Goal: Task Accomplishment & Management: Use online tool/utility

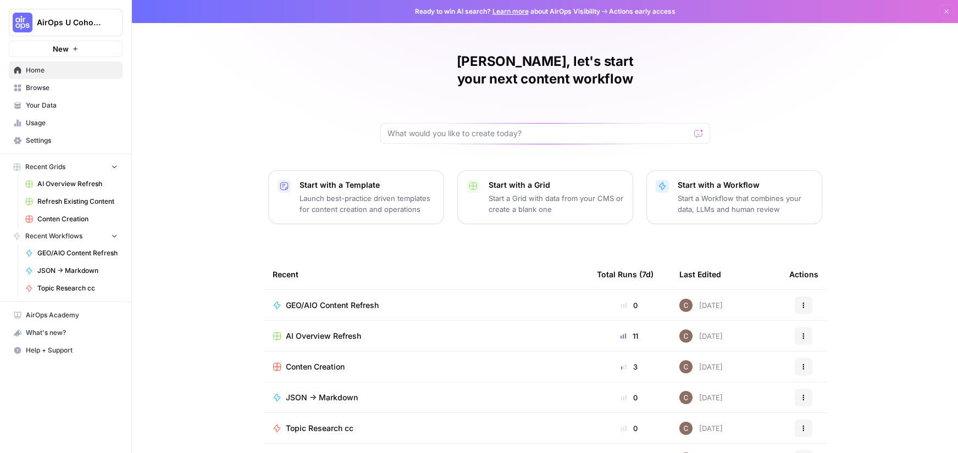
click at [35, 87] on span "Browse" at bounding box center [72, 88] width 92 height 10
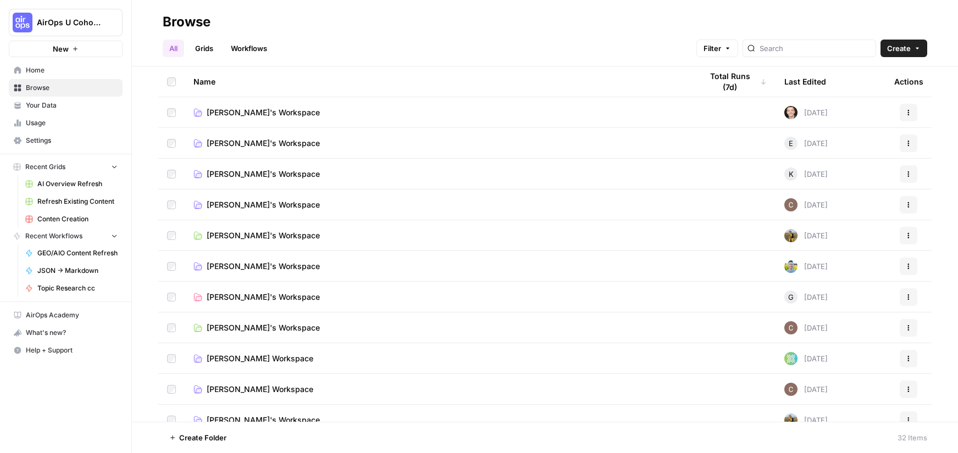
click at [297, 329] on link "[PERSON_NAME]'s Workspace" at bounding box center [438, 328] width 491 height 11
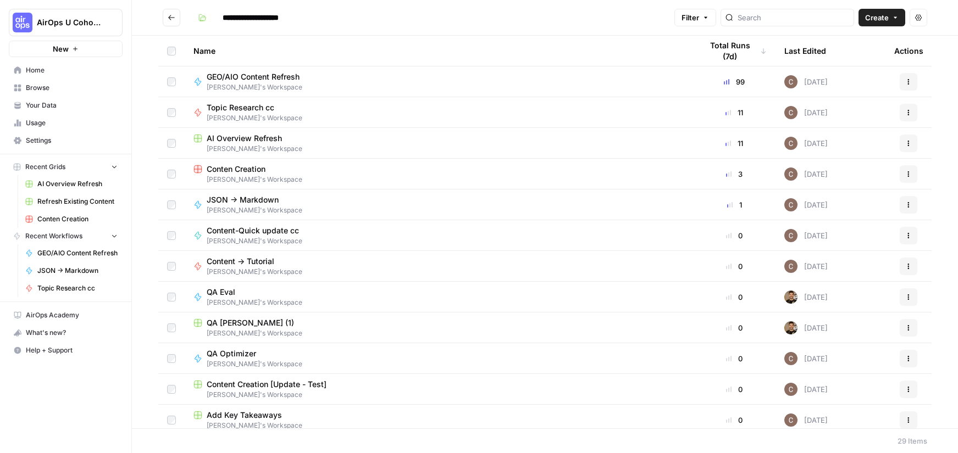
click at [294, 82] on span "[PERSON_NAME]'s Workspace" at bounding box center [258, 87] width 102 height 10
click at [294, 82] on div "**********" at bounding box center [545, 226] width 826 height 453
type input "**********"
click at [909, 82] on icon "button" at bounding box center [908, 82] width 7 height 7
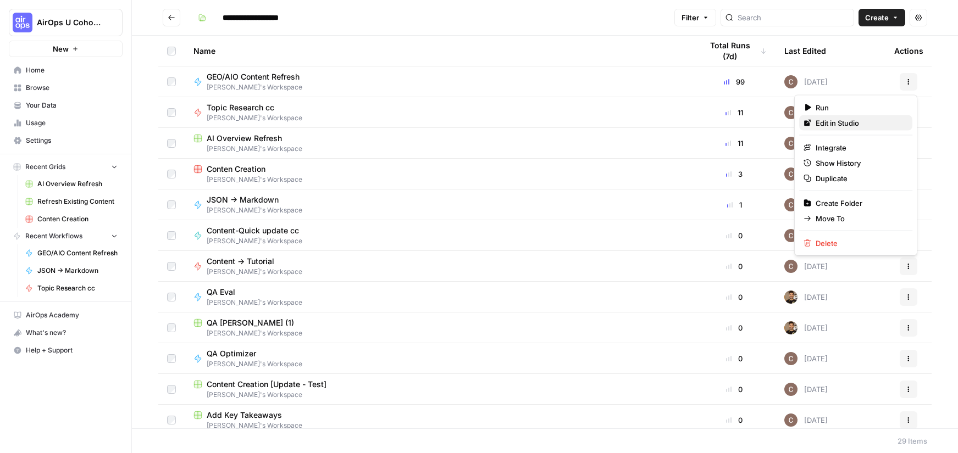
click at [814, 127] on div "Edit in Studio" at bounding box center [856, 123] width 104 height 11
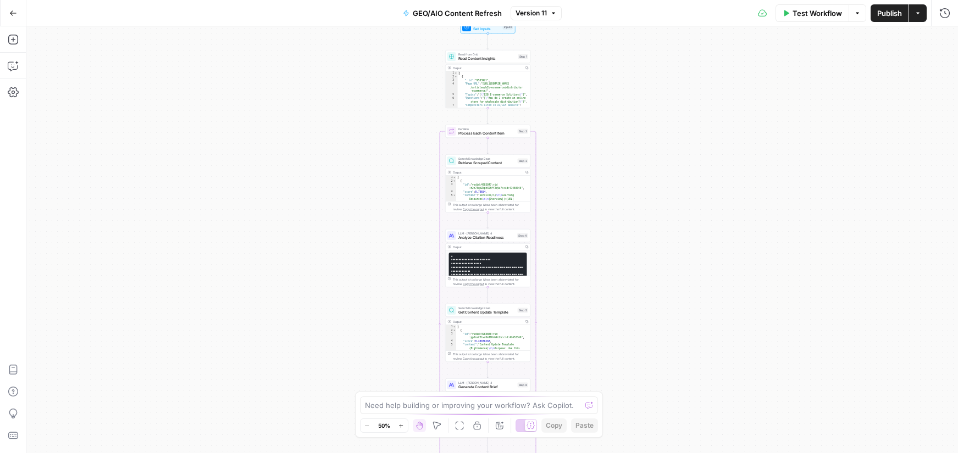
drag, startPoint x: 691, startPoint y: 65, endPoint x: 639, endPoint y: 258, distance: 200.6
click at [640, 259] on div "Workflow Set Inputs Inputs Read from Grid Read Content Insights Step 1 Output C…" at bounding box center [492, 239] width 932 height 427
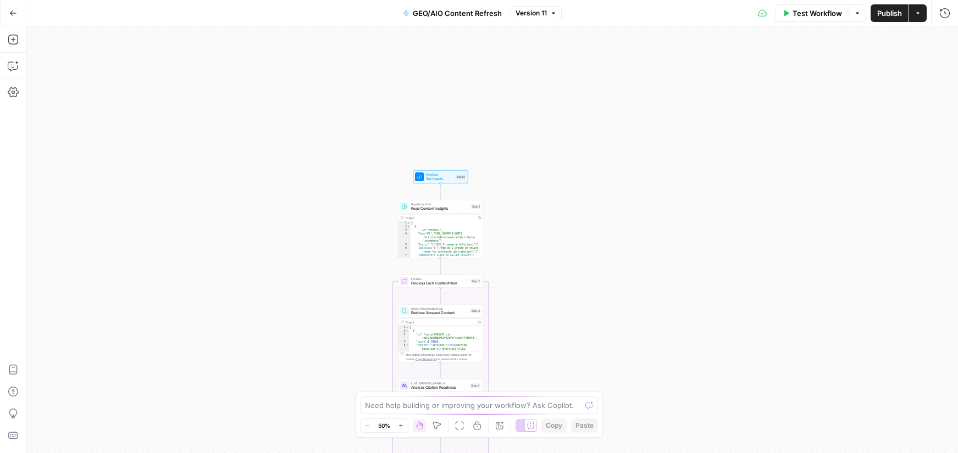
click at [533, 18] on button "Version 11" at bounding box center [536, 13] width 51 height 14
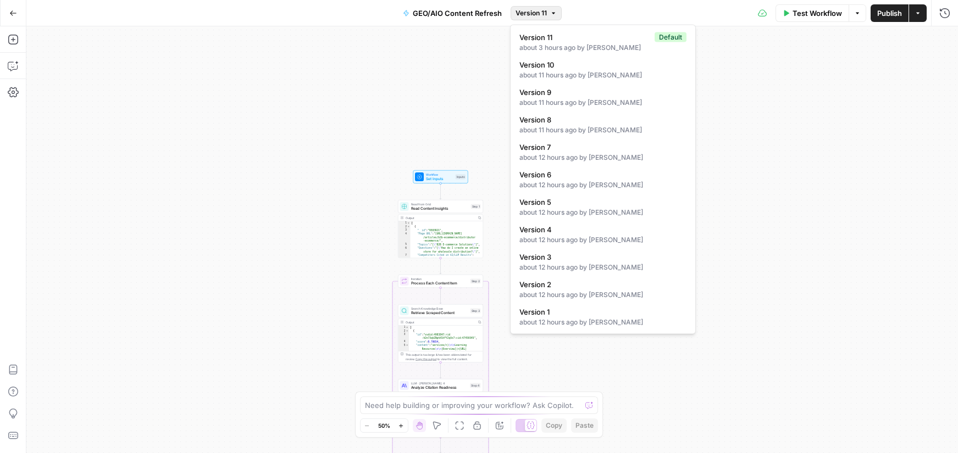
drag, startPoint x: 410, startPoint y: 89, endPoint x: 475, endPoint y: 115, distance: 70.3
click at [410, 88] on div "Workflow Set Inputs Inputs Read from Grid Read Content Insights Step 1 Output C…" at bounding box center [492, 239] width 932 height 427
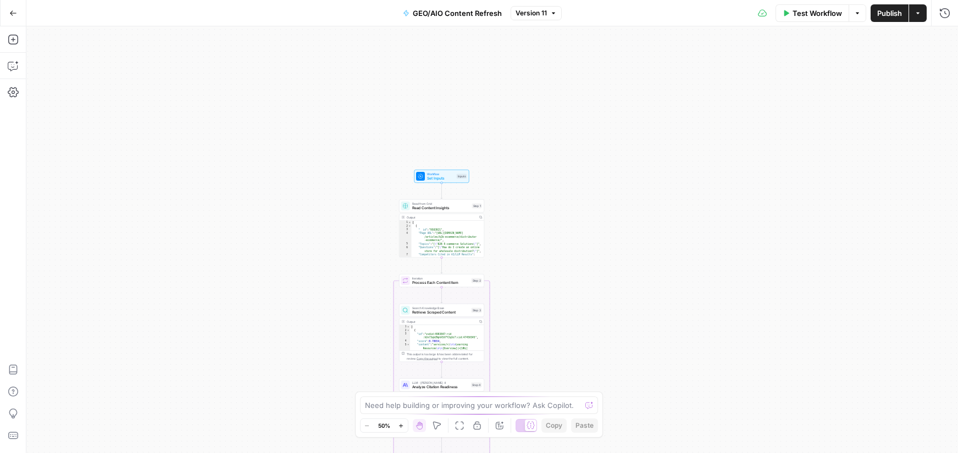
drag, startPoint x: 516, startPoint y: 36, endPoint x: 504, endPoint y: -5, distance: 43.0
click at [504, 0] on html "AirOps U Cohort 1 New Home Browse Your Data Usage Settings Recent Grids AI Over…" at bounding box center [479, 226] width 958 height 453
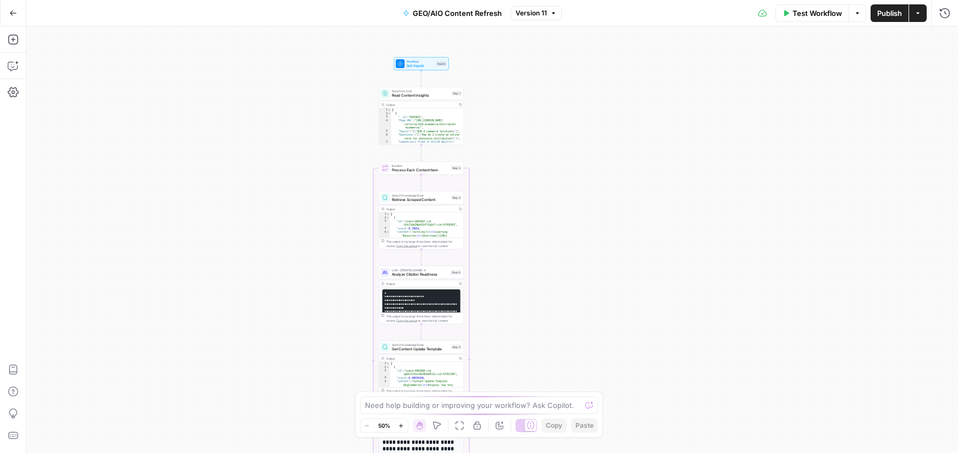
drag, startPoint x: 560, startPoint y: 151, endPoint x: 589, endPoint y: 220, distance: 74.6
click at [593, 234] on div "Workflow Set Inputs Inputs Read from Grid Read Content Insights Step 1 Output C…" at bounding box center [492, 239] width 932 height 427
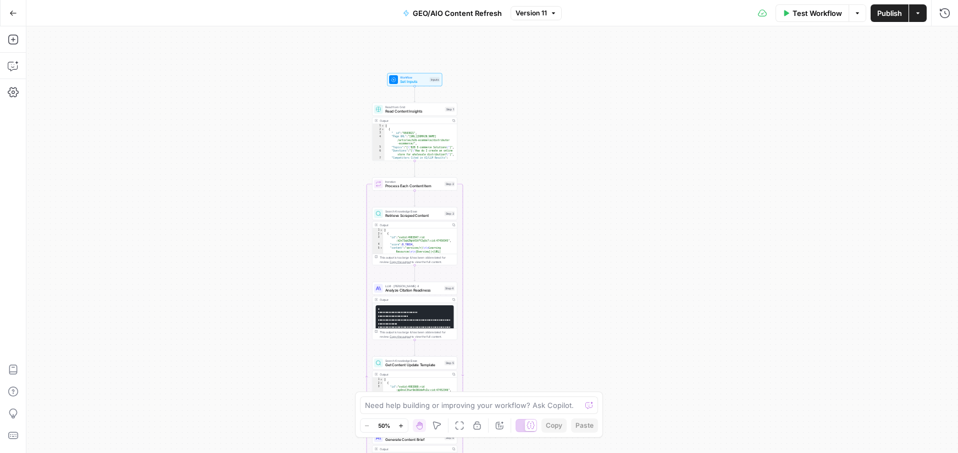
click at [407, 427] on button "Zoom In" at bounding box center [401, 425] width 13 height 13
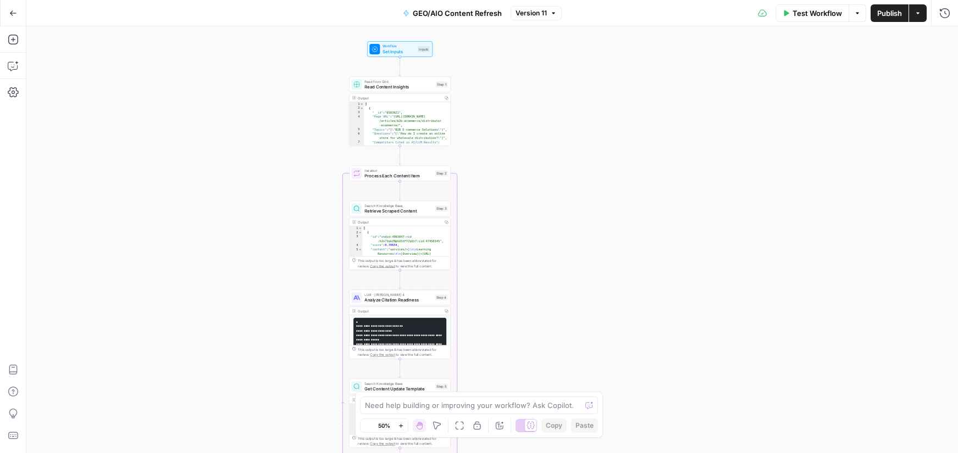
click at [407, 427] on button "Zoom In" at bounding box center [401, 425] width 13 height 13
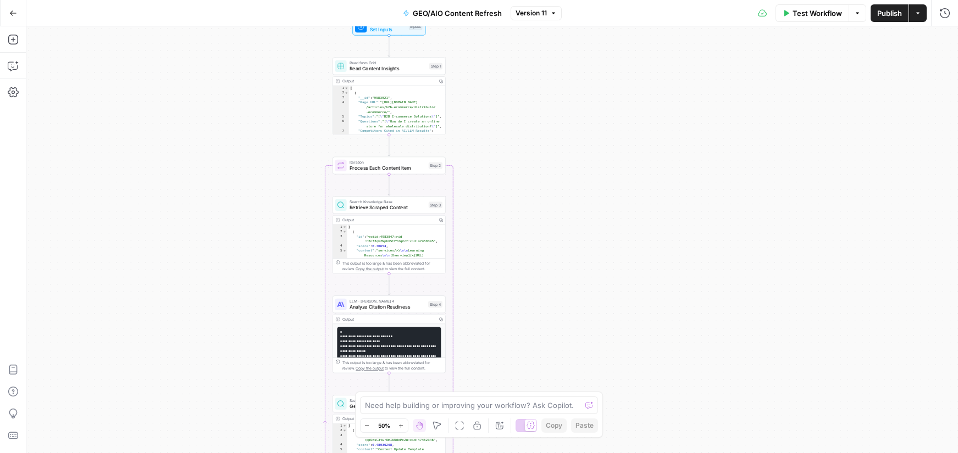
click at [408, 427] on div "Zoom Out 50% Zoom In Hand Move Fit to View Lock/Unlock Annotate Workflow Copy P…" at bounding box center [479, 426] width 239 height 14
drag, startPoint x: 411, startPoint y: 426, endPoint x: 418, endPoint y: 428, distance: 6.8
click at [417, 428] on div "Zoom Out 50% Zoom In Hand Move Fit to View Lock/Unlock Annotate Workflow Copy P…" at bounding box center [479, 426] width 239 height 14
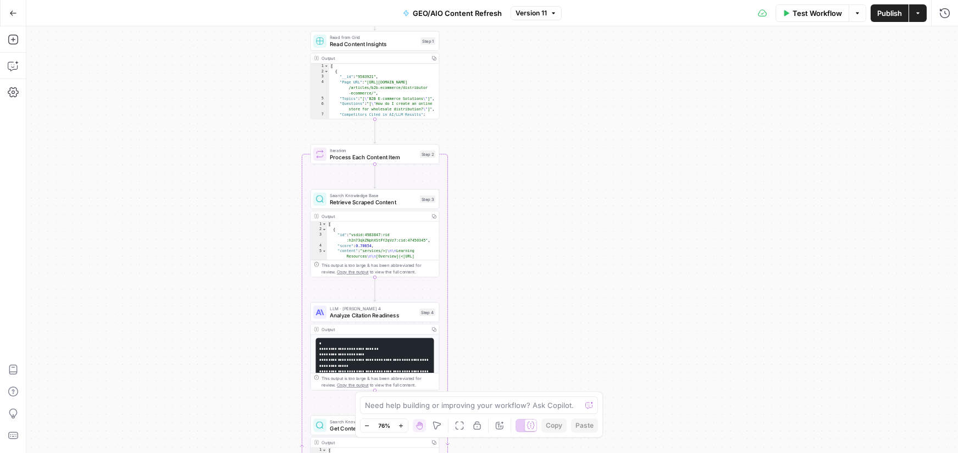
drag, startPoint x: 525, startPoint y: 97, endPoint x: 524, endPoint y: 302, distance: 205.6
click at [525, 310] on div "Workflow Set Inputs Inputs Read from Grid Read Content Insights Step 1 Output C…" at bounding box center [492, 239] width 932 height 427
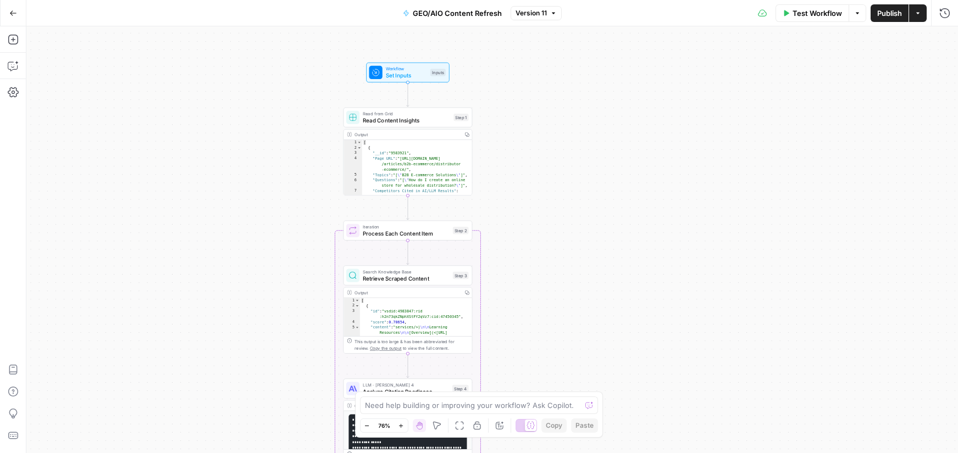
drag, startPoint x: 527, startPoint y: 215, endPoint x: 517, endPoint y: 68, distance: 147.6
click at [558, 74] on div "Workflow Set Inputs Inputs Read from Grid Read Content Insights Step 1 Output C…" at bounding box center [492, 239] width 932 height 427
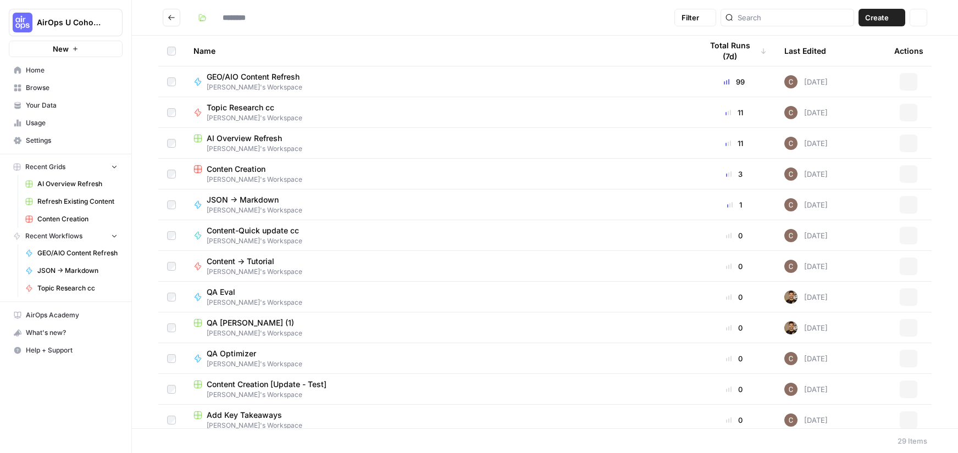
type input "**********"
click at [909, 83] on icon "button" at bounding box center [909, 84] width 2 height 2
click at [313, 146] on span "Clarissa's Workspace" at bounding box center [438, 149] width 491 height 10
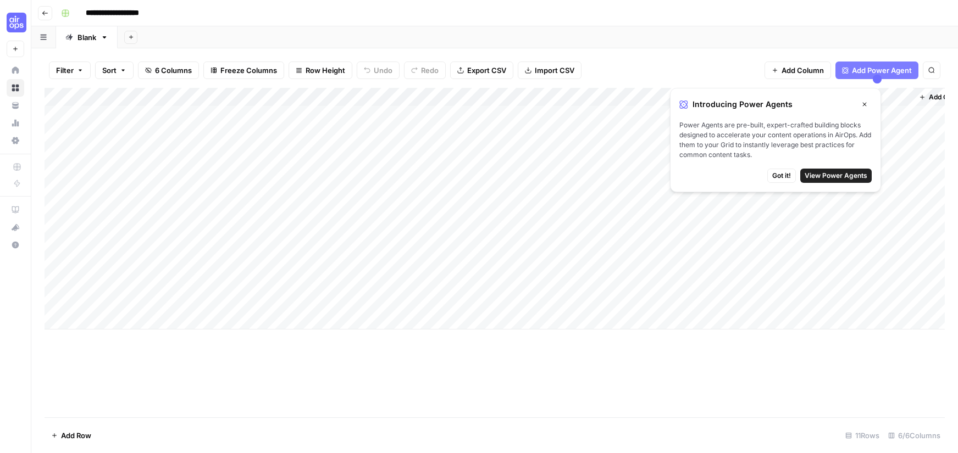
click at [867, 103] on icon "button" at bounding box center [864, 104] width 7 height 7
click at [867, 103] on div "Add Column" at bounding box center [495, 209] width 900 height 242
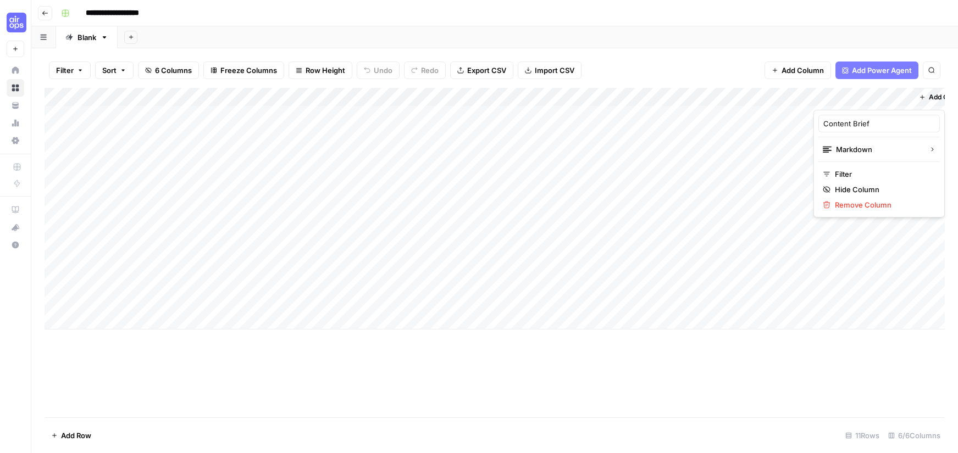
click at [662, 125] on div "Add Column" at bounding box center [495, 209] width 900 height 242
click at [305, 189] on div "Add Column" at bounding box center [495, 209] width 900 height 242
click at [476, 114] on div "Add Column" at bounding box center [495, 209] width 900 height 242
click at [568, 114] on div "Add Column" at bounding box center [495, 209] width 900 height 242
click at [857, 114] on div "Add Column" at bounding box center [495, 209] width 900 height 242
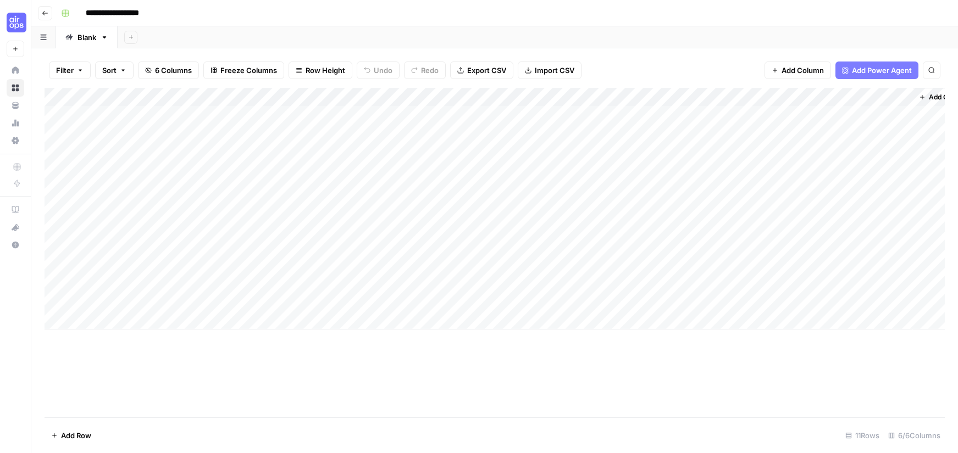
click at [884, 112] on div "Add Column" at bounding box center [495, 209] width 900 height 242
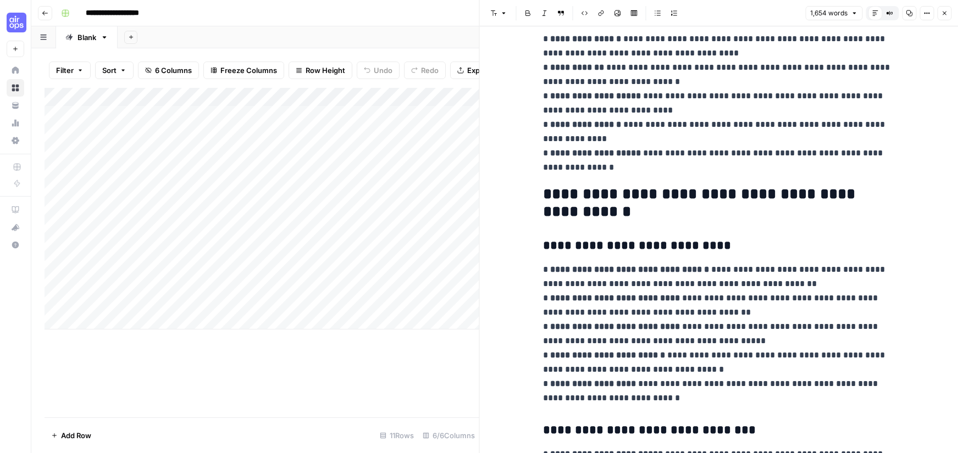
scroll to position [307, 0]
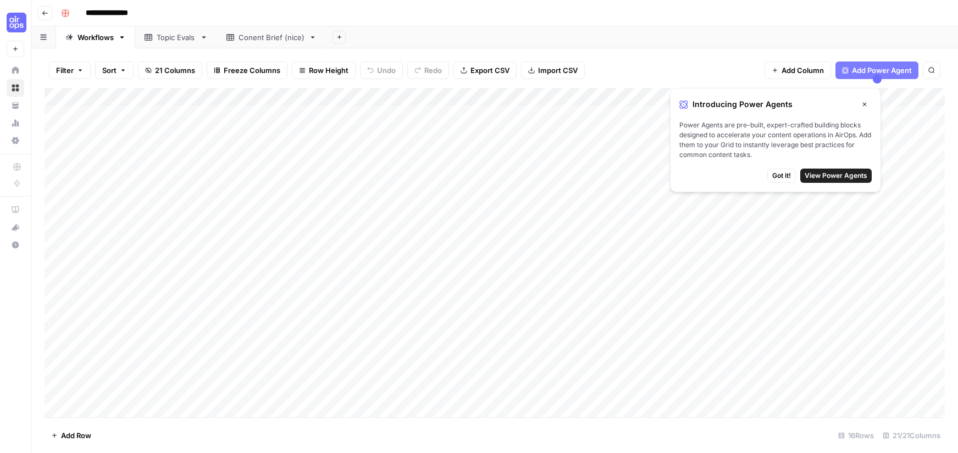
click at [865, 102] on icon "button" at bounding box center [864, 104] width 7 height 7
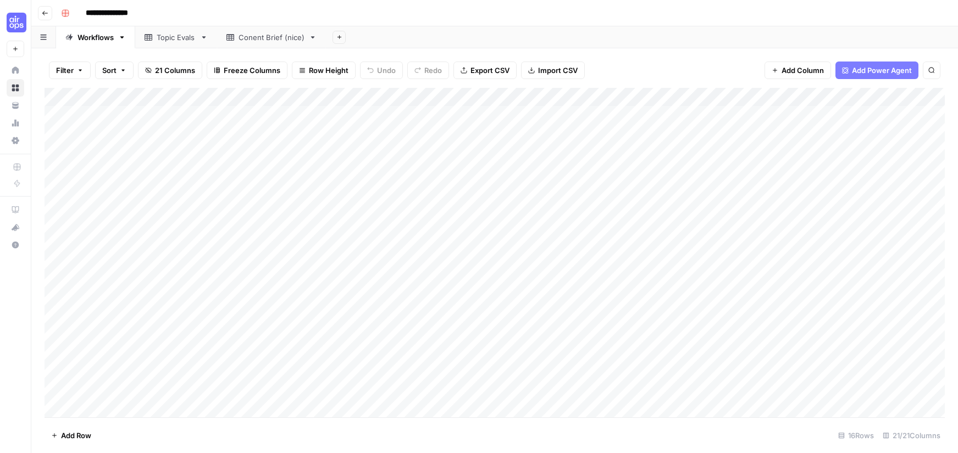
click at [374, 99] on div "Add Column" at bounding box center [495, 253] width 900 height 330
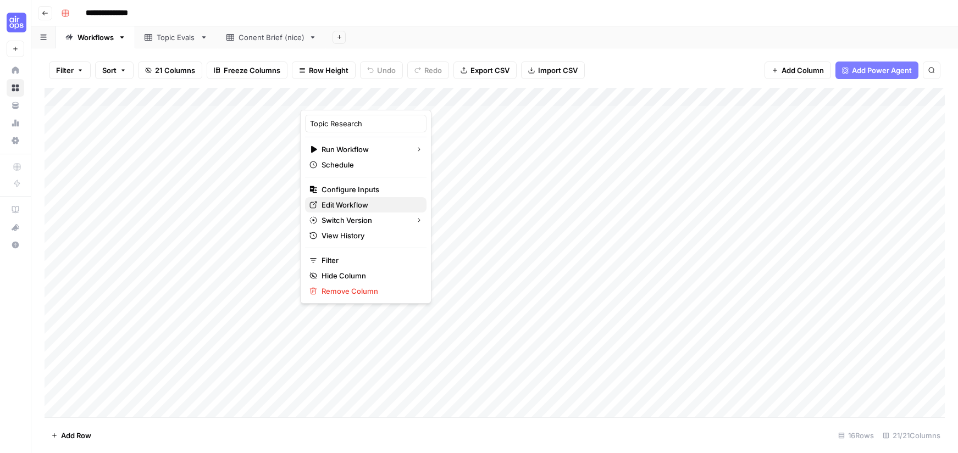
click at [317, 208] on icon at bounding box center [313, 205] width 8 height 8
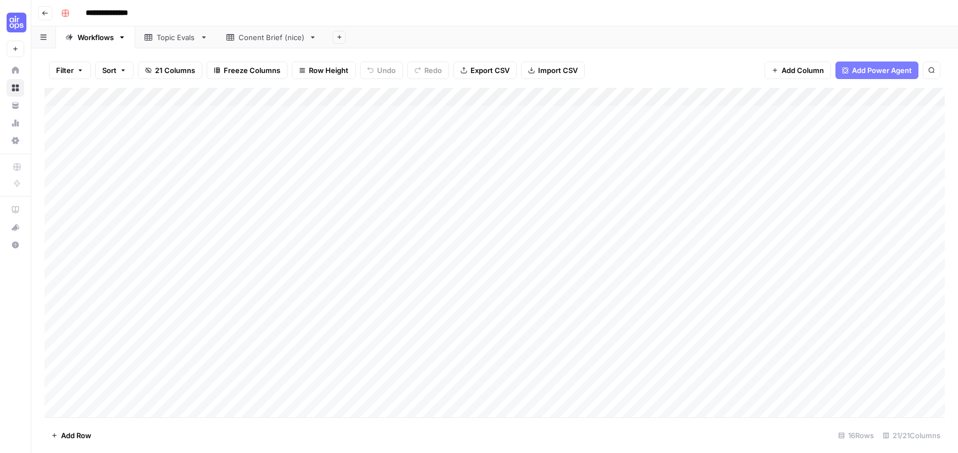
click at [872, 98] on div "Add Column" at bounding box center [495, 253] width 900 height 330
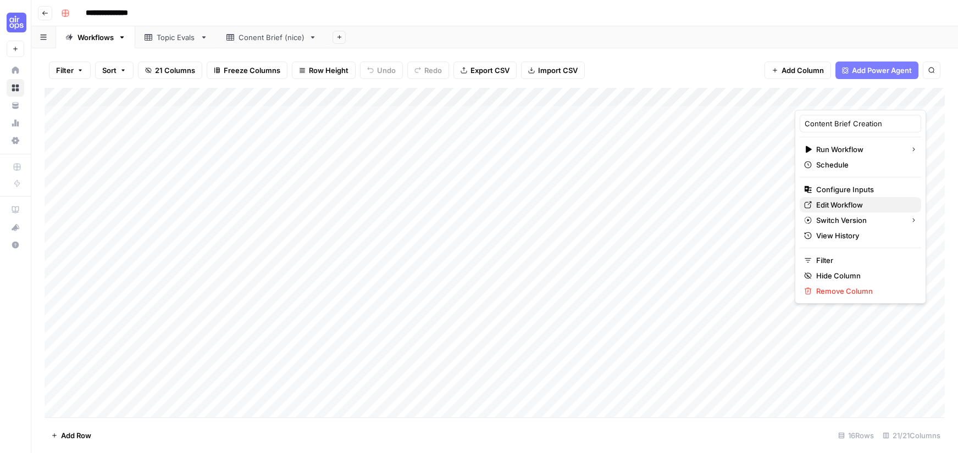
click at [819, 207] on span "Edit Workflow" at bounding box center [864, 205] width 96 height 11
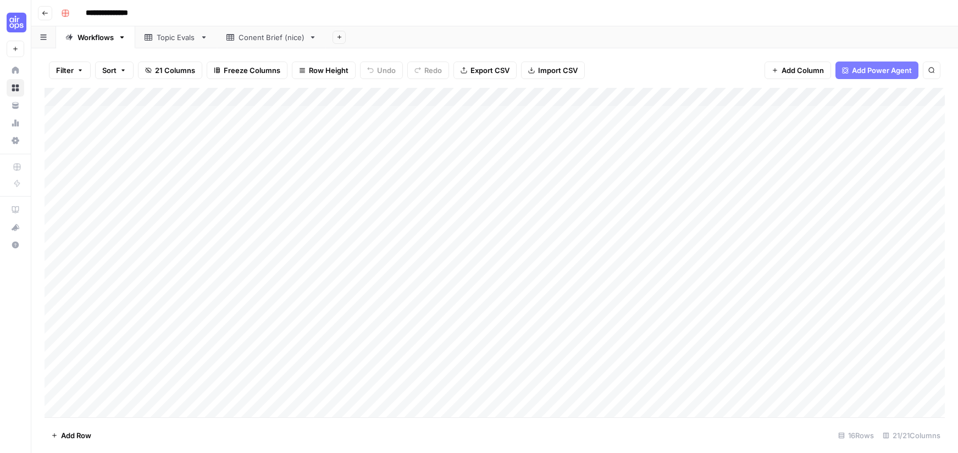
click at [814, 115] on div "Add Column" at bounding box center [495, 253] width 900 height 330
click at [934, 129] on div "Add Column" at bounding box center [495, 253] width 900 height 330
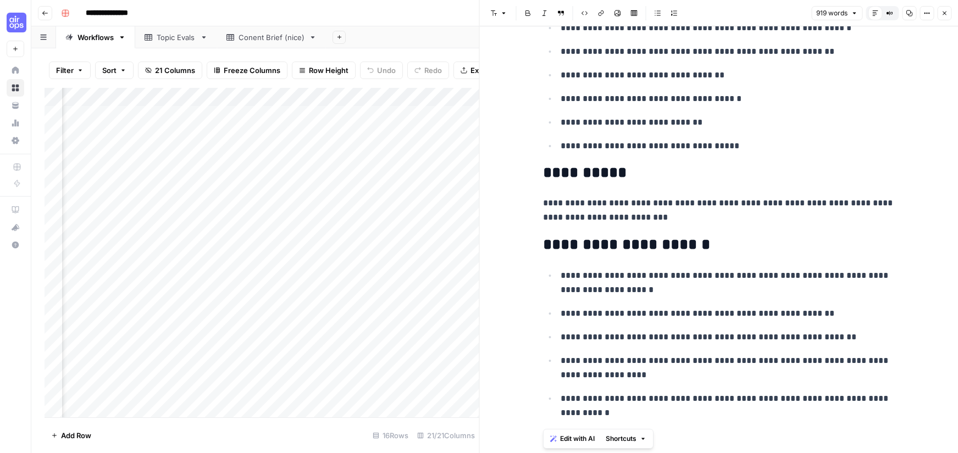
scroll to position [3147, 0]
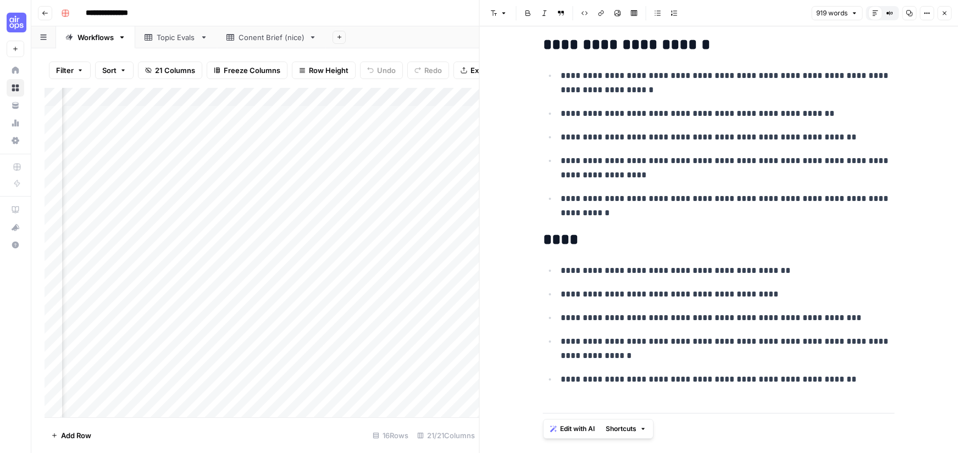
click at [947, 7] on button "Close" at bounding box center [944, 13] width 14 height 14
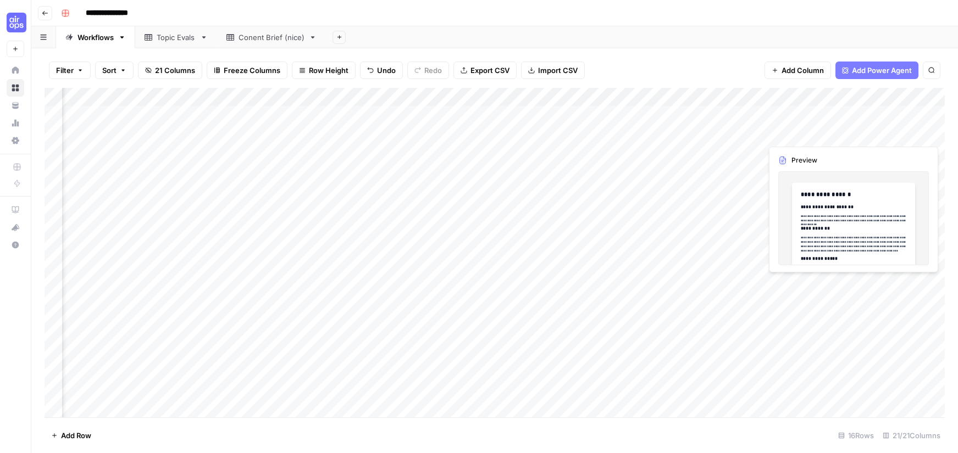
click at [872, 113] on div "Add Column" at bounding box center [495, 253] width 900 height 330
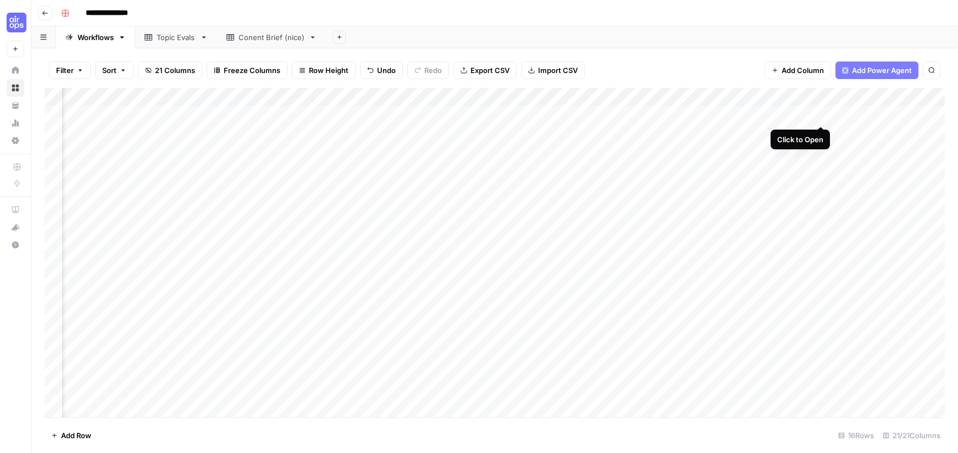
click at [823, 114] on div "Add Column" at bounding box center [495, 253] width 900 height 330
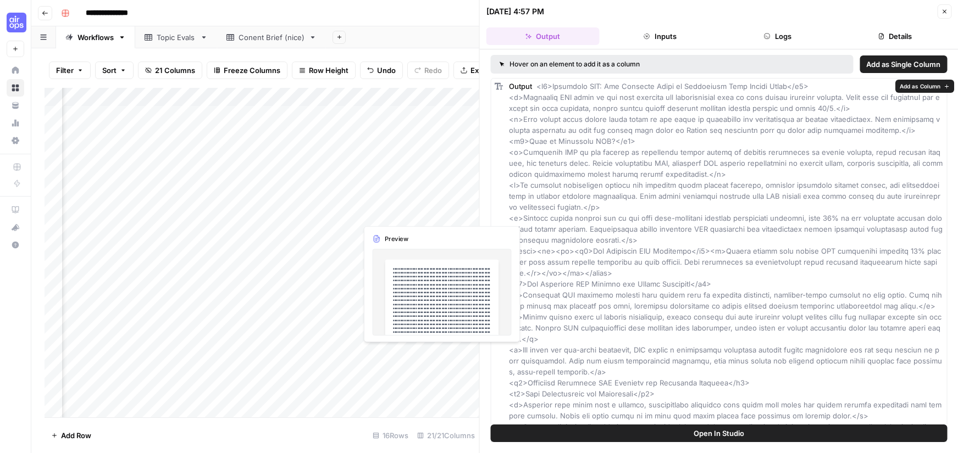
click at [372, 214] on div "Add Column" at bounding box center [262, 253] width 435 height 330
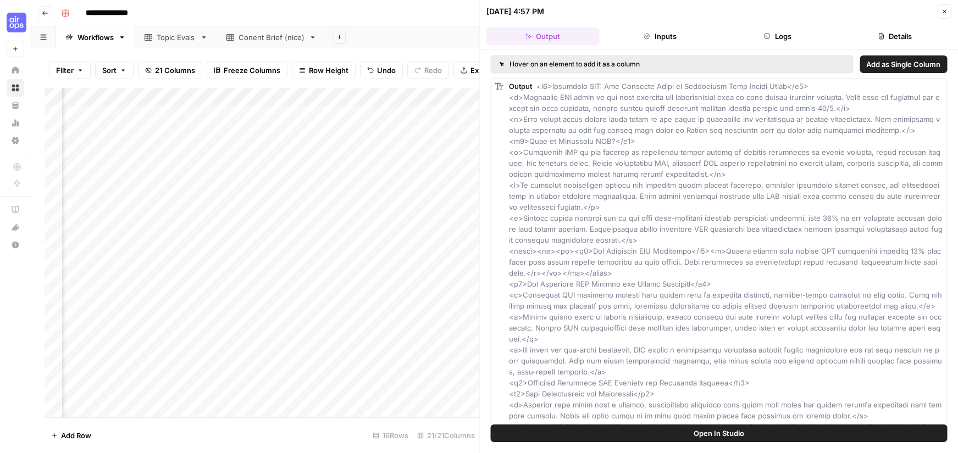
click at [940, 10] on button "Close" at bounding box center [944, 11] width 14 height 14
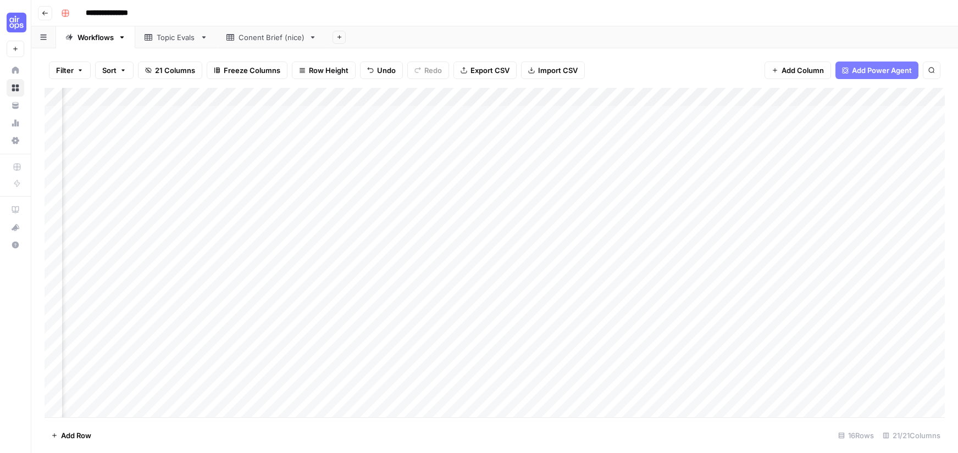
click at [821, 96] on div "Add Column" at bounding box center [495, 253] width 900 height 330
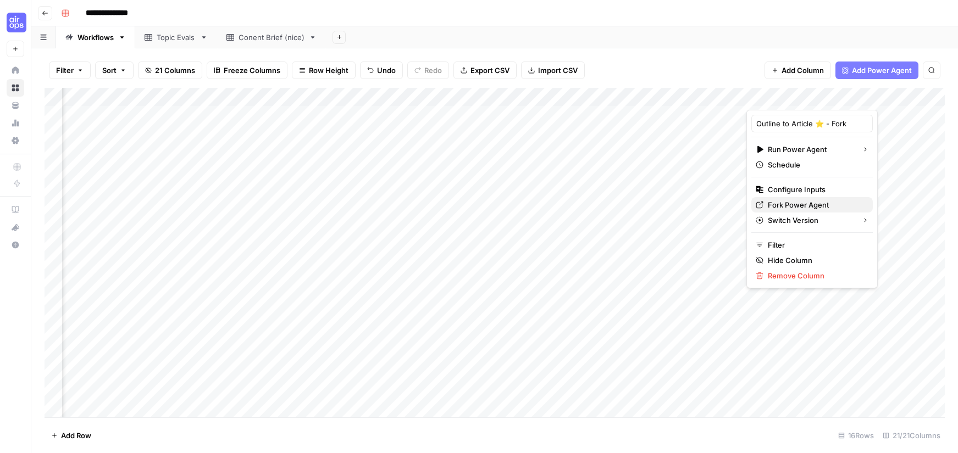
click at [796, 204] on span "Fork Power Agent" at bounding box center [816, 205] width 96 height 11
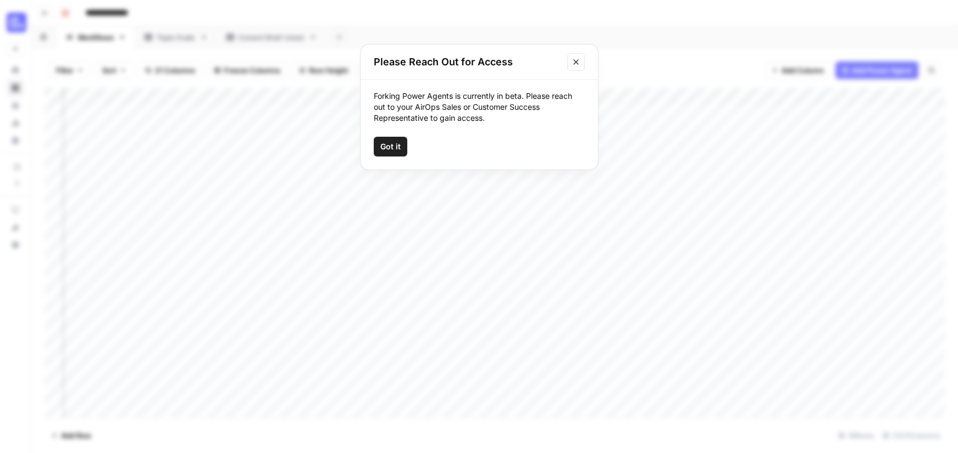
click at [388, 154] on button "Got it" at bounding box center [391, 147] width 34 height 20
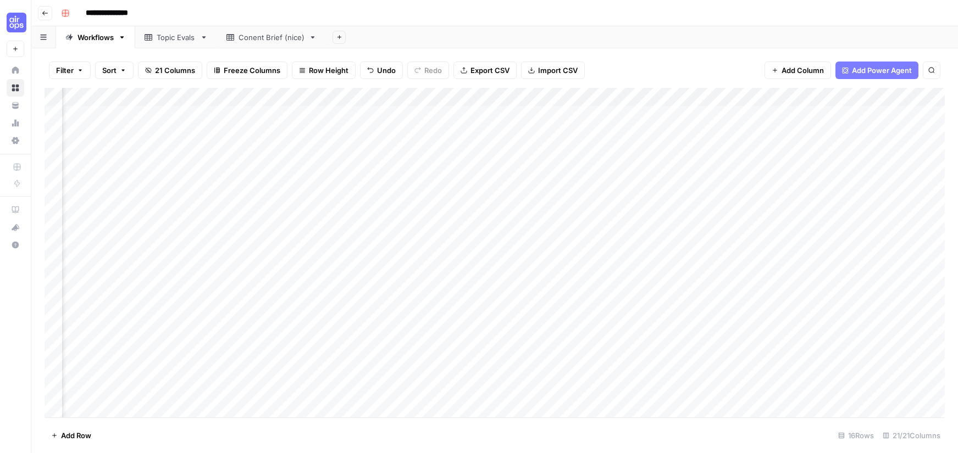
click at [879, 125] on div "Add Column" at bounding box center [495, 253] width 900 height 330
click at [818, 114] on div "Add Column" at bounding box center [495, 253] width 900 height 330
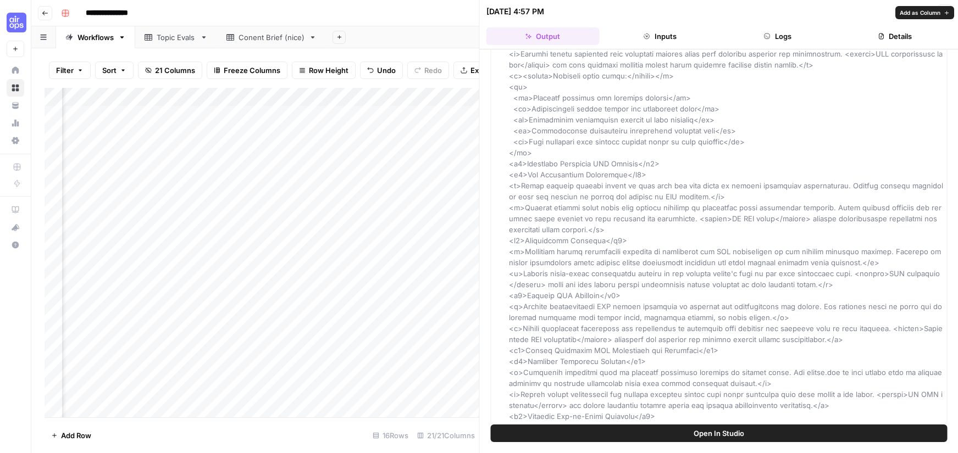
scroll to position [1929, 0]
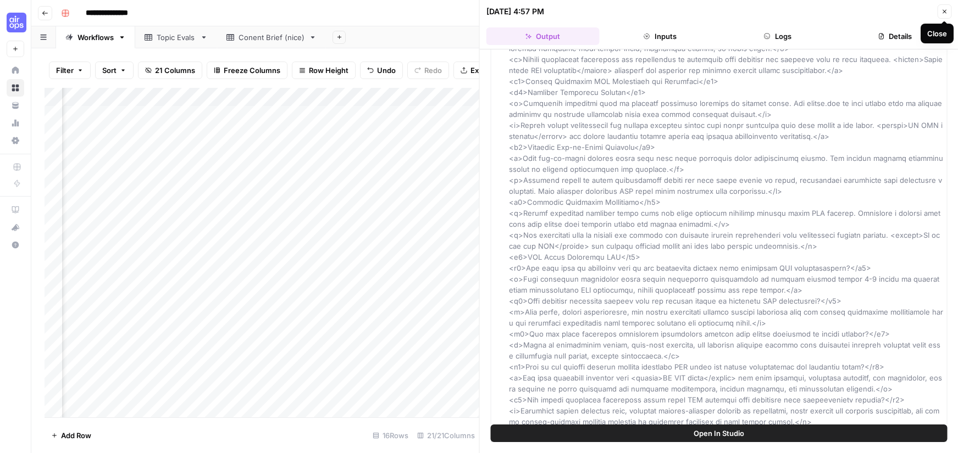
click at [943, 18] on button "Close" at bounding box center [944, 11] width 14 height 14
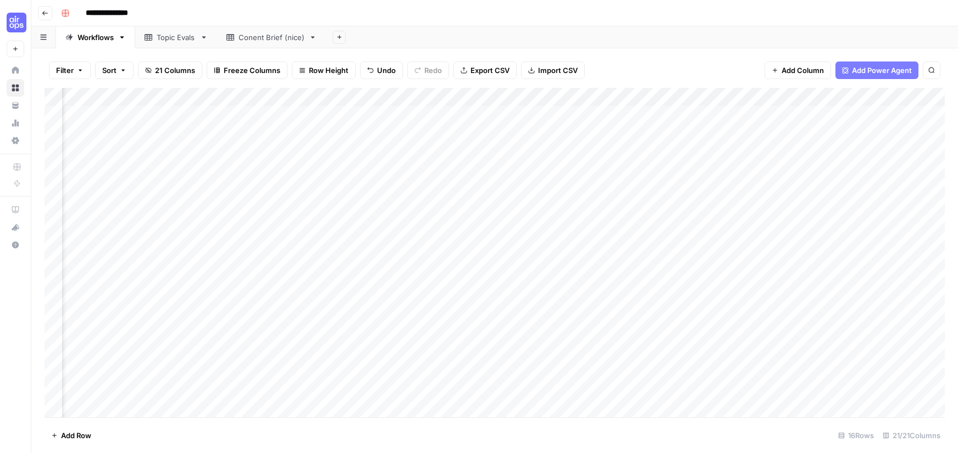
click at [875, 115] on div "Add Column" at bounding box center [495, 253] width 900 height 330
click at [831, 134] on div "Add Column" at bounding box center [495, 253] width 900 height 330
click at [825, 114] on div "Add Column" at bounding box center [495, 253] width 900 height 330
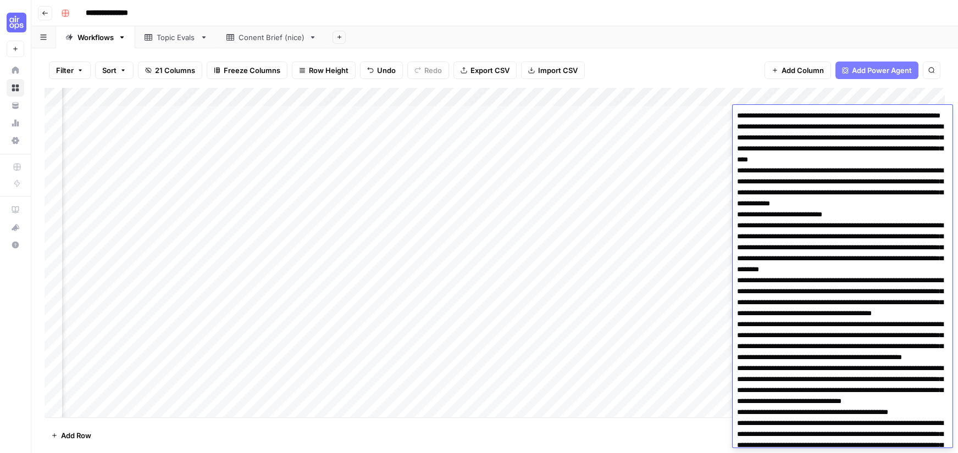
scroll to position [3501, 0]
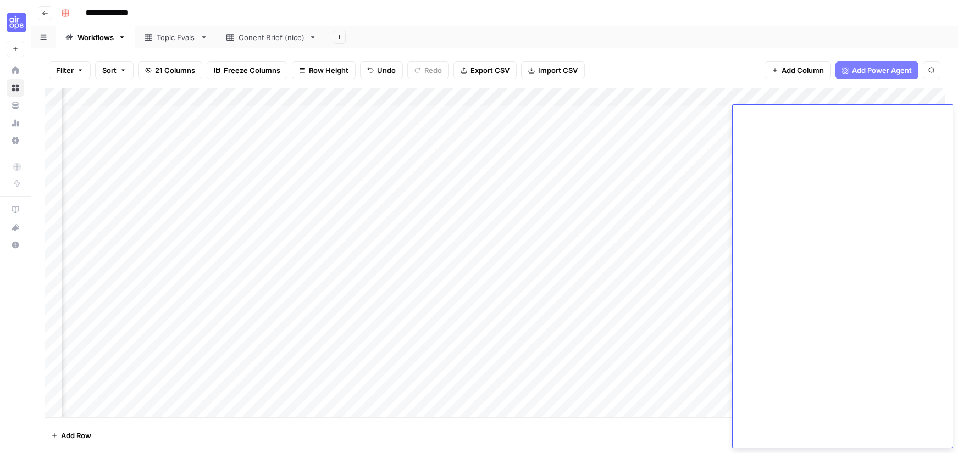
click at [615, 163] on div "Add Column" at bounding box center [495, 253] width 900 height 330
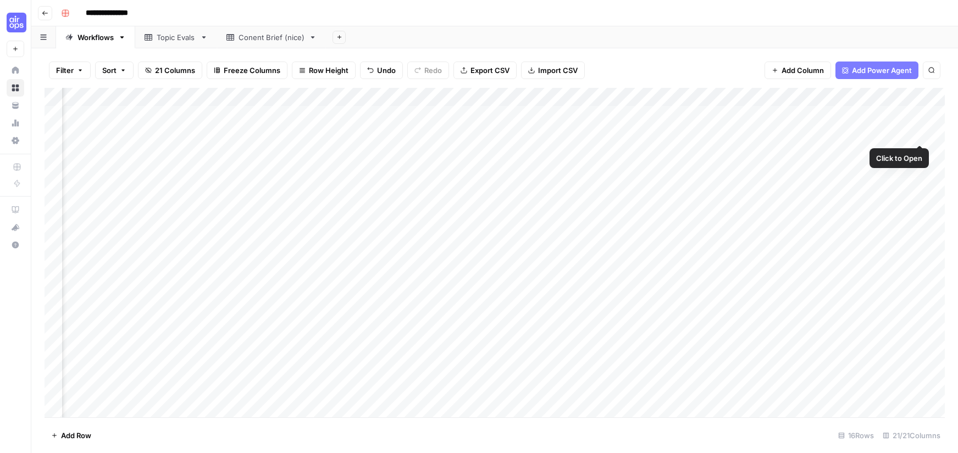
click at [917, 135] on div "Add Column" at bounding box center [495, 253] width 900 height 330
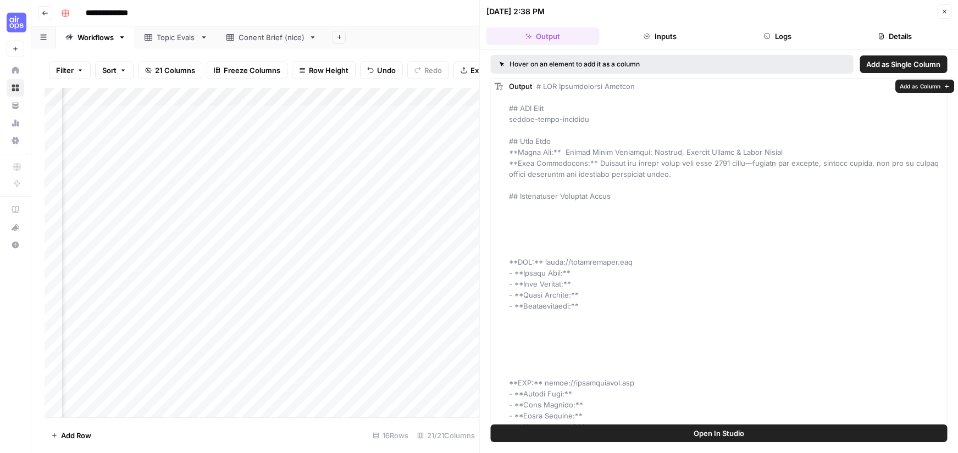
drag, startPoint x: 514, startPoint y: 141, endPoint x: 563, endPoint y: 212, distance: 86.9
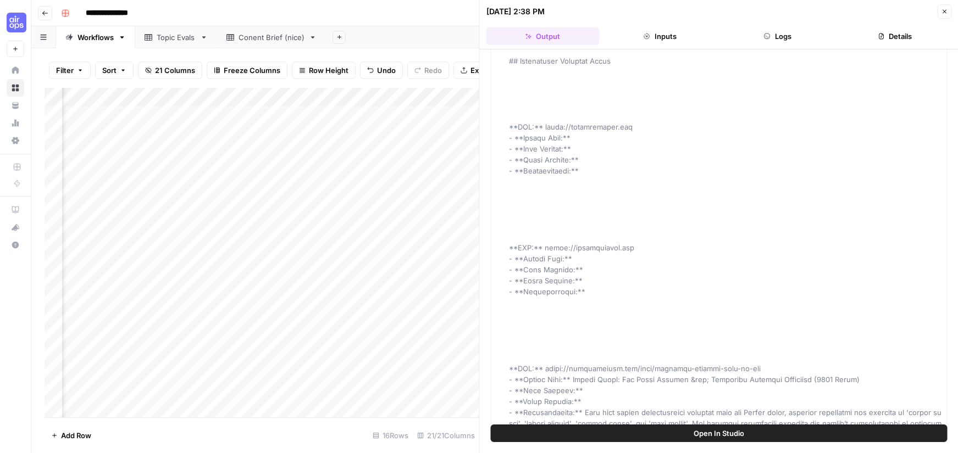
scroll to position [143, 0]
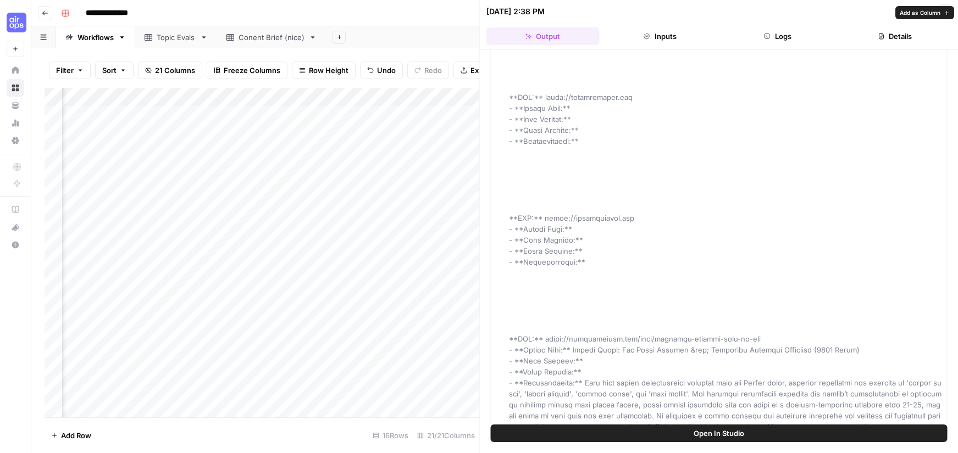
scroll to position [165, 0]
click at [950, 14] on button "Close" at bounding box center [944, 11] width 14 height 14
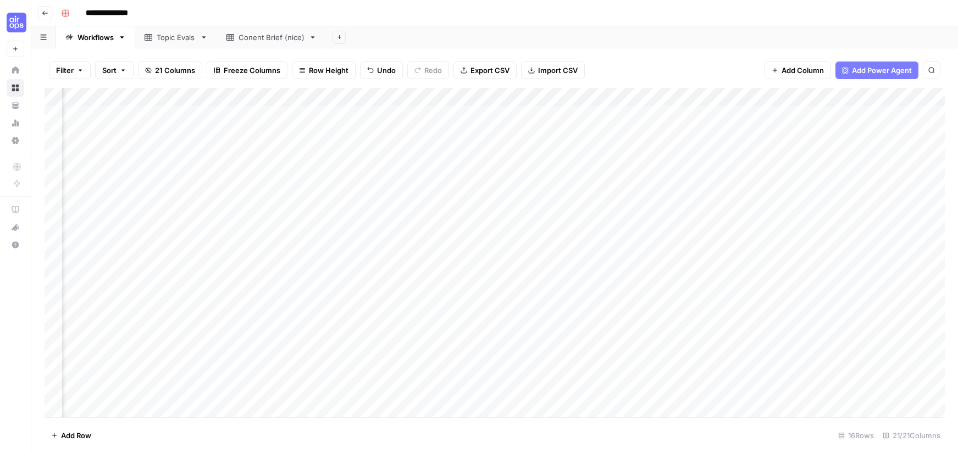
click at [878, 114] on div "Add Column" at bounding box center [495, 253] width 900 height 330
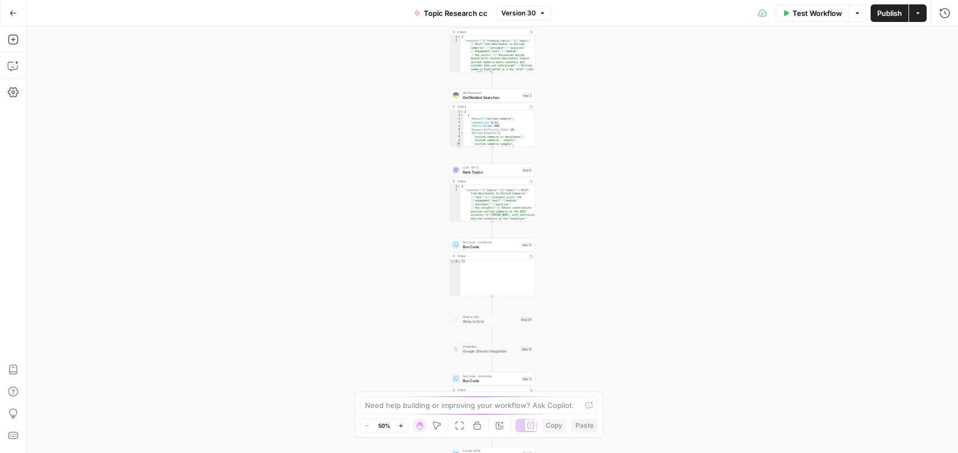
drag, startPoint x: 616, startPoint y: 67, endPoint x: 596, endPoint y: 302, distance: 235.5
click at [596, 302] on div "true false Workflow Set Inputs Inputs Run Code · Python Run Code Step 21 Output…" at bounding box center [492, 239] width 932 height 427
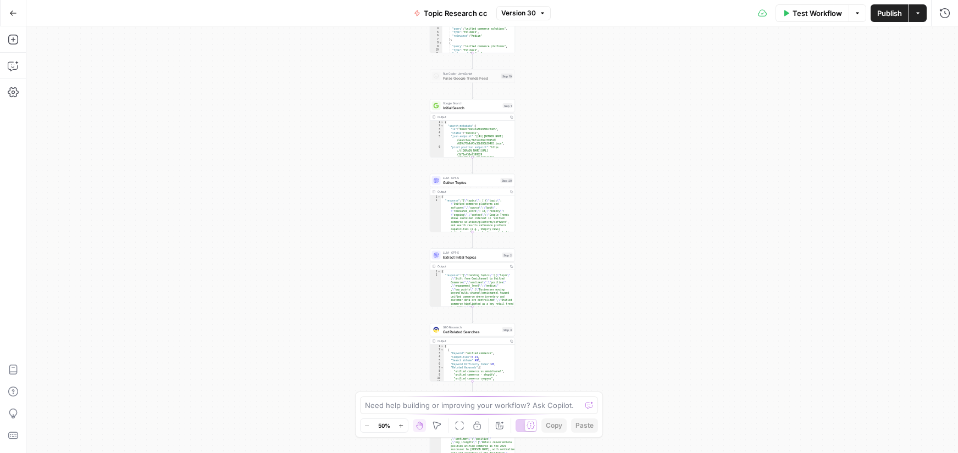
drag, startPoint x: 605, startPoint y: 111, endPoint x: 441, endPoint y: 401, distance: 332.8
click at [434, 443] on div "true false Workflow Set Inputs Inputs Run Code · Python Run Code Step 21 Output…" at bounding box center [492, 239] width 932 height 427
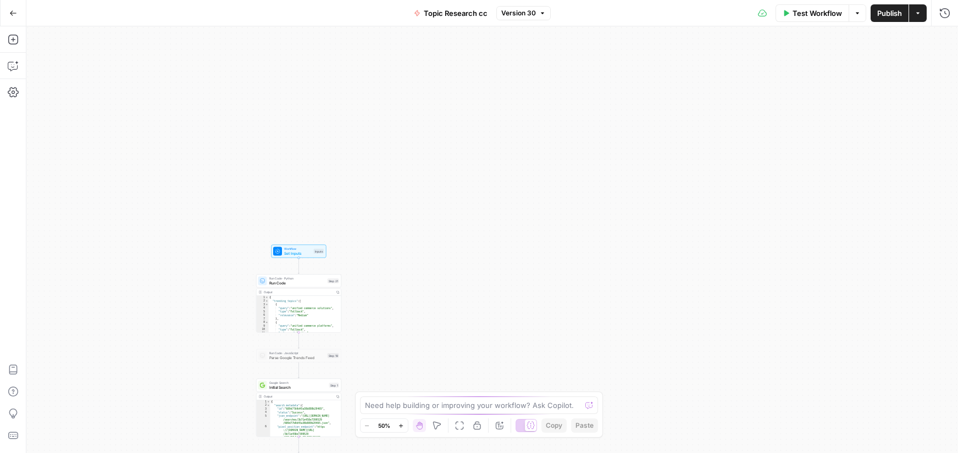
drag, startPoint x: 473, startPoint y: 252, endPoint x: 457, endPoint y: 153, distance: 100.1
click at [458, 162] on div "true false Workflow Set Inputs Inputs Run Code · Python Run Code Step 21 Output…" at bounding box center [492, 239] width 932 height 427
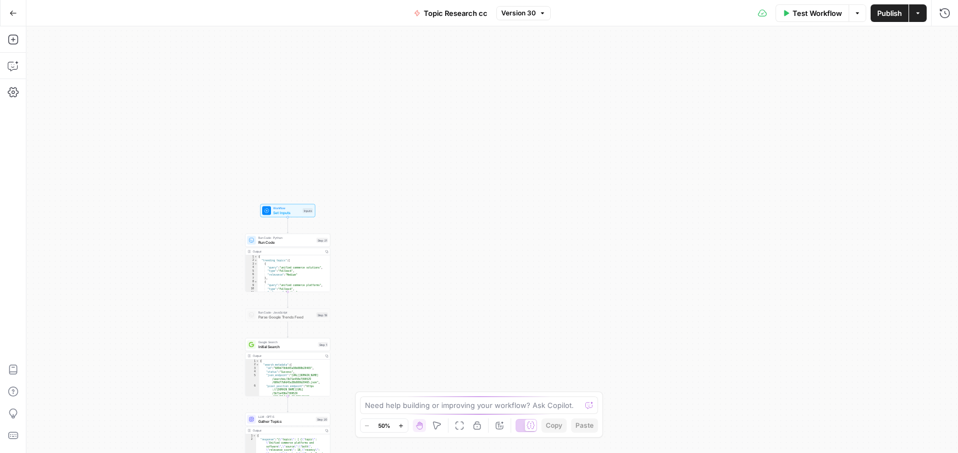
drag, startPoint x: 505, startPoint y: 342, endPoint x: 627, endPoint y: 28, distance: 337.0
click at [627, 28] on div "true false Workflow Set Inputs Inputs Run Code · Python Run Code Step 21 Output…" at bounding box center [492, 239] width 932 height 427
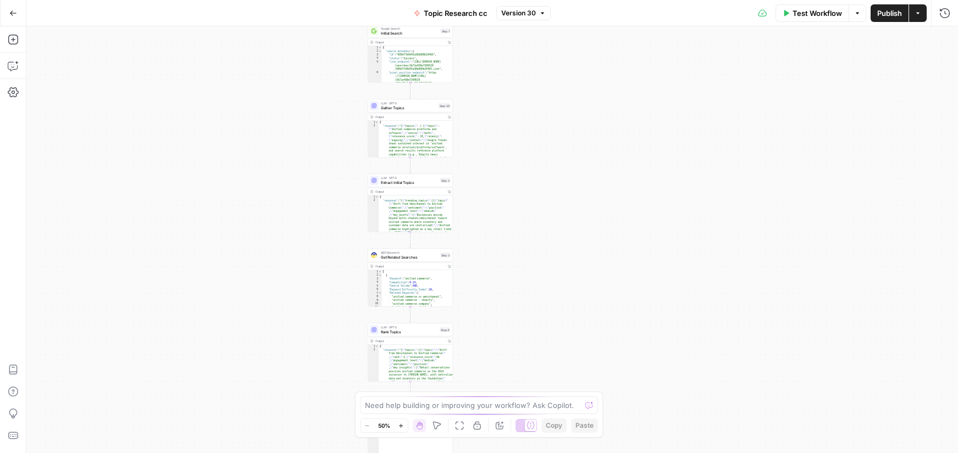
click at [402, 427] on icon "button" at bounding box center [401, 426] width 6 height 6
click at [402, 425] on icon "button" at bounding box center [401, 426] width 4 height 4
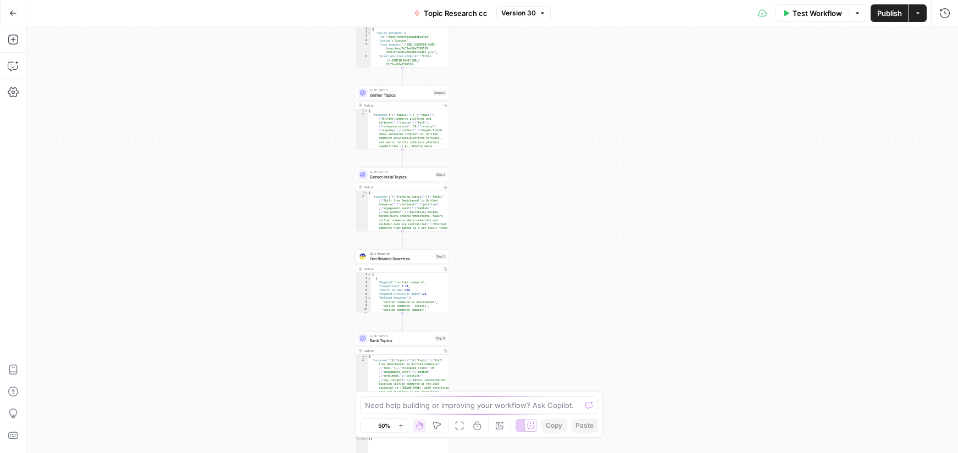
click at [402, 425] on icon "button" at bounding box center [401, 426] width 4 height 4
click at [402, 425] on icon "button" at bounding box center [401, 426] width 6 height 6
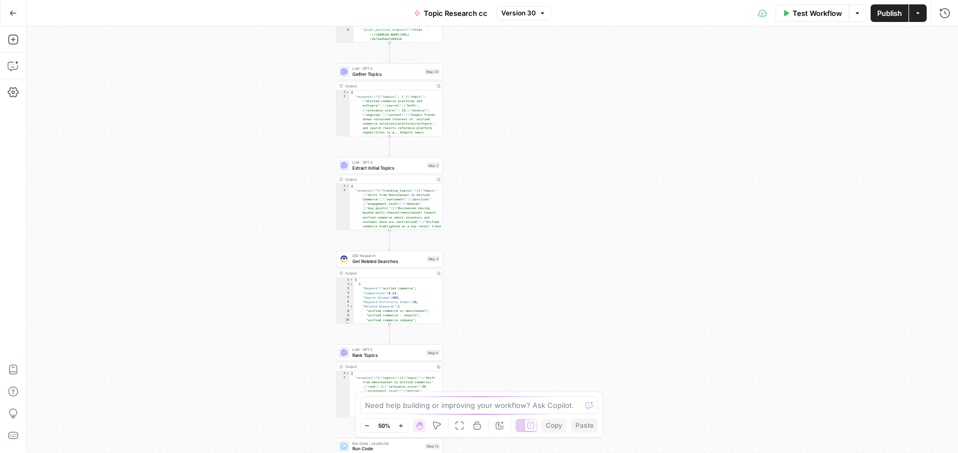
click at [402, 425] on icon "button" at bounding box center [401, 426] width 6 height 6
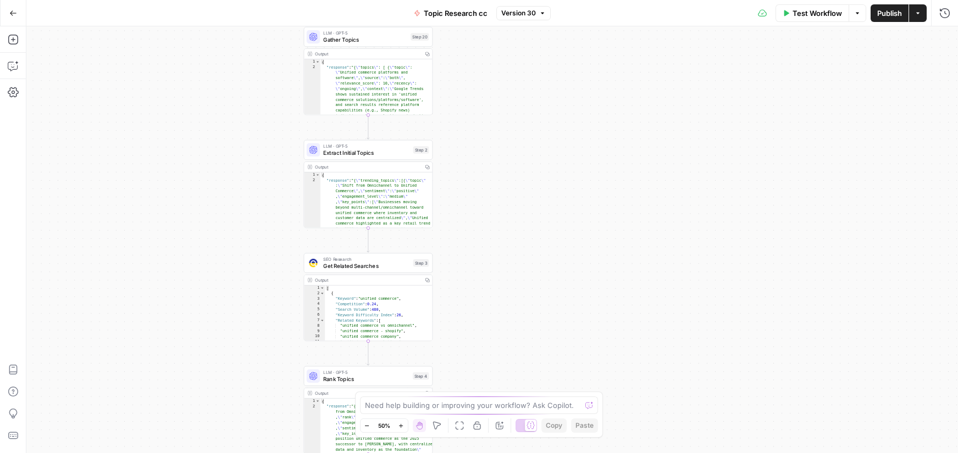
click at [402, 425] on icon "button" at bounding box center [401, 426] width 6 height 6
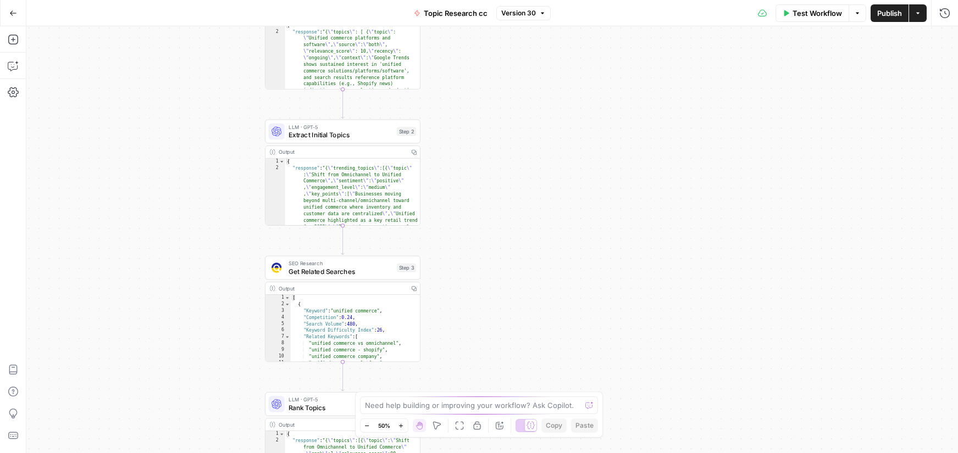
click at [402, 425] on icon "button" at bounding box center [401, 426] width 6 height 6
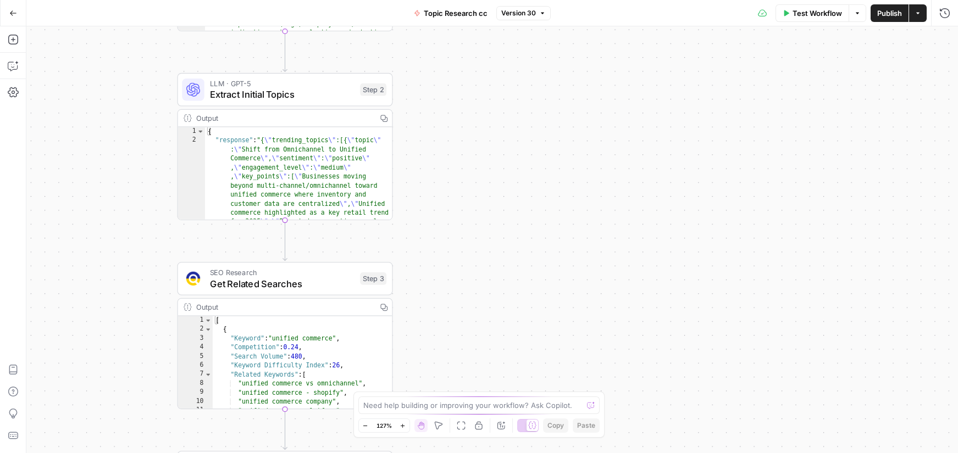
drag, startPoint x: 577, startPoint y: 94, endPoint x: 638, endPoint y: 346, distance: 259.2
click at [645, 362] on div "true false Workflow Set Inputs Inputs Run Code · Python Run Code Step 21 Output…" at bounding box center [492, 239] width 932 height 427
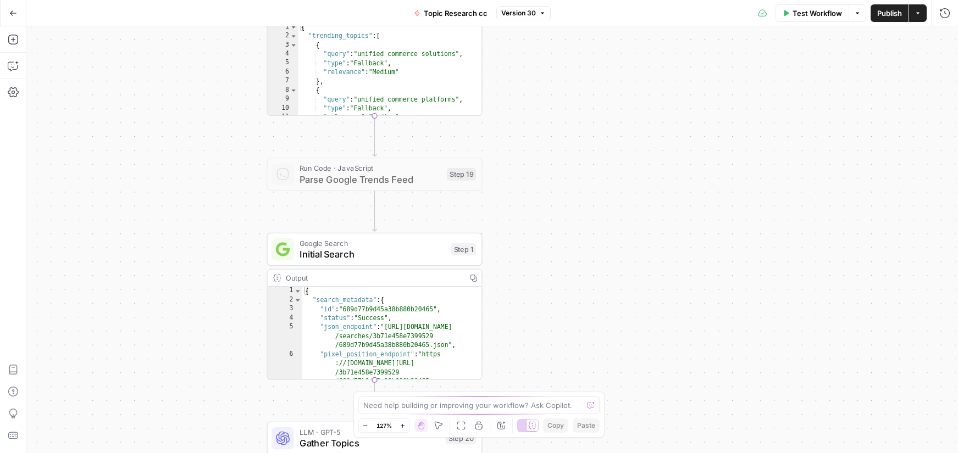
drag, startPoint x: 564, startPoint y: 121, endPoint x: 577, endPoint y: 342, distance: 221.4
click at [579, 362] on div "true false Workflow Set Inputs Inputs Run Code · Python Run Code Step 21 Output…" at bounding box center [492, 239] width 932 height 427
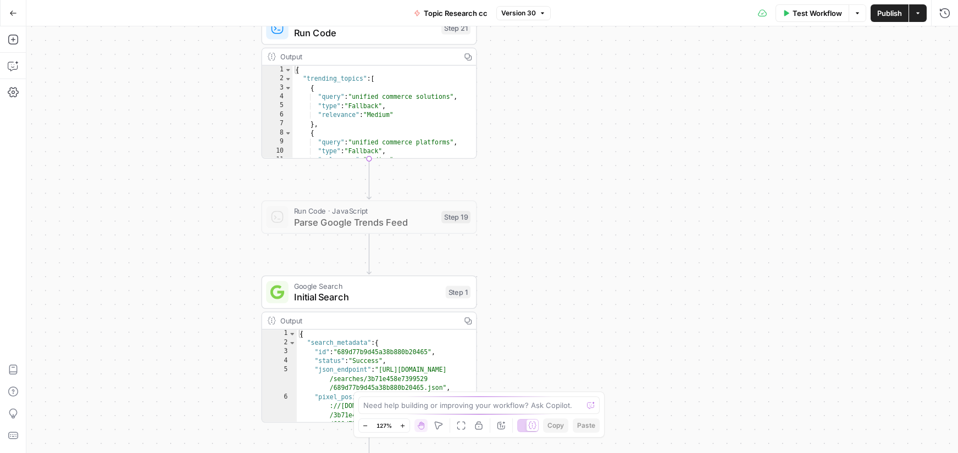
drag, startPoint x: 577, startPoint y: 127, endPoint x: 579, endPoint y: 75, distance: 51.7
click at [533, 325] on div "true false Workflow Set Inputs Inputs Run Code · Python Run Code Step 21 Output…" at bounding box center [492, 239] width 932 height 427
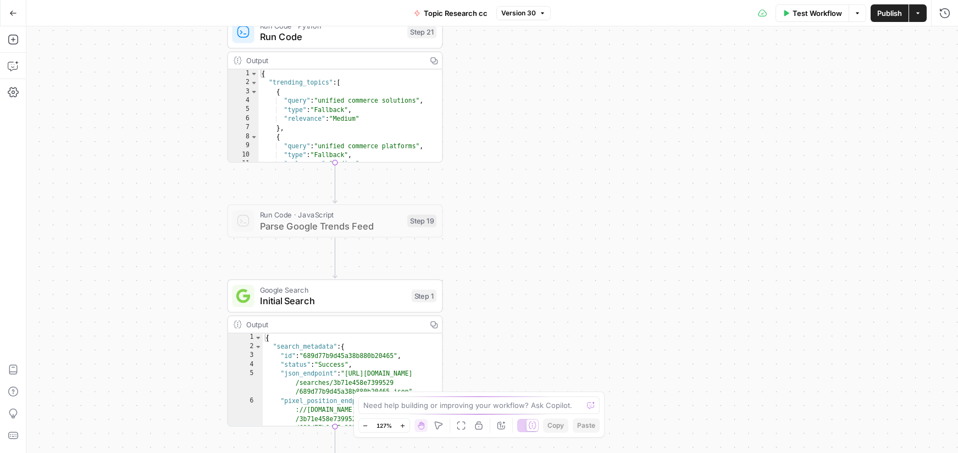
drag, startPoint x: 549, startPoint y: 114, endPoint x: 558, endPoint y: -9, distance: 122.9
click at [558, 0] on html "AirOps U Cohort 1 New Home Browse Your Data Usage Settings Recent Grids AI Over…" at bounding box center [479, 226] width 958 height 453
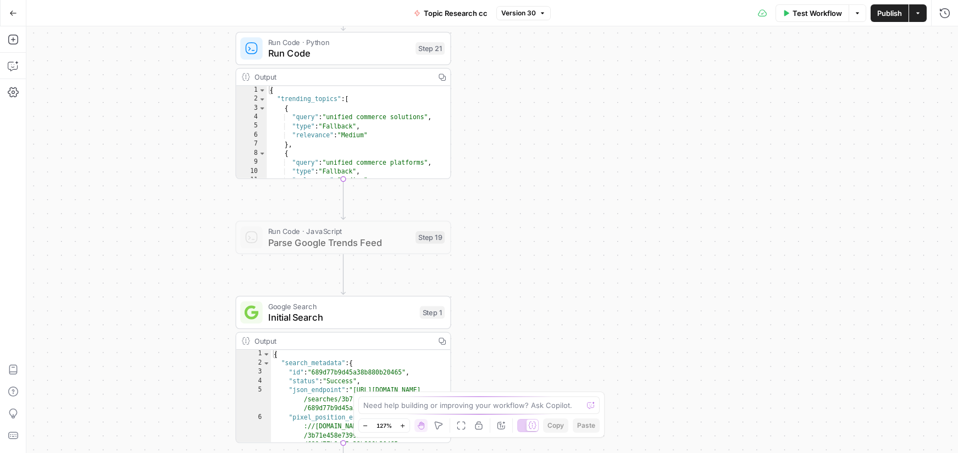
drag, startPoint x: 515, startPoint y: 181, endPoint x: 521, endPoint y: 219, distance: 38.3
click at [532, 269] on div "true false Workflow Set Inputs Inputs Run Code · Python Run Code Step 21 Output…" at bounding box center [492, 239] width 932 height 427
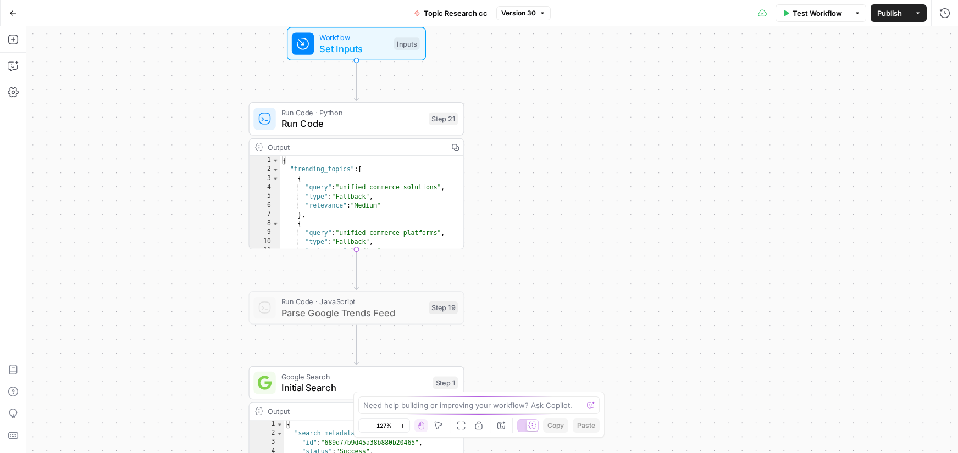
click at [397, 122] on span "Run Code" at bounding box center [352, 124] width 142 height 14
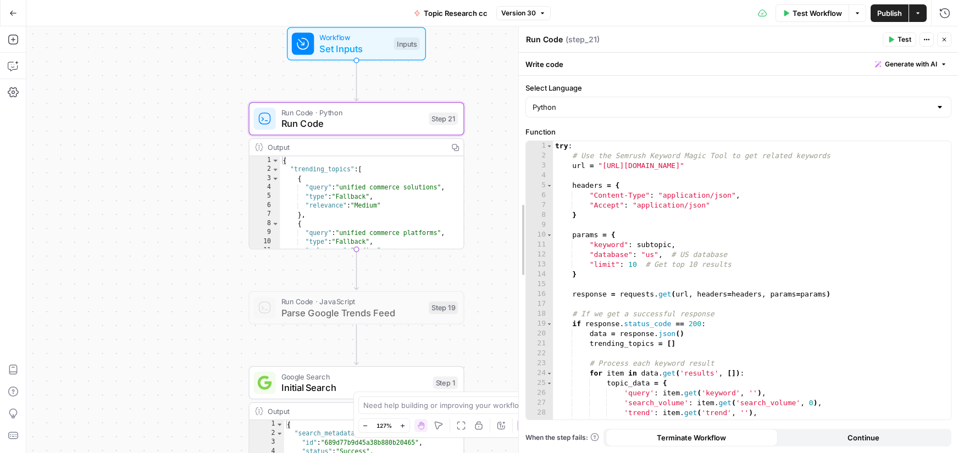
drag, startPoint x: 741, startPoint y: 159, endPoint x: 483, endPoint y: 174, distance: 258.8
click at [483, 174] on body "AirOps U Cohort 1 New Home Browse Your Data Usage Settings Recent Grids AI Over…" at bounding box center [479, 226] width 958 height 453
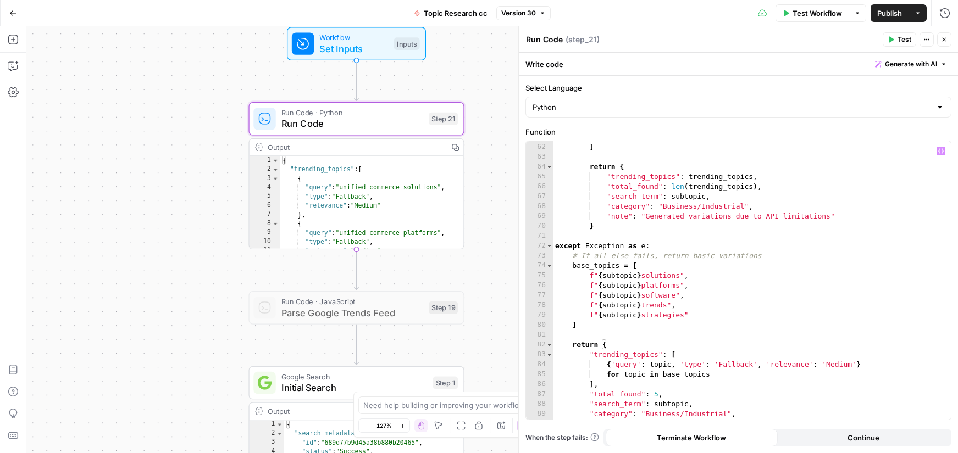
scroll to position [622, 0]
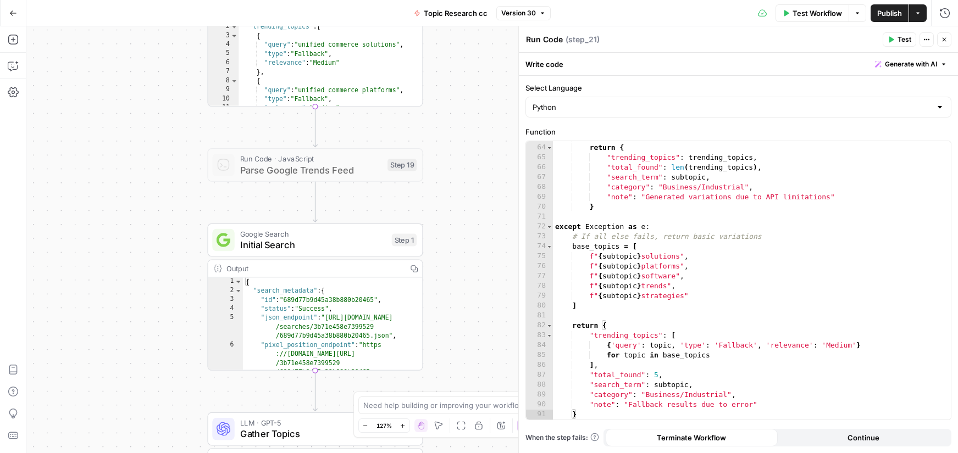
drag, startPoint x: 130, startPoint y: 187, endPoint x: 113, endPoint y: 139, distance: 50.8
click at [113, 139] on div "true false Workflow Set Inputs Inputs Run Code · Python Run Code Step 21 Output…" at bounding box center [492, 239] width 932 height 427
drag, startPoint x: 115, startPoint y: 214, endPoint x: 135, endPoint y: 125, distance: 91.1
click at [135, 124] on div "true false Workflow Set Inputs Inputs Run Code · Python Run Code Step 21 Output…" at bounding box center [492, 239] width 932 height 427
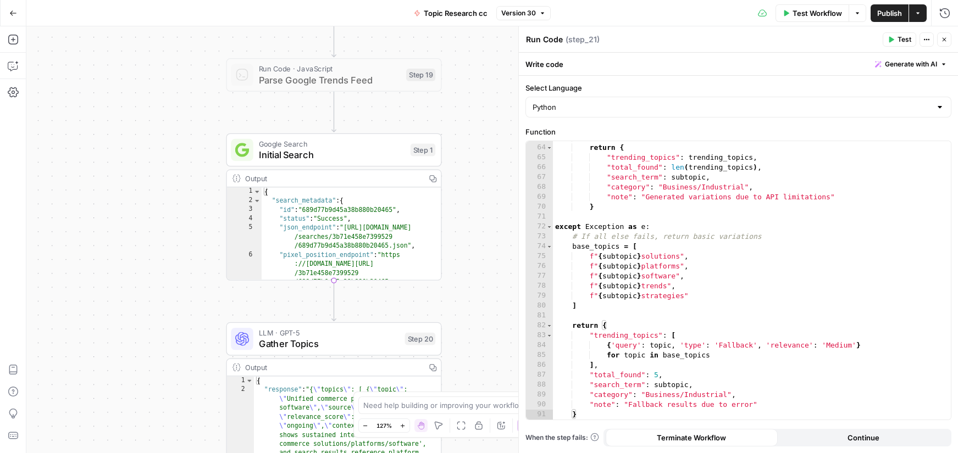
click at [264, 149] on span "Initial Search" at bounding box center [332, 155] width 146 height 14
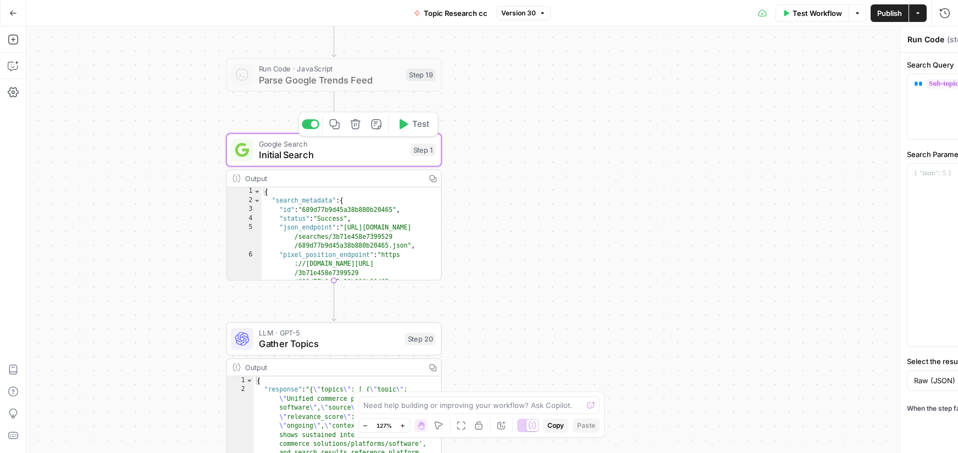
type textarea "Initial Search"
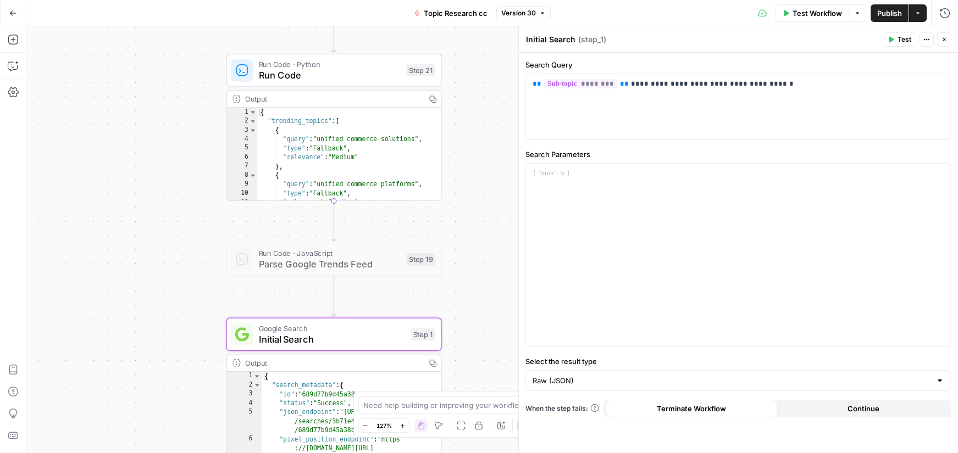
click at [391, 73] on span "Run Code" at bounding box center [330, 75] width 142 height 14
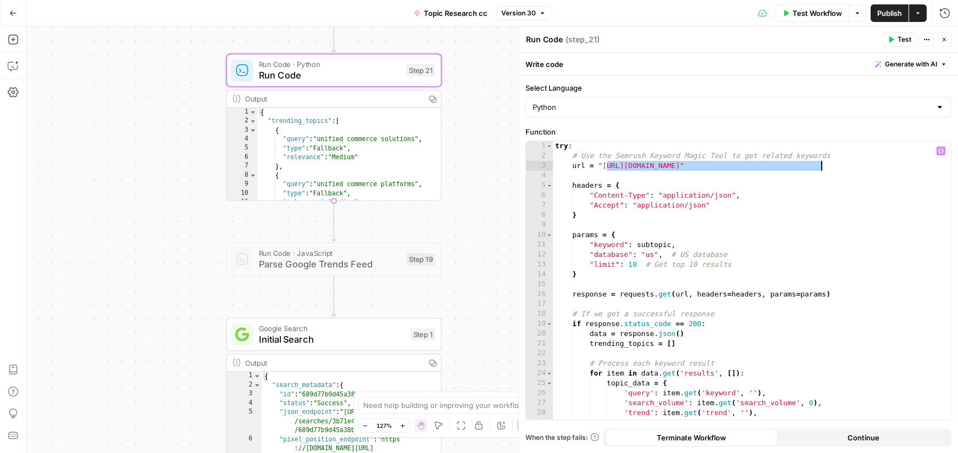
drag, startPoint x: 605, startPoint y: 165, endPoint x: 823, endPoint y: 168, distance: 218.8
click at [823, 168] on div "try : # Use the Semrush Keyword Magic Tool to get related keywords url = "https…" at bounding box center [752, 290] width 398 height 298
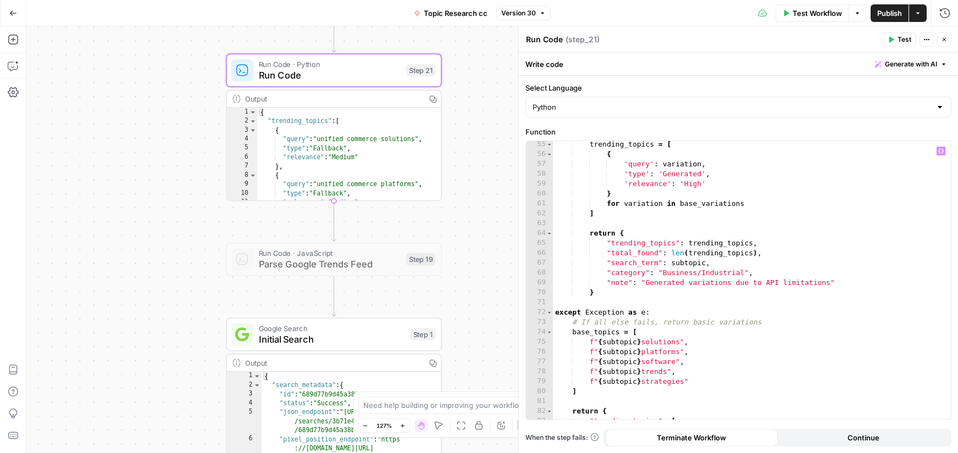
scroll to position [347, 0]
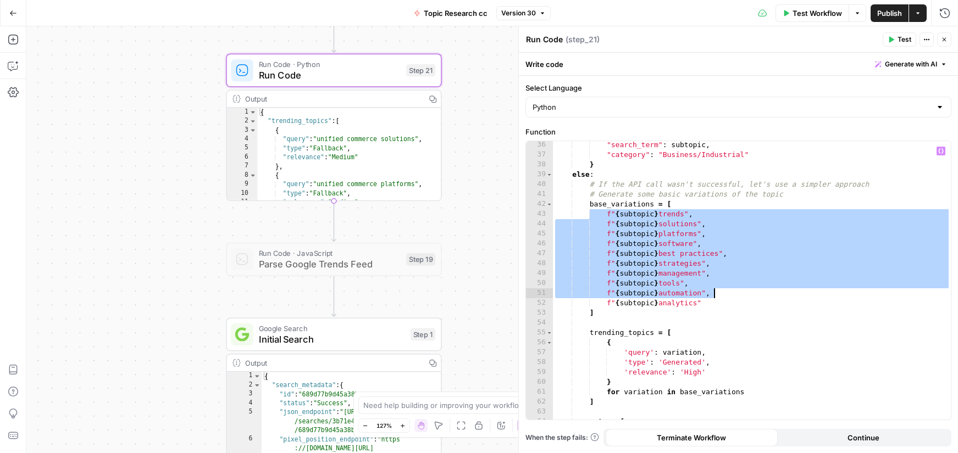
drag, startPoint x: 591, startPoint y: 211, endPoint x: 736, endPoint y: 291, distance: 166.1
click at [742, 297] on div ""search_term" : subtopic , "category" : "Business/Industrial" } else : # If the…" at bounding box center [752, 289] width 398 height 298
click at [658, 186] on div ""search_term" : subtopic , "category" : "Business/Industrial" } else : # If the…" at bounding box center [752, 289] width 398 height 298
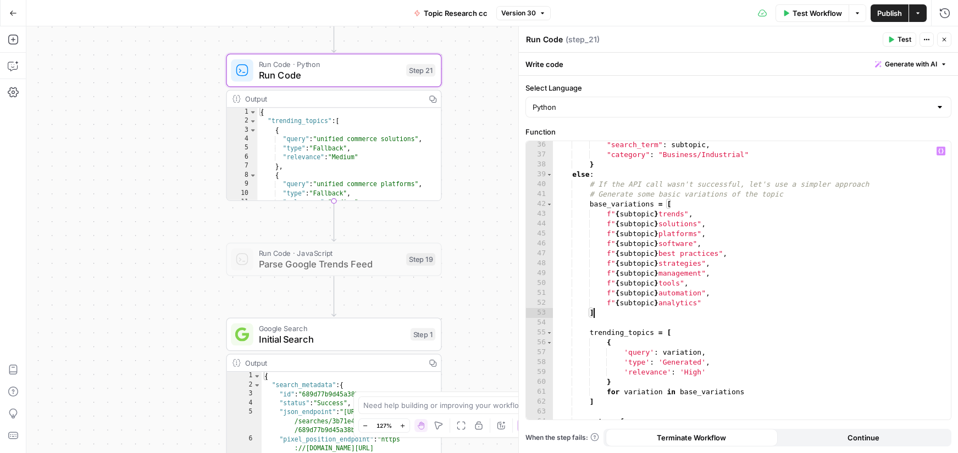
drag, startPoint x: 607, startPoint y: 317, endPoint x: 615, endPoint y: 262, distance: 55.6
click at [615, 262] on div ""search_term" : subtopic , "category" : "Business/Industrial" } else : # If the…" at bounding box center [752, 289] width 398 height 298
type textarea "**********"
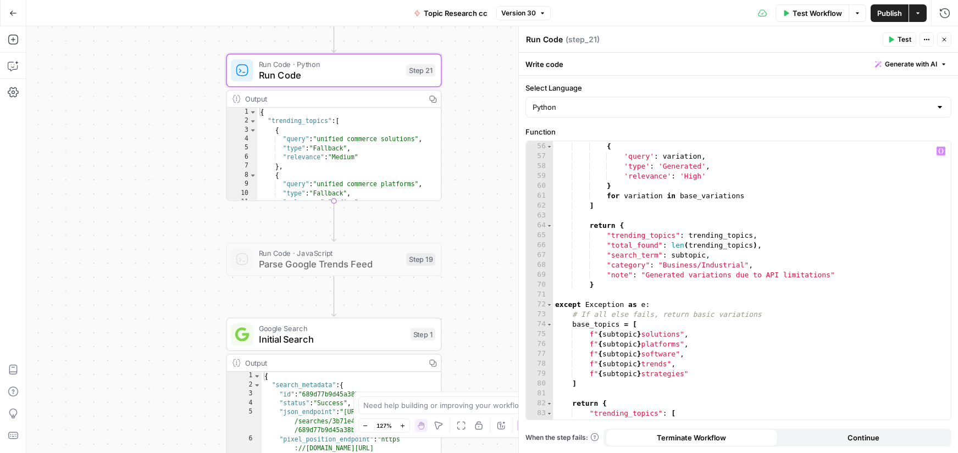
scroll to position [622, 0]
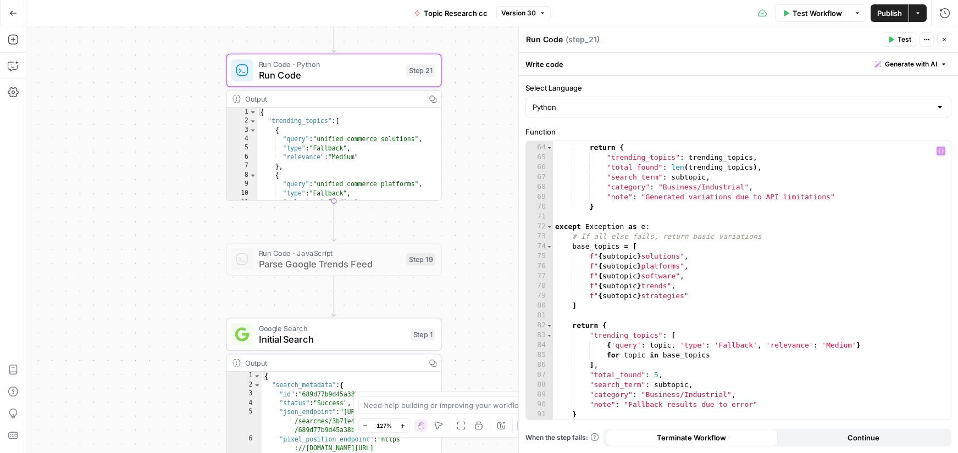
click at [944, 42] on icon "button" at bounding box center [944, 39] width 7 height 7
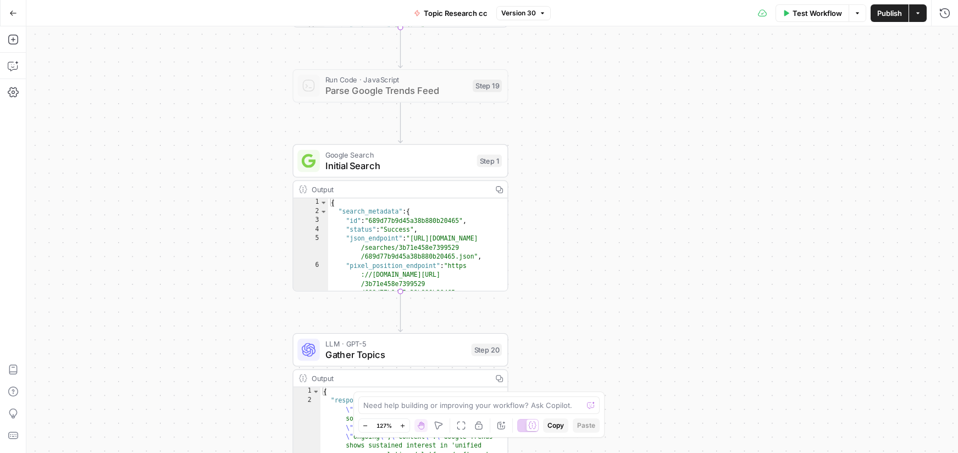
drag, startPoint x: 573, startPoint y: 315, endPoint x: 531, endPoint y: 184, distance: 137.5
click at [646, 113] on div "true false Workflow Set Inputs Inputs Run Code · Python Run Code Step 21 Output…" at bounding box center [492, 239] width 932 height 427
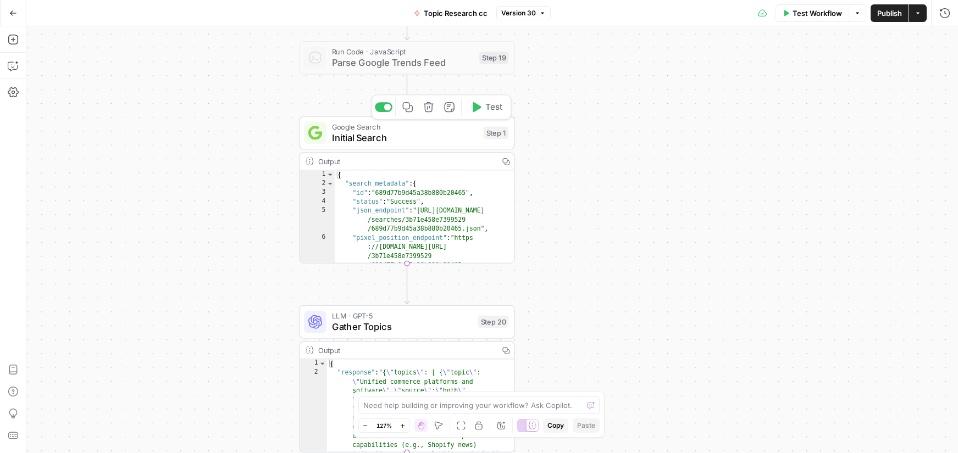
click at [391, 140] on span "Initial Search" at bounding box center [405, 138] width 146 height 14
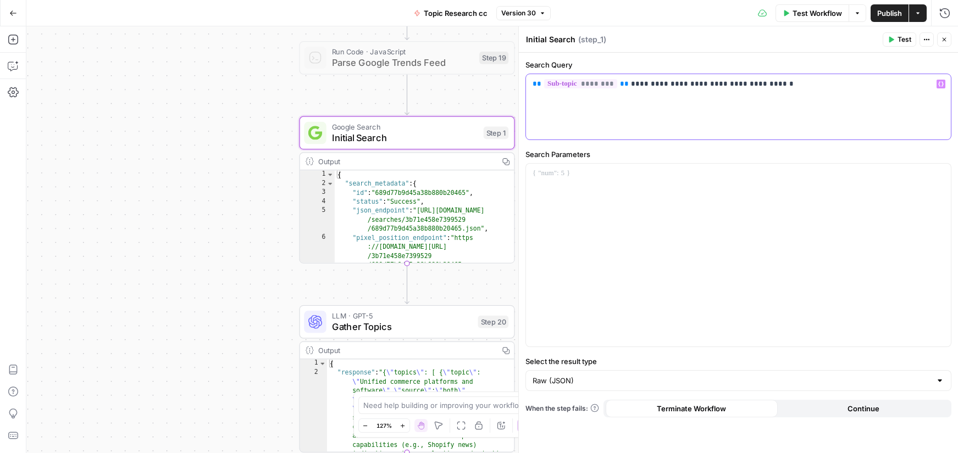
drag, startPoint x: 682, startPoint y: 85, endPoint x: 719, endPoint y: 84, distance: 36.8
click at [718, 84] on p "**********" at bounding box center [739, 84] width 412 height 11
drag, startPoint x: 746, startPoint y: 86, endPoint x: 770, endPoint y: 90, distance: 23.9
click at [770, 90] on div "**********" at bounding box center [738, 106] width 425 height 65
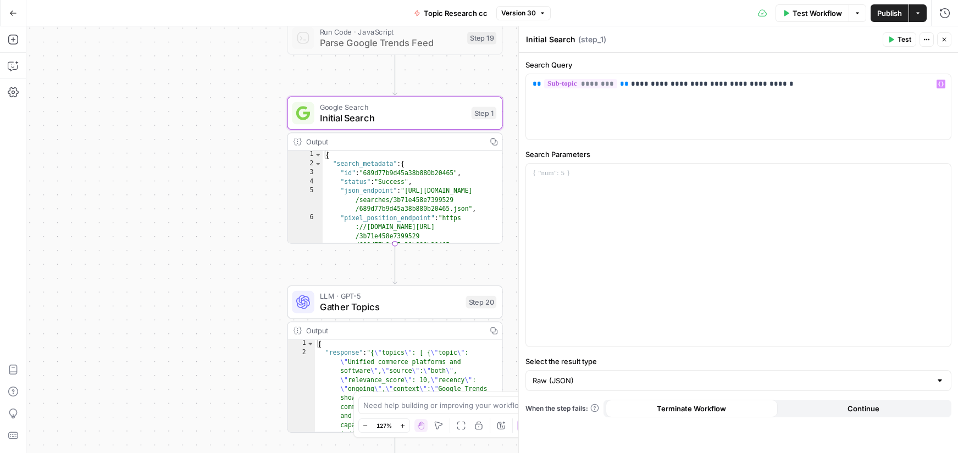
drag, startPoint x: 222, startPoint y: 255, endPoint x: 104, endPoint y: 109, distance: 187.3
click at [107, 110] on div "true false Workflow Set Inputs Inputs Run Code · Python Run Code Step 21 Output…" at bounding box center [492, 239] width 932 height 427
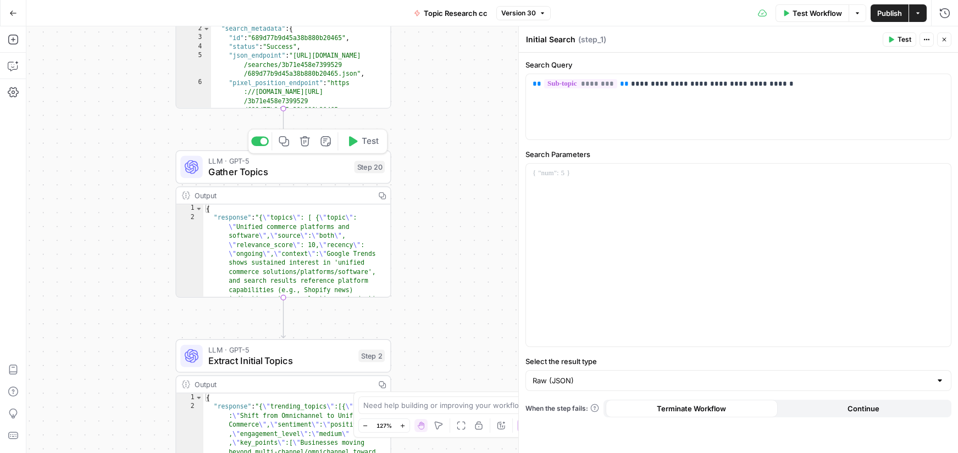
click at [209, 176] on span "Gather Topics" at bounding box center [278, 172] width 141 height 14
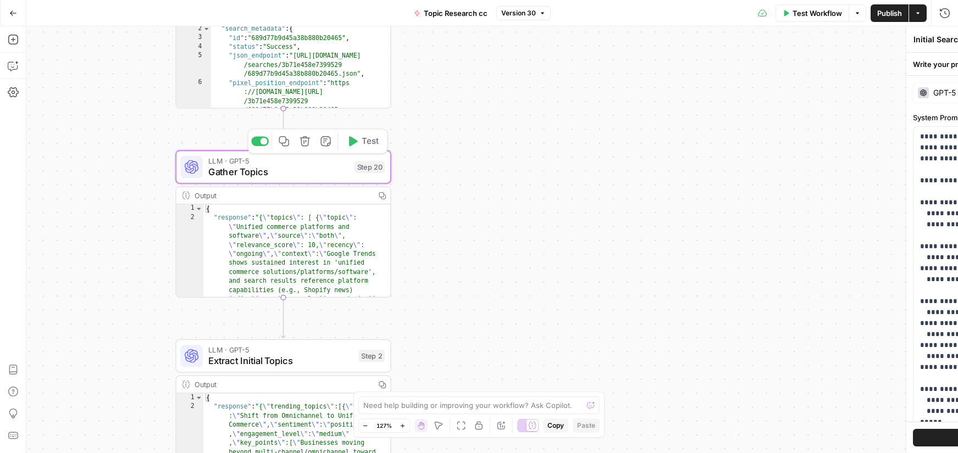
type textarea "Gather Topics"
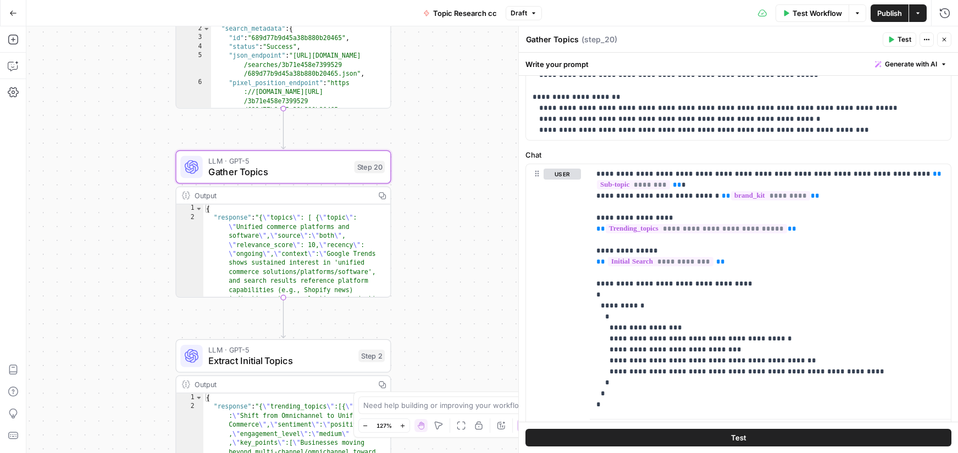
scroll to position [486, 0]
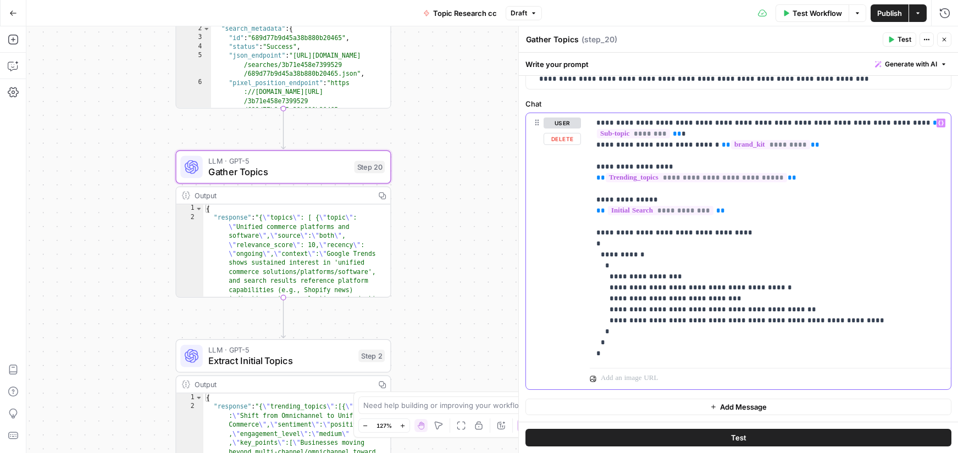
drag, startPoint x: 596, startPoint y: 123, endPoint x: 685, endPoint y: 327, distance: 223.2
click at [811, 323] on p "**********" at bounding box center [770, 239] width 348 height 242
click at [679, 330] on p "**********" at bounding box center [770, 239] width 348 height 242
drag, startPoint x: 461, startPoint y: 107, endPoint x: 497, endPoint y: 388, distance: 283.8
click at [497, 388] on div "true false Workflow Set Inputs Inputs Run Code · Python Run Code Step 21 Output…" at bounding box center [492, 239] width 932 height 427
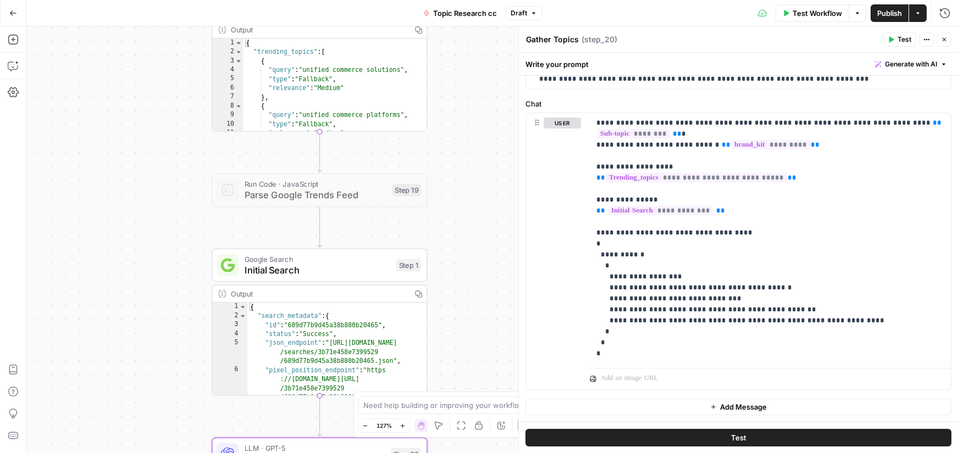
drag, startPoint x: 490, startPoint y: 224, endPoint x: 418, endPoint y: 406, distance: 196.0
click at [420, 412] on body "AirOps U Cohort 1 New Home Browse Your Data Usage Settings Recent Grids AI Over…" at bounding box center [479, 226] width 958 height 453
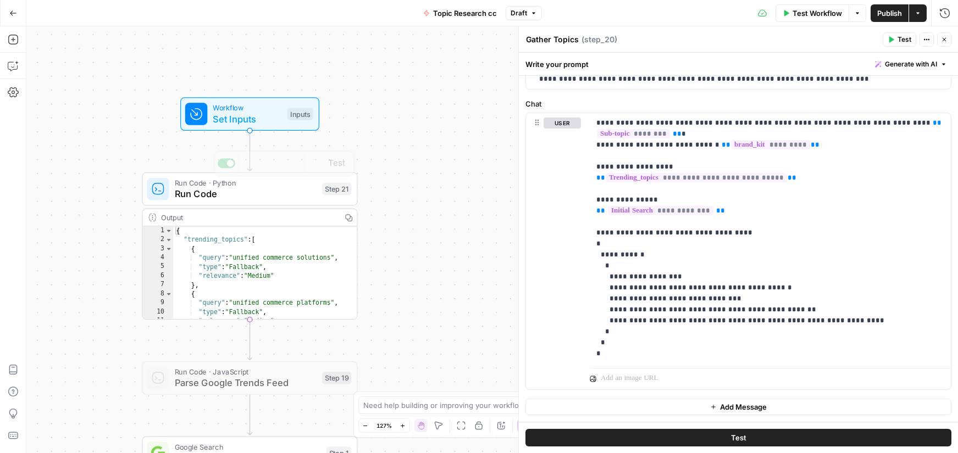
click at [219, 121] on span "Set Inputs" at bounding box center [247, 119] width 69 height 14
click at [282, 113] on div "Workflow Set Inputs Inputs Test Step" at bounding box center [249, 114] width 128 height 24
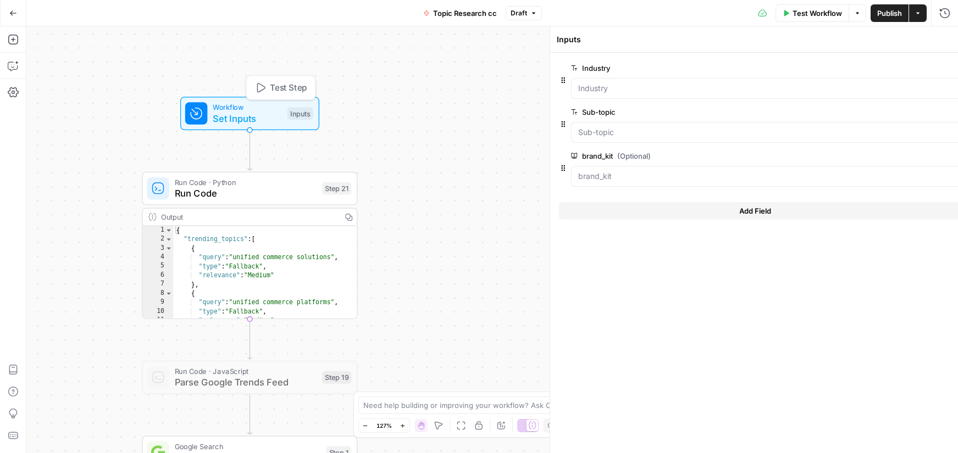
click at [298, 114] on div "Inputs" at bounding box center [300, 113] width 26 height 13
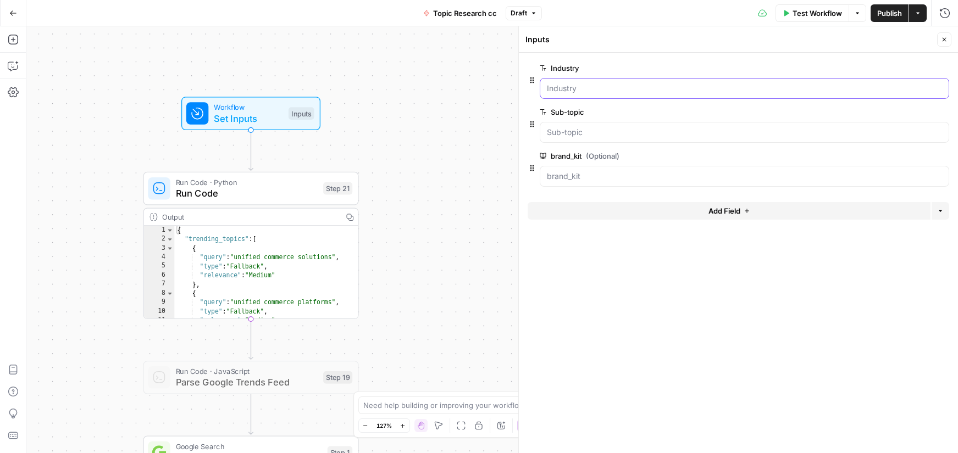
click at [624, 91] on input "Industry" at bounding box center [744, 88] width 395 height 11
click at [628, 127] on input "Sub-topic" at bounding box center [744, 132] width 395 height 11
click at [637, 173] on input "brand_kit (Optional)" at bounding box center [744, 176] width 395 height 11
click at [943, 43] on button "Close" at bounding box center [944, 39] width 14 height 14
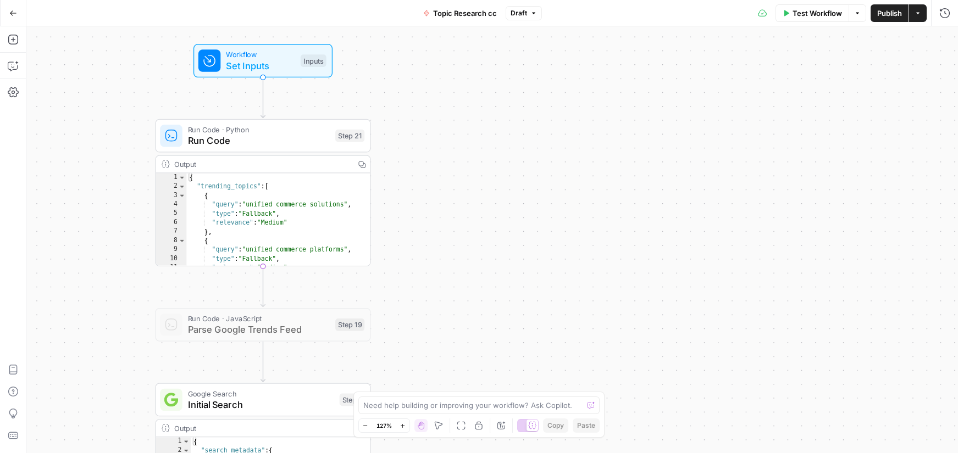
drag, startPoint x: 482, startPoint y: 297, endPoint x: 472, endPoint y: 242, distance: 55.9
click at [513, 100] on div "true false Workflow Set Inputs Inputs Run Code · Python Run Code Step 21 Output…" at bounding box center [492, 239] width 932 height 427
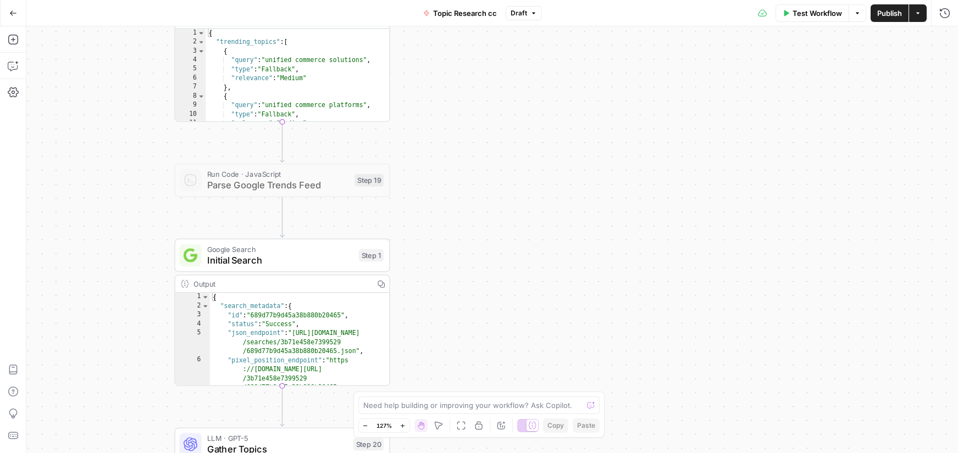
drag, startPoint x: 446, startPoint y: 314, endPoint x: 512, endPoint y: 94, distance: 230.1
click at [512, 95] on div "true false Workflow Set Inputs Inputs Run Code · Python Run Code Step 21 Output…" at bounding box center [492, 239] width 932 height 427
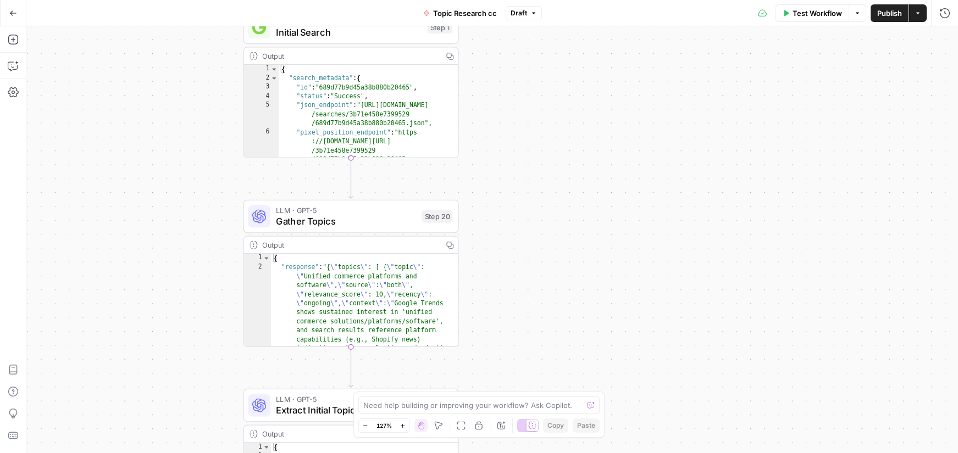
drag, startPoint x: 503, startPoint y: 253, endPoint x: 504, endPoint y: 92, distance: 161.6
click at [508, 60] on div "true false Workflow Set Inputs Inputs Run Code · Python Run Code Step 21 Output…" at bounding box center [492, 239] width 932 height 427
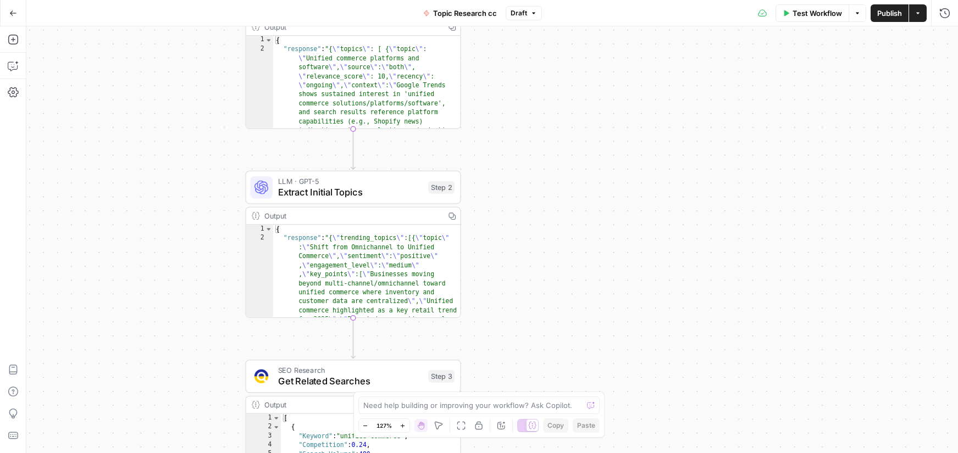
drag, startPoint x: 536, startPoint y: 230, endPoint x: 511, endPoint y: 139, distance: 94.2
click at [515, 141] on div "true false Workflow Set Inputs Inputs Run Code · Python Run Code Step 21 Output…" at bounding box center [492, 239] width 932 height 427
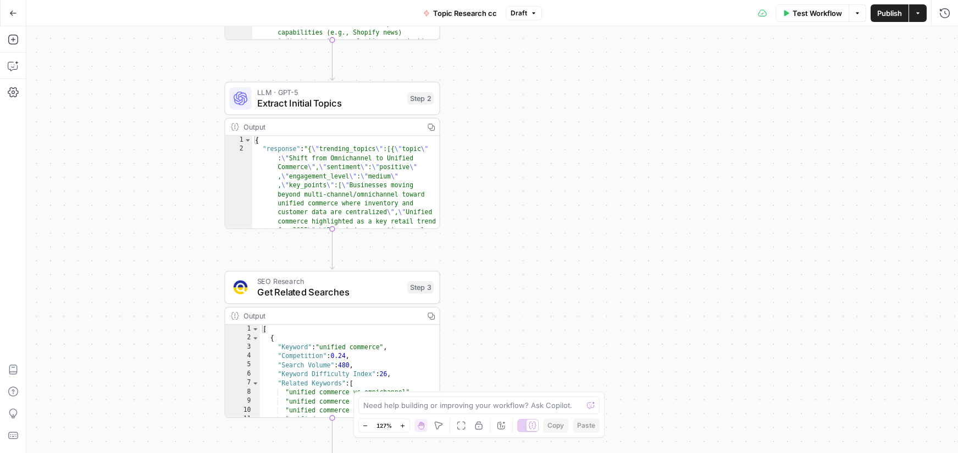
click at [284, 111] on div "LLM · GPT-5 Extract Initial Topics Step 2 Copy step Delete step Add Note Test" at bounding box center [331, 99] width 215 height 34
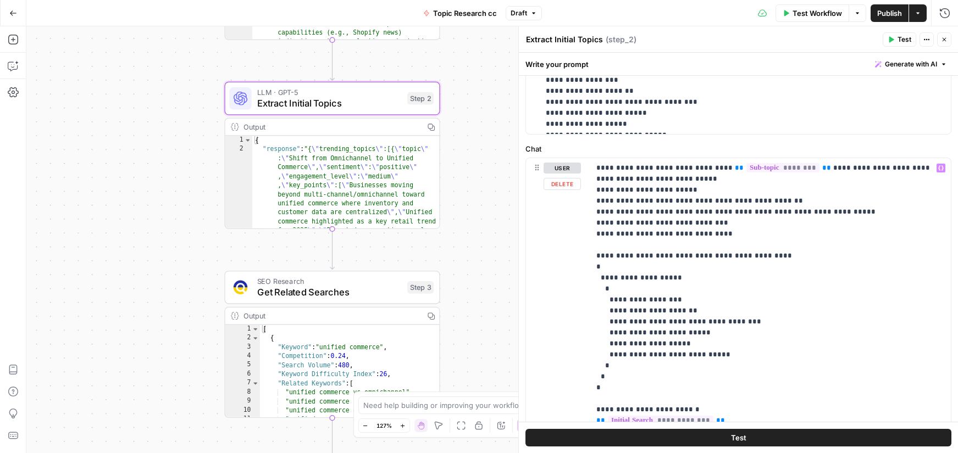
scroll to position [519, 0]
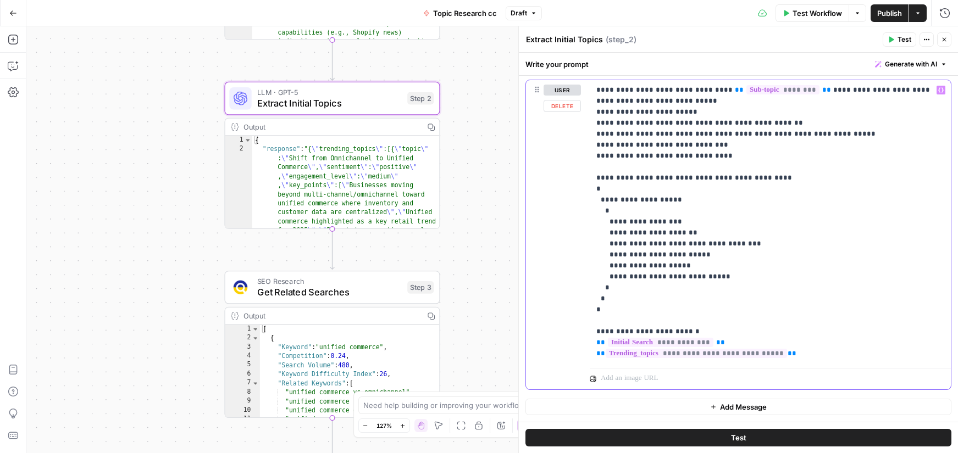
drag, startPoint x: 605, startPoint y: 118, endPoint x: 695, endPoint y: 123, distance: 89.7
click at [695, 123] on p "**********" at bounding box center [770, 222] width 348 height 275
drag, startPoint x: 668, startPoint y: 132, endPoint x: 678, endPoint y: 137, distance: 11.3
click at [678, 137] on p "**********" at bounding box center [770, 222] width 348 height 275
click at [606, 143] on p "**********" at bounding box center [770, 222] width 348 height 275
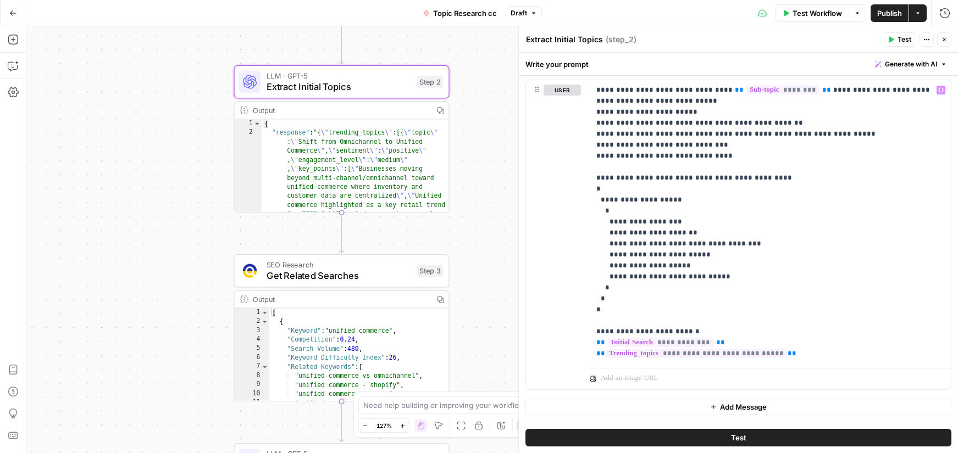
drag, startPoint x: 456, startPoint y: 240, endPoint x: 449, endPoint y: 122, distance: 117.8
click at [457, 114] on div "true false Workflow Set Inputs Inputs Run Code · Python Run Code Step 21 Output…" at bounding box center [492, 239] width 932 height 427
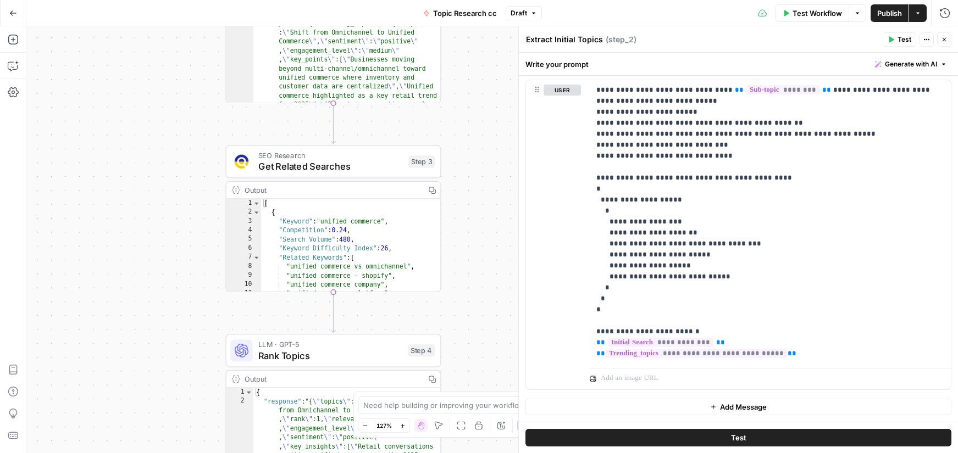
click at [289, 178] on div "SEO Research Get Related Searches Step 3" at bounding box center [332, 162] width 215 height 34
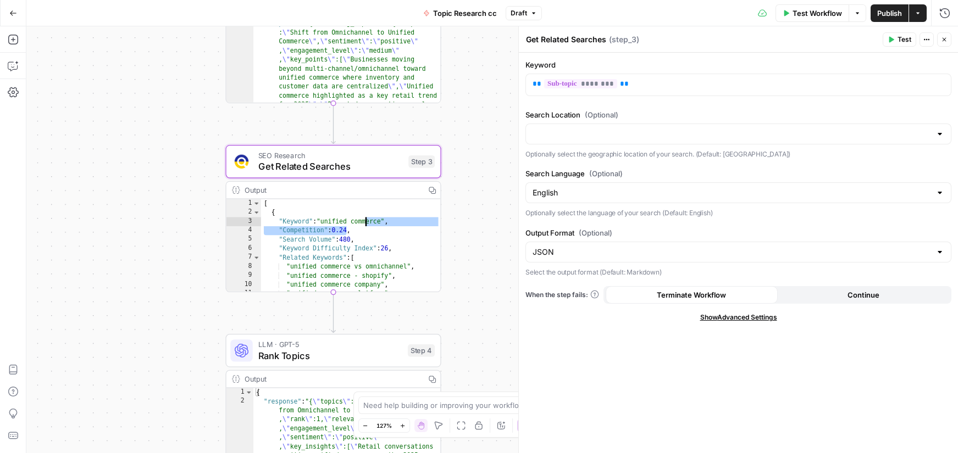
drag, startPoint x: 348, startPoint y: 218, endPoint x: 356, endPoint y: 218, distance: 7.2
click at [356, 218] on div "[ { "Keyword" : "unified commerce" , "Competition" : 0.24 , "Search Volume" : 4…" at bounding box center [351, 256] width 180 height 112
type textarea "**********"
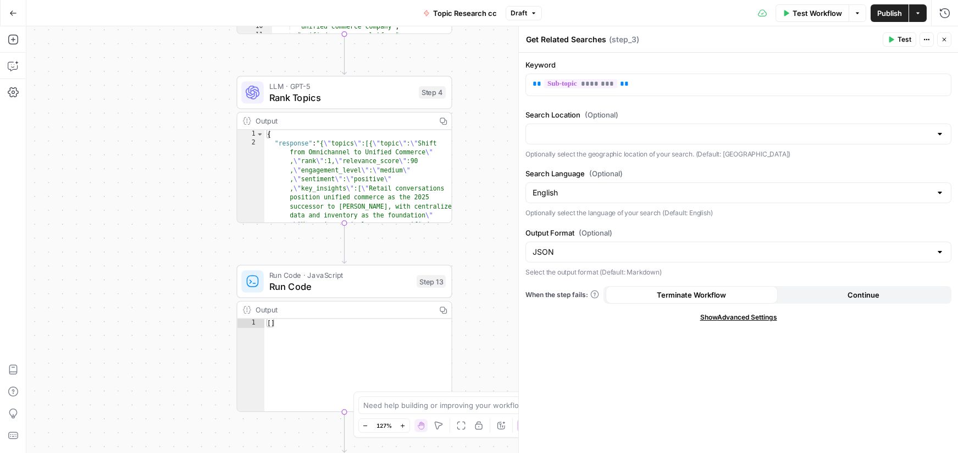
drag, startPoint x: 479, startPoint y: 316, endPoint x: 479, endPoint y: 30, distance: 285.8
click at [480, 30] on div "true false Workflow Set Inputs Inputs Run Code · Python Run Code Step 21 Output…" at bounding box center [492, 239] width 932 height 427
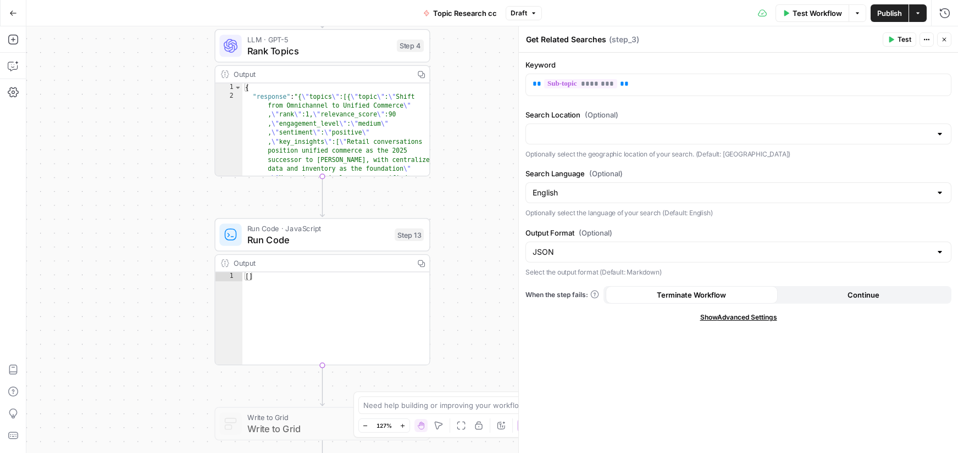
drag, startPoint x: 469, startPoint y: 309, endPoint x: 401, endPoint y: 123, distance: 198.2
click at [401, 122] on div "true false Workflow Set Inputs Inputs Run Code · Python Run Code Step 21 Output…" at bounding box center [492, 239] width 932 height 427
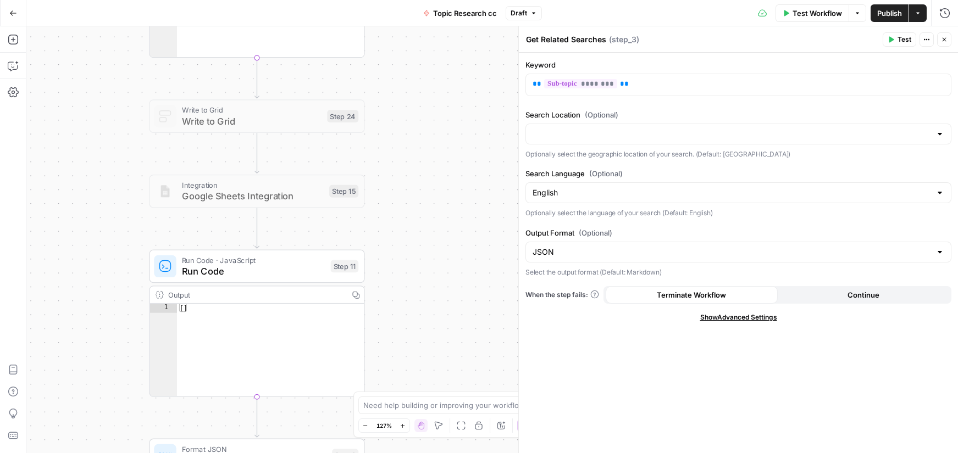
drag, startPoint x: 437, startPoint y: 283, endPoint x: 429, endPoint y: 303, distance: 21.4
click at [427, 141] on div "true false Workflow Set Inputs Inputs Run Code · Python Run Code Step 21 Output…" at bounding box center [492, 239] width 932 height 427
drag, startPoint x: 425, startPoint y: 195, endPoint x: 418, endPoint y: 110, distance: 84.4
click at [418, 110] on div "true false Workflow Set Inputs Inputs Run Code · Python Run Code Step 21 Output…" at bounding box center [492, 239] width 932 height 427
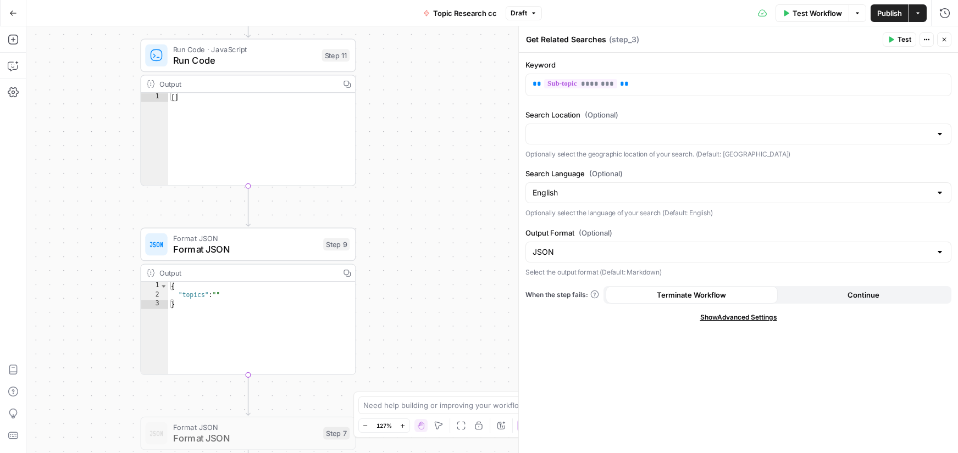
drag, startPoint x: 410, startPoint y: 146, endPoint x: 430, endPoint y: 330, distance: 185.3
click at [432, 330] on div "true false Workflow Set Inputs Inputs Run Code · Python Run Code Step 21 Output…" at bounding box center [492, 239] width 932 height 427
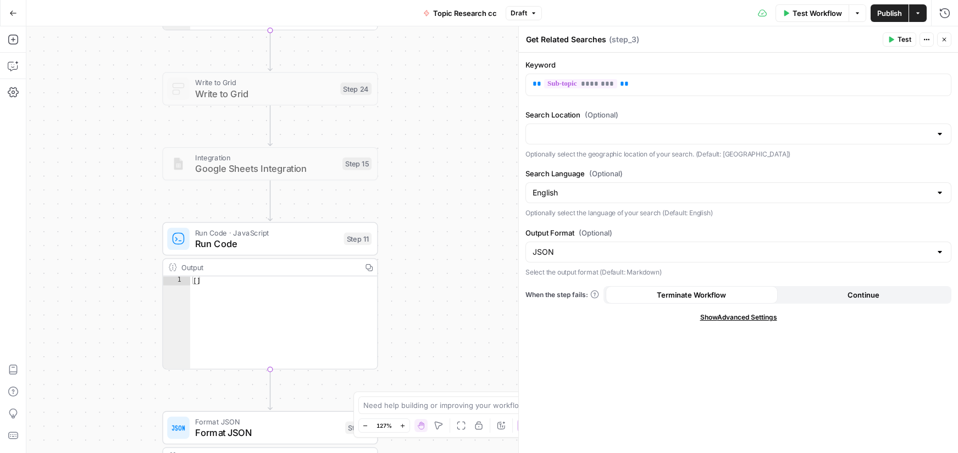
drag, startPoint x: 412, startPoint y: 214, endPoint x: 367, endPoint y: 335, distance: 129.6
click at [367, 335] on div "true false Workflow Set Inputs Inputs Run Code · Python Run Code Step 21 Output…" at bounding box center [492, 239] width 932 height 427
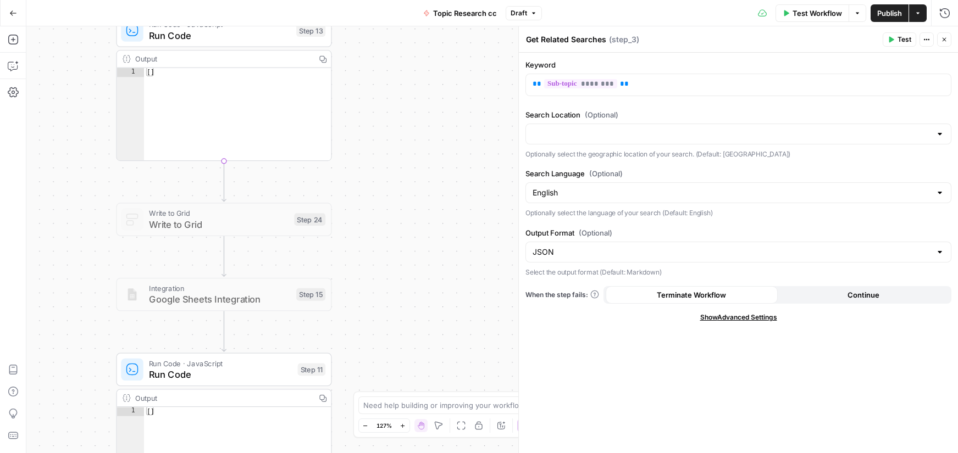
drag, startPoint x: 431, startPoint y: 95, endPoint x: 431, endPoint y: 299, distance: 204.5
click at [431, 299] on div "true false Workflow Set Inputs Inputs Run Code · Python Run Code Step 21 Output…" at bounding box center [492, 239] width 932 height 427
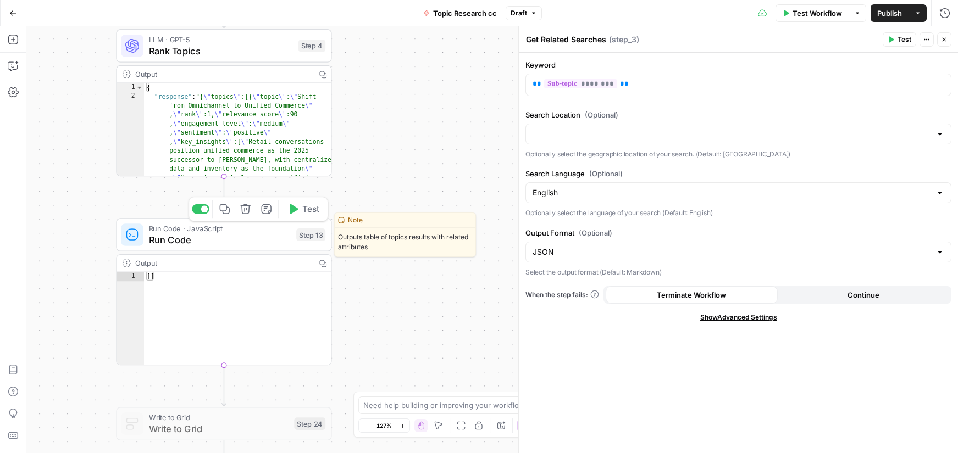
click at [201, 244] on span "Run Code" at bounding box center [220, 240] width 142 height 14
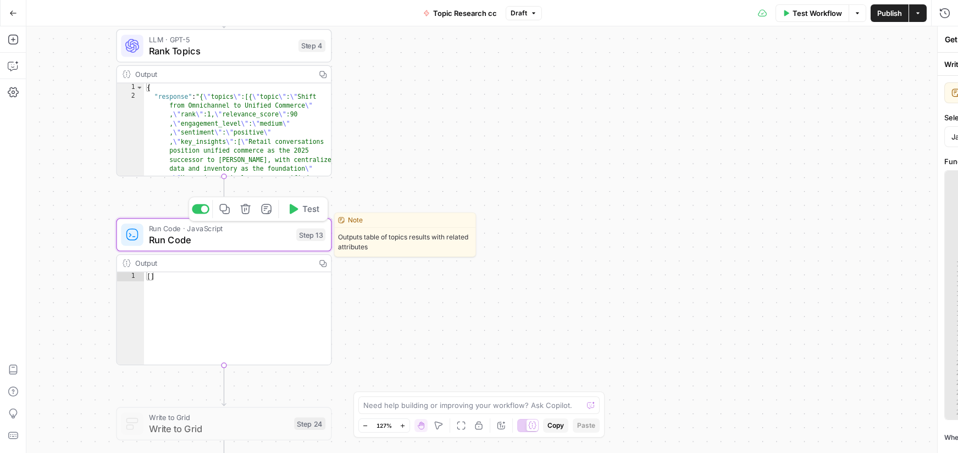
type textarea "Run Code"
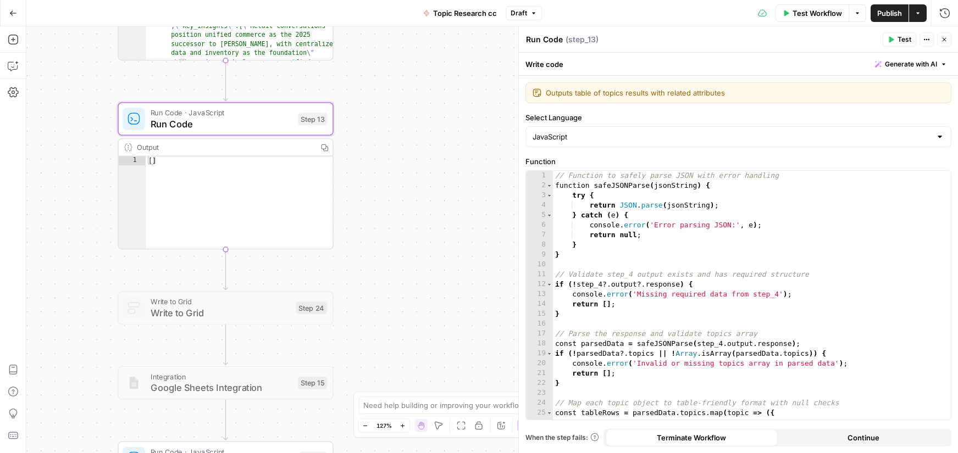
drag, startPoint x: 405, startPoint y: 301, endPoint x: 413, endPoint y: 144, distance: 156.9
click at [411, 148] on div "true false Workflow Set Inputs Inputs Run Code · Python Run Code Step 21 Output…" at bounding box center [492, 239] width 932 height 427
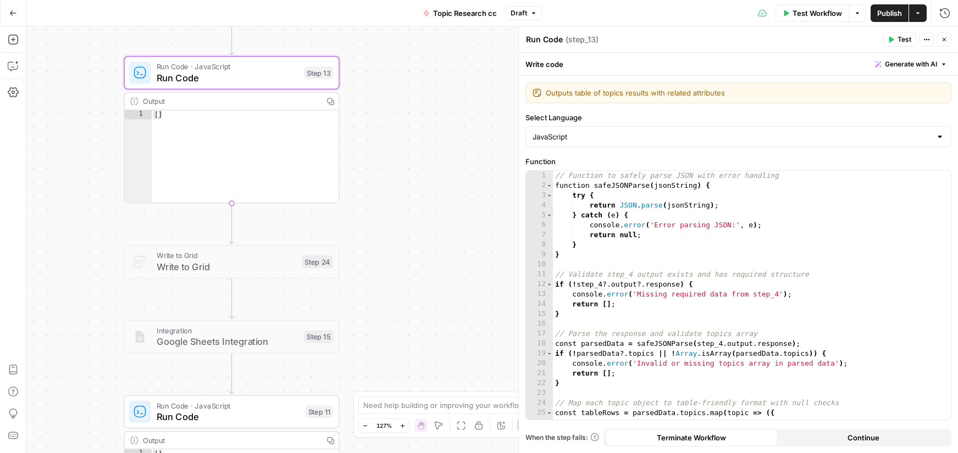
drag, startPoint x: 428, startPoint y: 255, endPoint x: 443, endPoint y: 130, distance: 126.2
click at [443, 130] on div "true false Workflow Set Inputs Inputs Run Code · Python Run Code Step 21 Output…" at bounding box center [492, 239] width 932 height 427
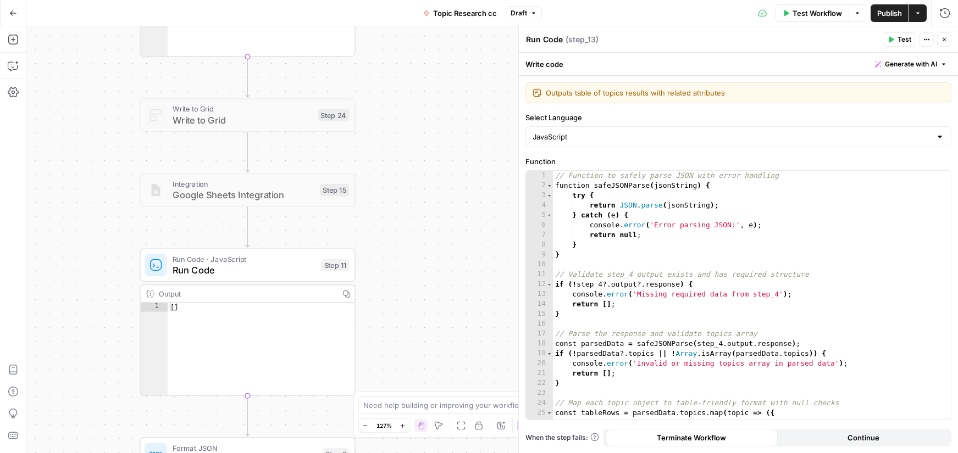
drag, startPoint x: 417, startPoint y: 343, endPoint x: 423, endPoint y: 296, distance: 47.1
click at [423, 296] on div "true false Workflow Set Inputs Inputs Run Code · Python Run Code Step 21 Output…" at bounding box center [492, 239] width 932 height 427
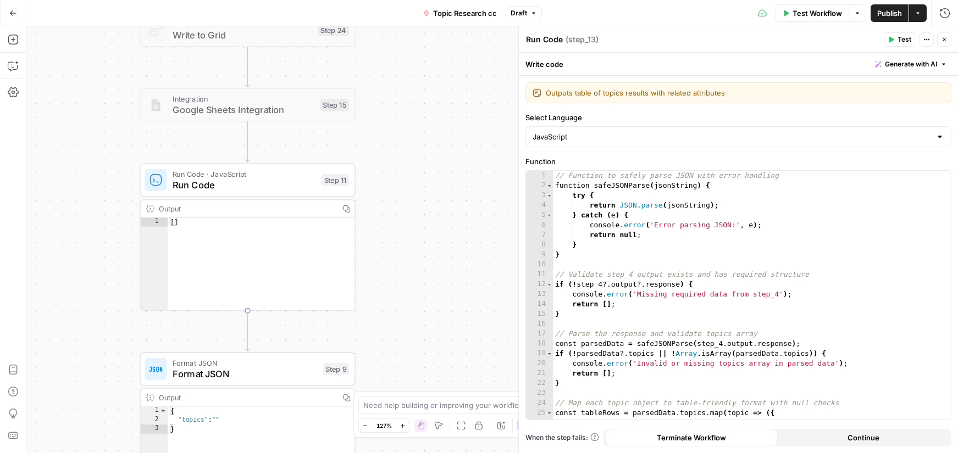
drag, startPoint x: 440, startPoint y: 350, endPoint x: 407, endPoint y: 285, distance: 73.5
click at [435, 294] on div "true false Workflow Set Inputs Inputs Run Code · Python Run Code Step 21 Output…" at bounding box center [492, 239] width 932 height 427
click at [244, 192] on div "Run Code · JavaScript Run Code Step 11 Copy step Delete step Edit Note Test" at bounding box center [247, 181] width 215 height 34
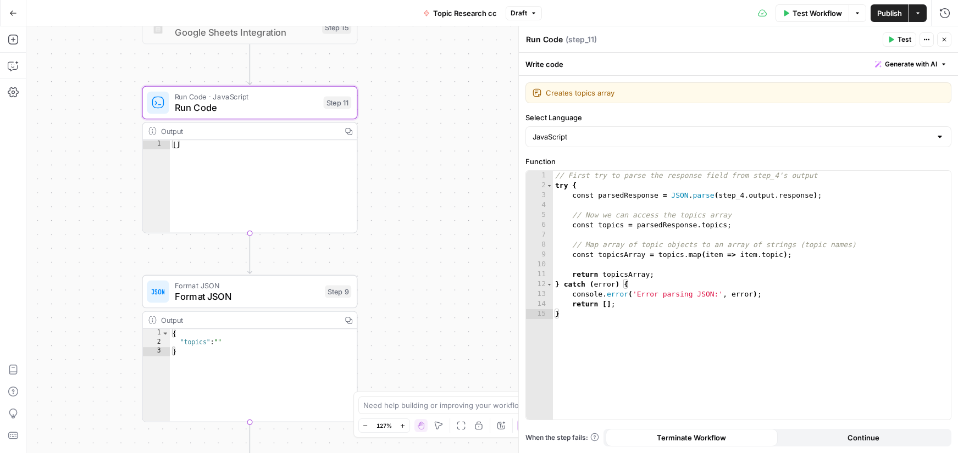
drag, startPoint x: 460, startPoint y: 343, endPoint x: 461, endPoint y: 247, distance: 95.6
click at [461, 250] on div "true false Workflow Set Inputs Inputs Run Code · Python Run Code Step 21 Output…" at bounding box center [492, 239] width 932 height 427
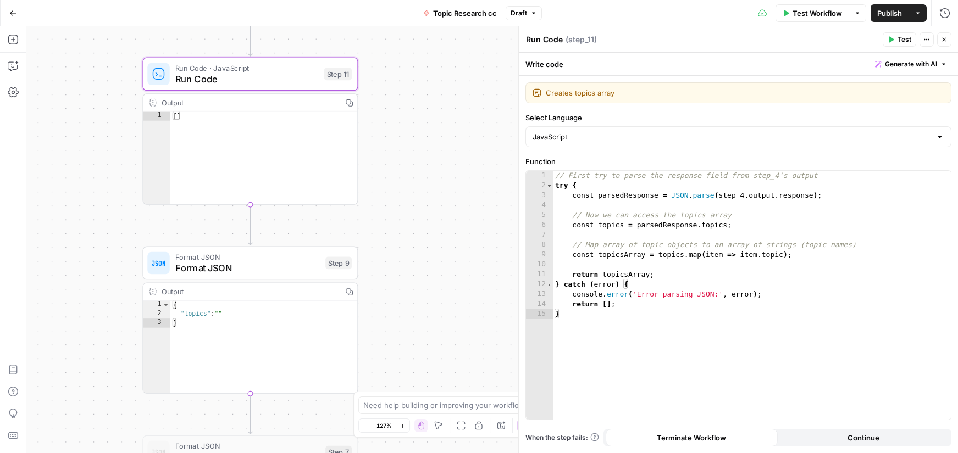
drag, startPoint x: 443, startPoint y: 286, endPoint x: 438, endPoint y: 197, distance: 89.7
click at [438, 197] on div "true false Workflow Set Inputs Inputs Run Code · Python Run Code Step 21 Output…" at bounding box center [492, 239] width 932 height 427
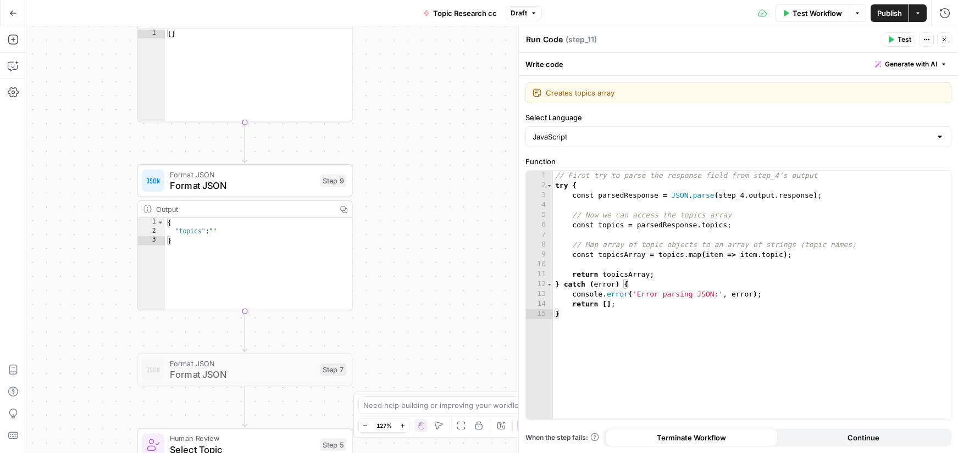
click at [285, 201] on div "Output Copy" at bounding box center [245, 210] width 214 height 18
click at [276, 185] on span "Format JSON" at bounding box center [242, 186] width 145 height 14
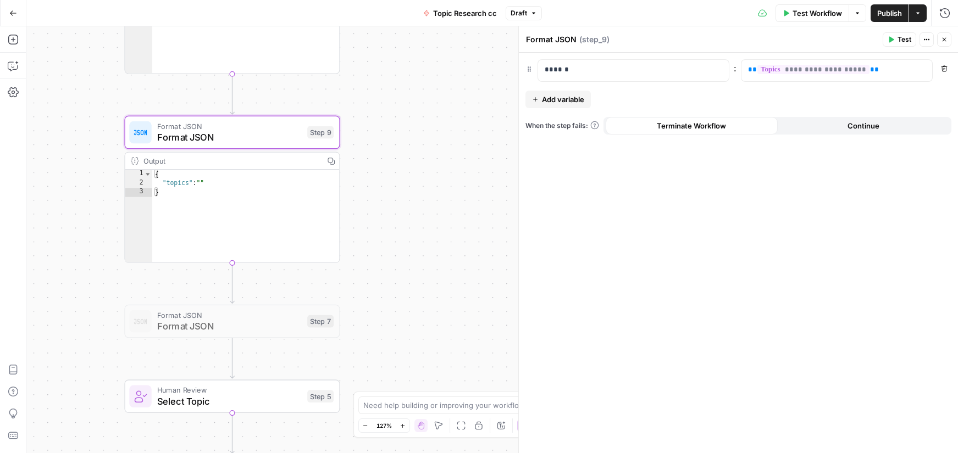
drag, startPoint x: 503, startPoint y: 337, endPoint x: 448, endPoint y: 255, distance: 99.1
click at [474, 225] on div "true false Workflow Set Inputs Inputs Run Code · Python Run Code Step 21 Output…" at bounding box center [492, 239] width 932 height 427
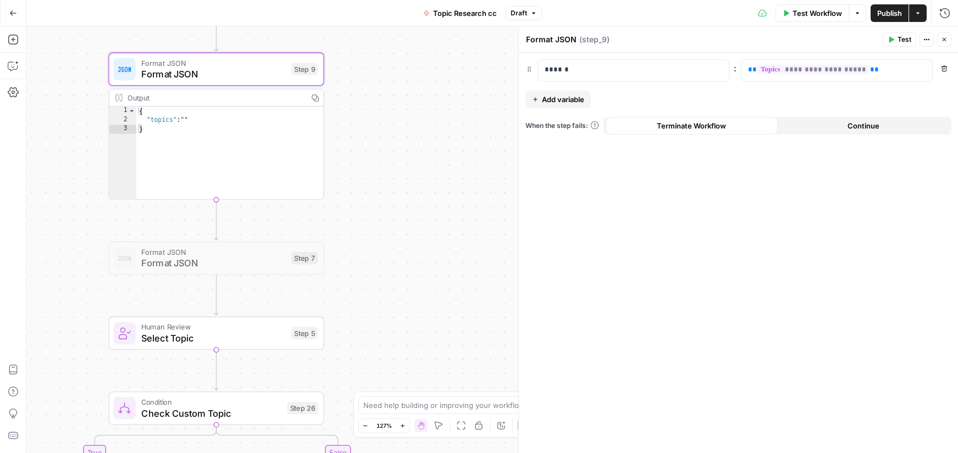
drag, startPoint x: 438, startPoint y: 258, endPoint x: 436, endPoint y: 130, distance: 127.5
click at [436, 130] on div "true false Workflow Set Inputs Inputs Run Code · Python Run Code Step 21 Output…" at bounding box center [492, 239] width 932 height 427
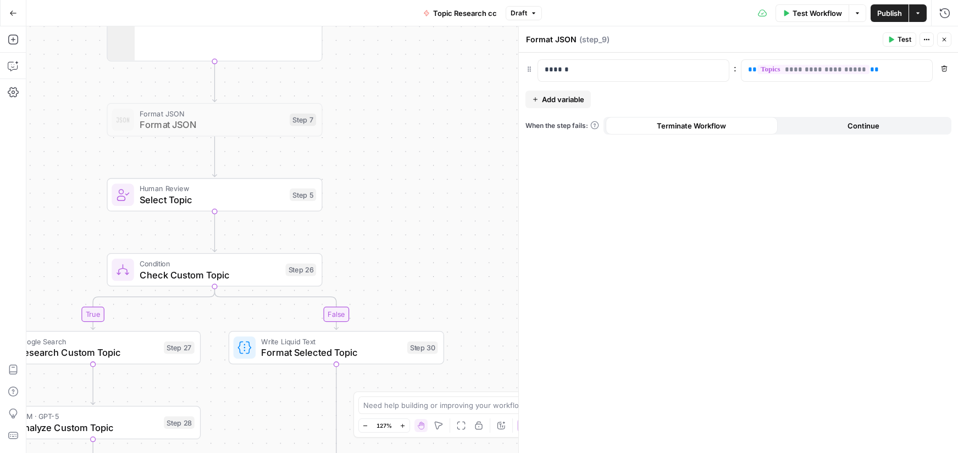
click at [410, 179] on div "true false Workflow Set Inputs Inputs Run Code · Python Run Code Step 21 Output…" at bounding box center [492, 239] width 932 height 427
click at [166, 190] on span "Human Review" at bounding box center [212, 188] width 145 height 11
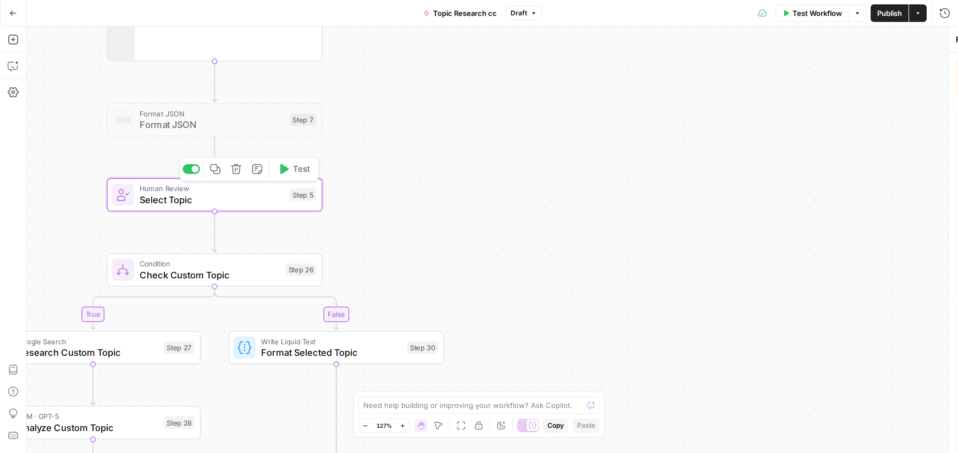
type textarea "Select Topic"
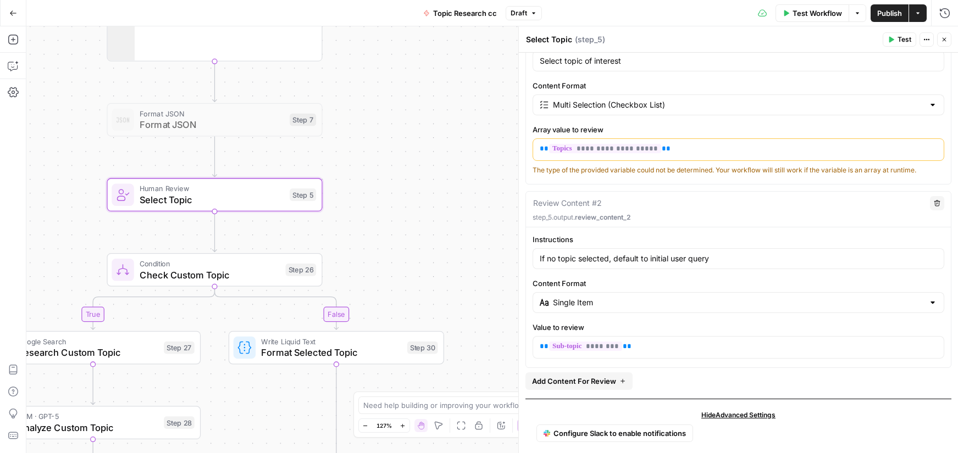
scroll to position [124, 0]
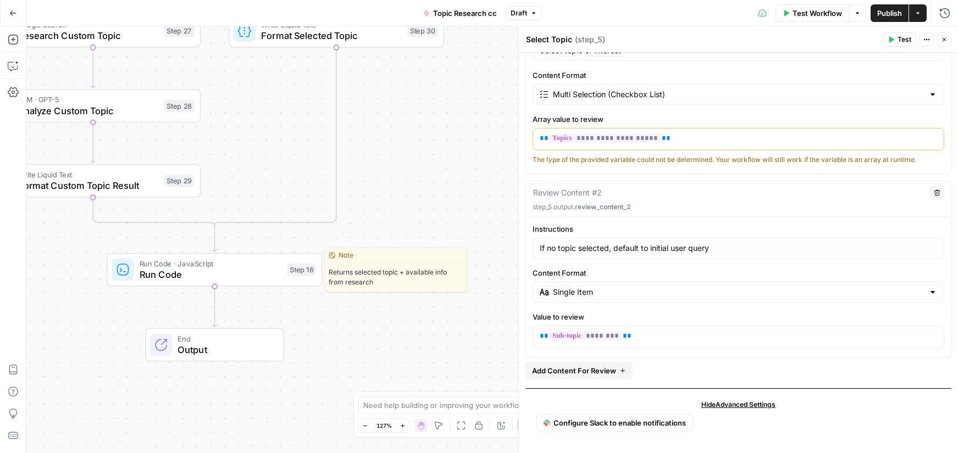
click at [214, 273] on span "Run Code" at bounding box center [211, 275] width 142 height 14
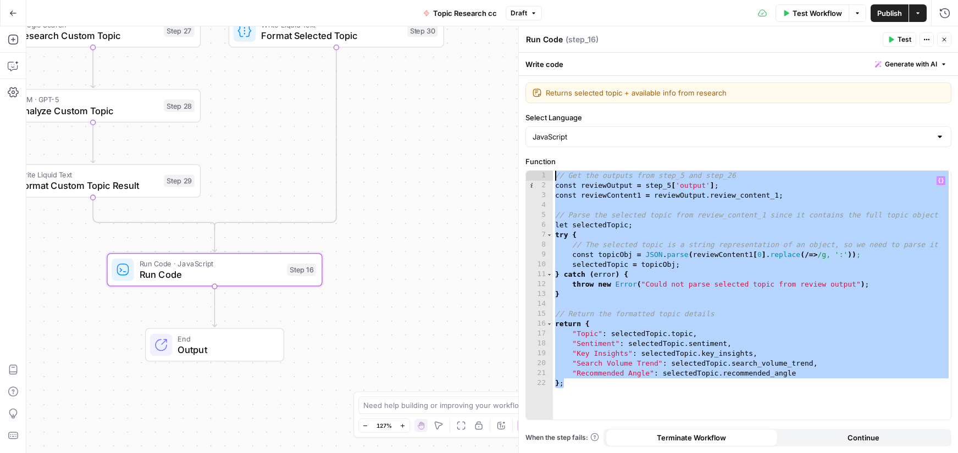
drag, startPoint x: 812, startPoint y: 380, endPoint x: 562, endPoint y: 160, distance: 332.6
click at [562, 160] on div "Function ** 1 2 3 4 5 6 7 8 9 10 11 12 13 14 15 16 17 18 19 20 21 22 // Get the…" at bounding box center [738, 288] width 426 height 264
type textarea "**********"
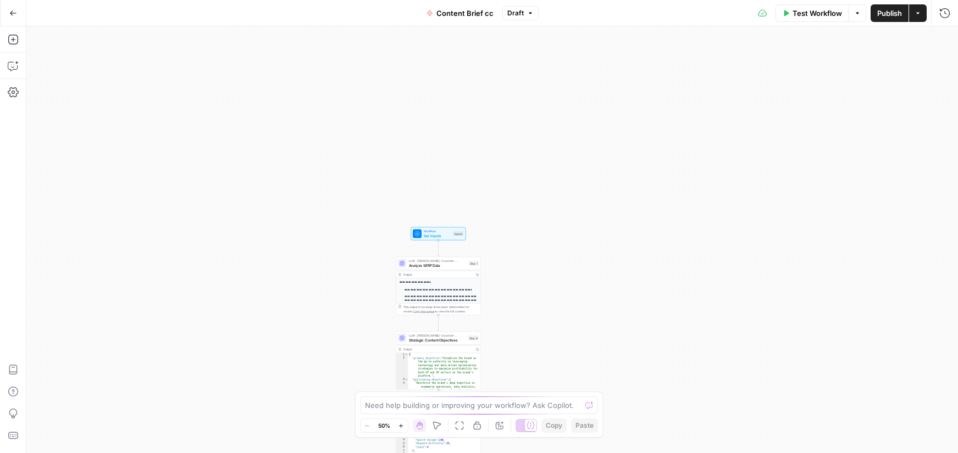
drag, startPoint x: 706, startPoint y: 123, endPoint x: 651, endPoint y: 395, distance: 277.0
click at [651, 395] on div "**********" at bounding box center [492, 239] width 932 height 427
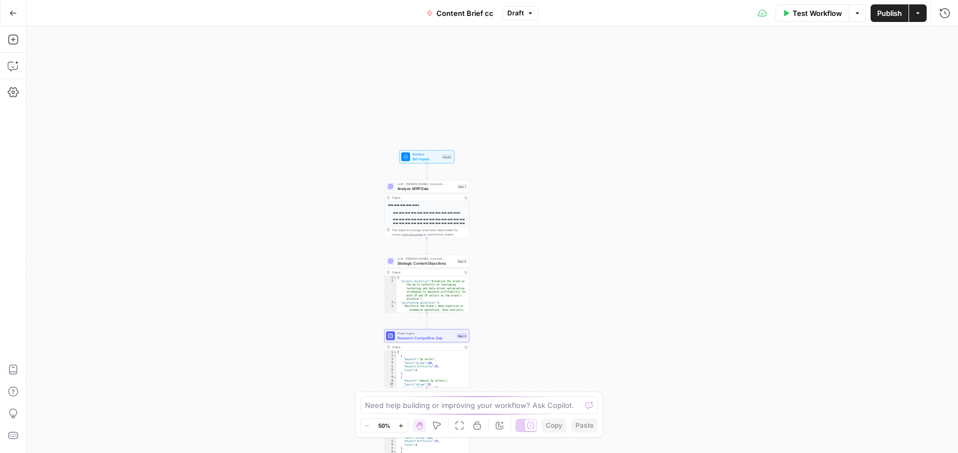
drag, startPoint x: 637, startPoint y: 320, endPoint x: 635, endPoint y: 256, distance: 64.9
click at [629, 226] on div "**********" at bounding box center [492, 239] width 932 height 427
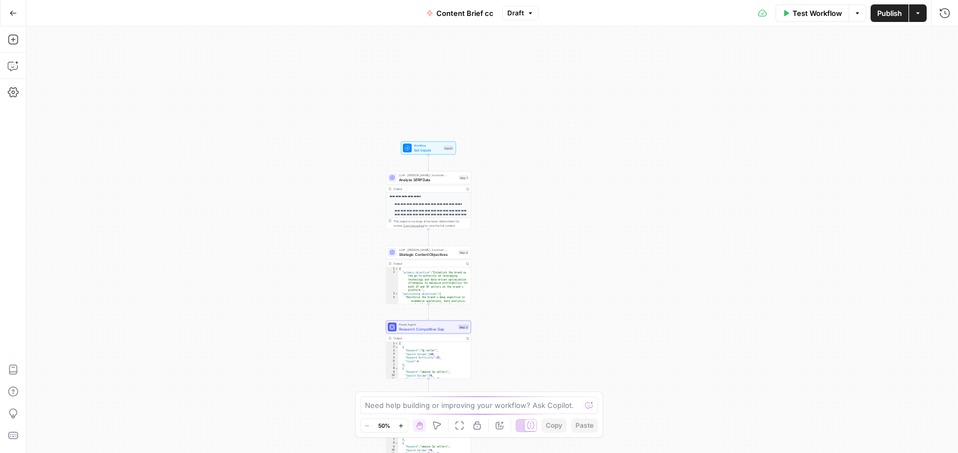
click at [403, 427] on icon "button" at bounding box center [401, 426] width 6 height 6
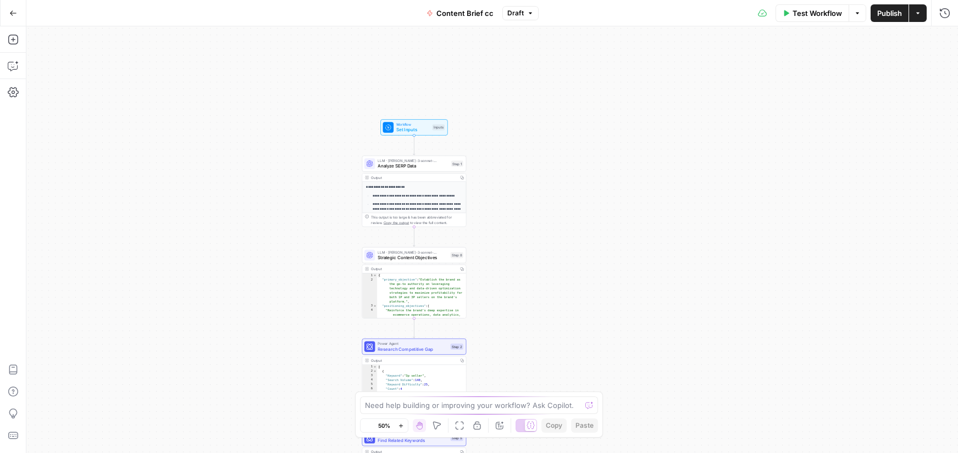
click at [403, 427] on icon "button" at bounding box center [401, 426] width 6 height 6
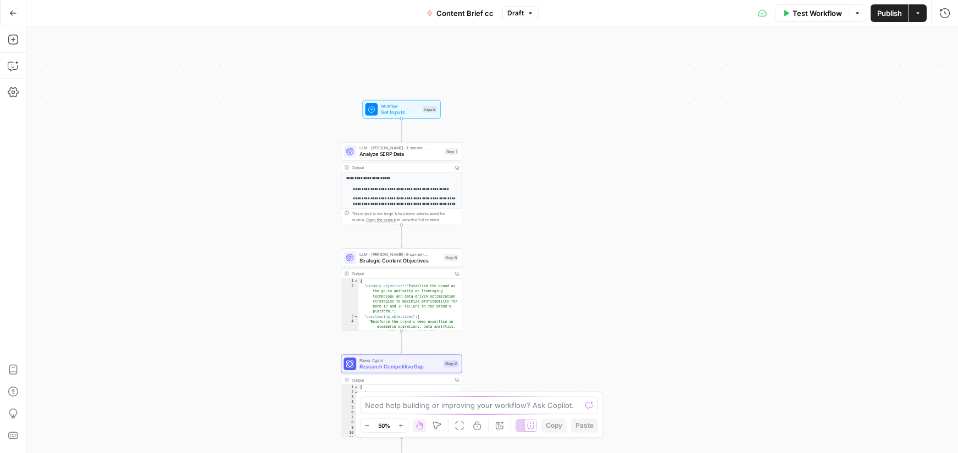
click at [403, 427] on icon "button" at bounding box center [401, 426] width 6 height 6
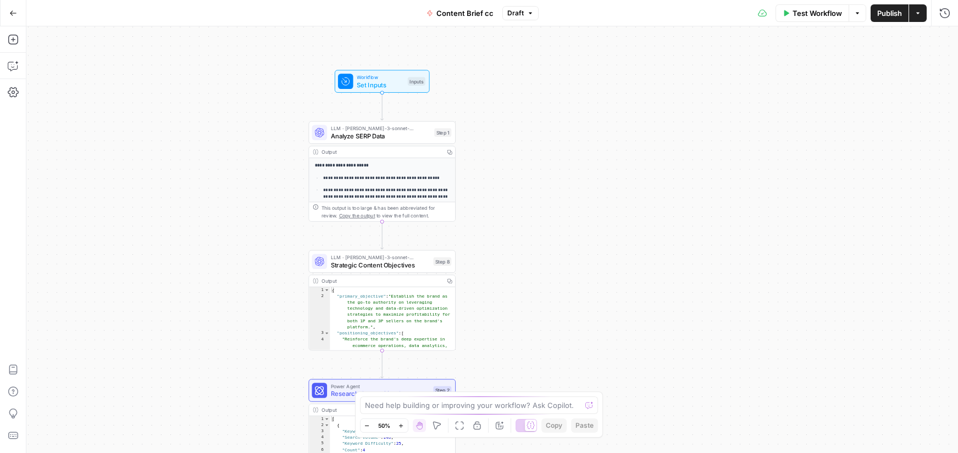
click at [403, 427] on icon "button" at bounding box center [401, 426] width 6 height 6
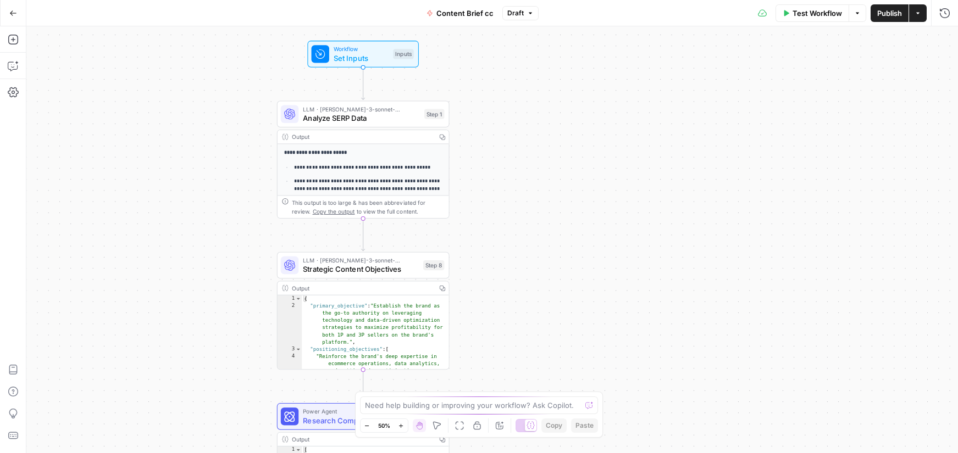
drag, startPoint x: 403, startPoint y: 427, endPoint x: 428, endPoint y: 405, distance: 33.1
click at [405, 427] on button "Zoom In" at bounding box center [401, 425] width 13 height 13
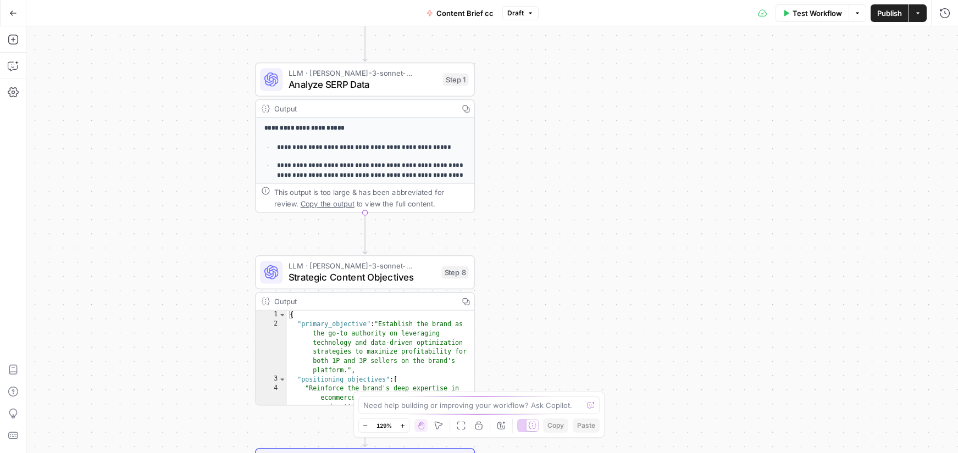
drag, startPoint x: 510, startPoint y: 235, endPoint x: 617, endPoint y: 233, distance: 106.7
click at [617, 233] on div "**********" at bounding box center [492, 239] width 932 height 427
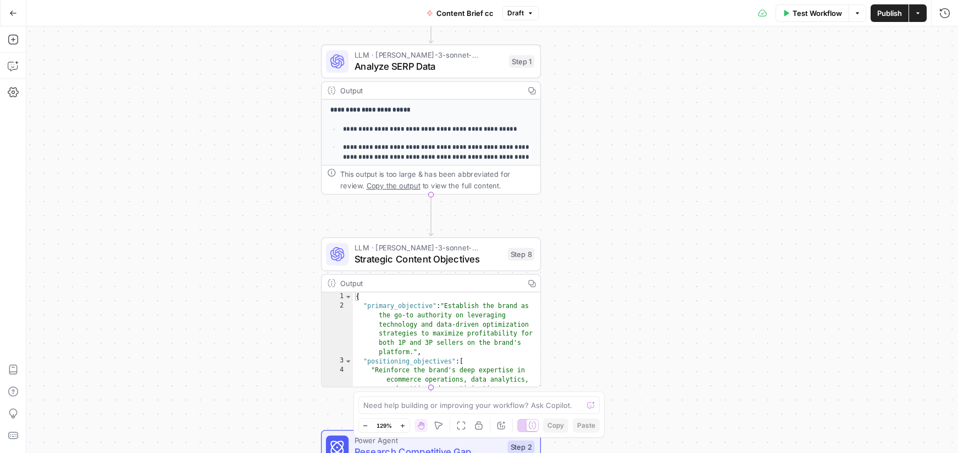
drag, startPoint x: 621, startPoint y: 311, endPoint x: 579, endPoint y: 187, distance: 130.2
click at [582, 192] on div "**********" at bounding box center [492, 239] width 932 height 427
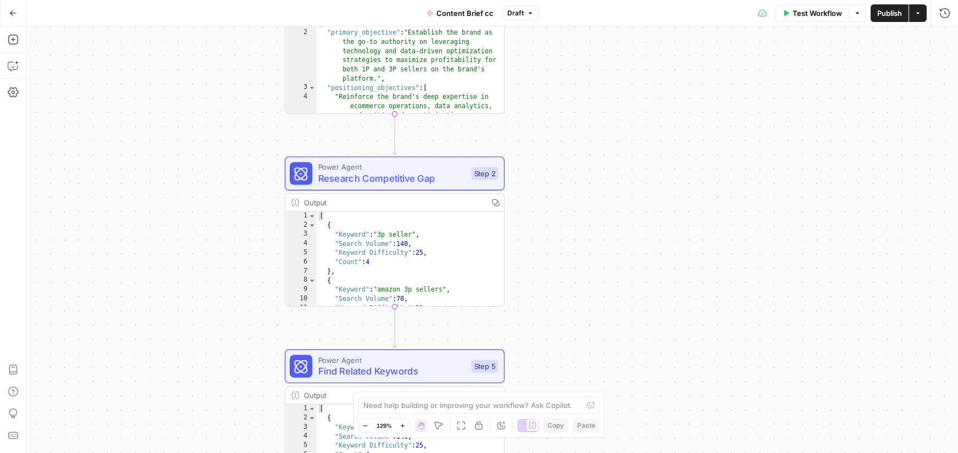
drag, startPoint x: 606, startPoint y: 239, endPoint x: 578, endPoint y: 165, distance: 78.3
click at [604, 62] on div "**********" at bounding box center [492, 239] width 932 height 427
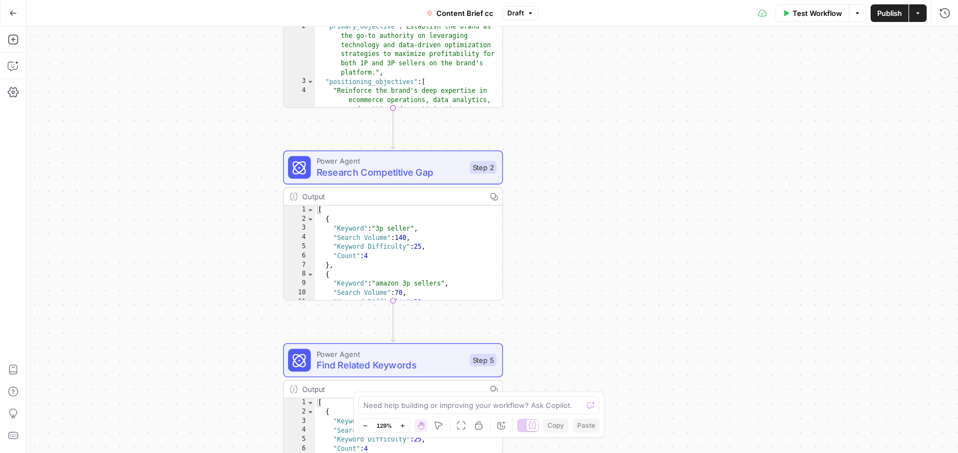
click at [564, 244] on div "**********" at bounding box center [492, 239] width 932 height 427
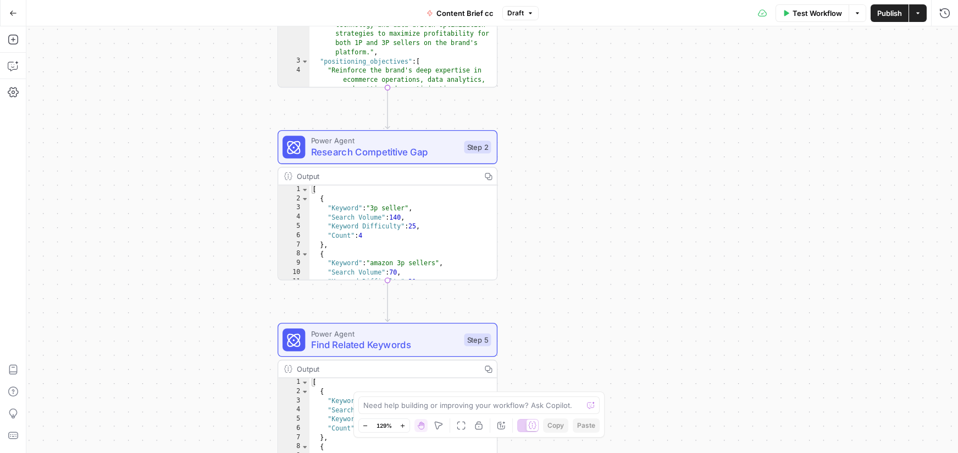
click at [417, 159] on div "Power Agent Research Competitive Gap Step 2 Copy step Delete step Add Note Test" at bounding box center [388, 147] width 220 height 34
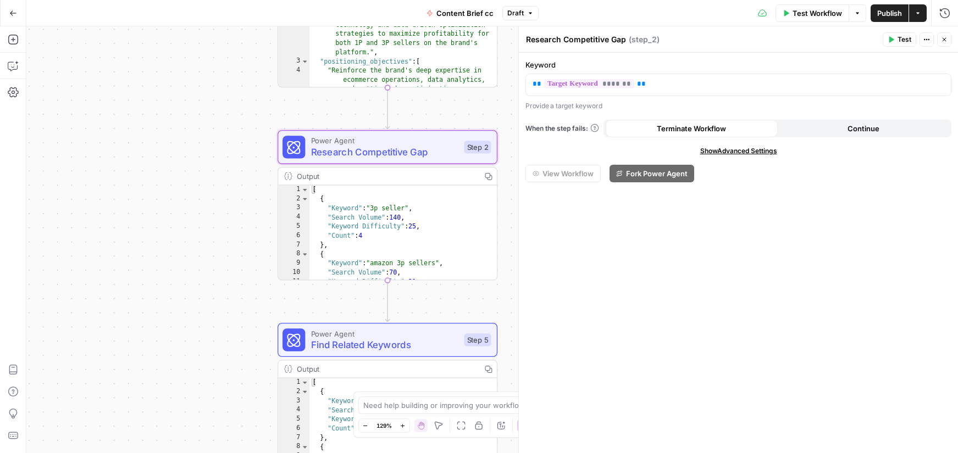
drag, startPoint x: 252, startPoint y: 359, endPoint x: 255, endPoint y: 207, distance: 152.3
click at [256, 207] on div "**********" at bounding box center [492, 239] width 932 height 427
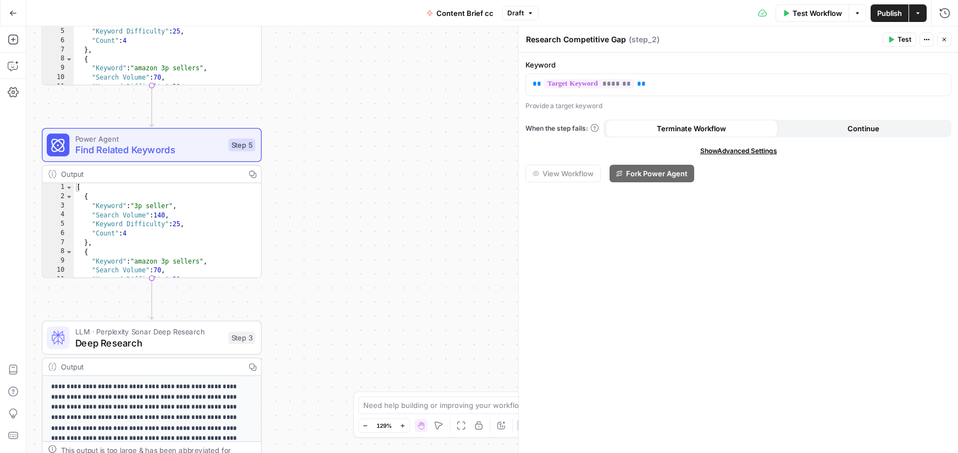
drag, startPoint x: 261, startPoint y: 209, endPoint x: 31, endPoint y: 144, distance: 238.2
click at [21, 162] on div "**********" at bounding box center [479, 239] width 958 height 427
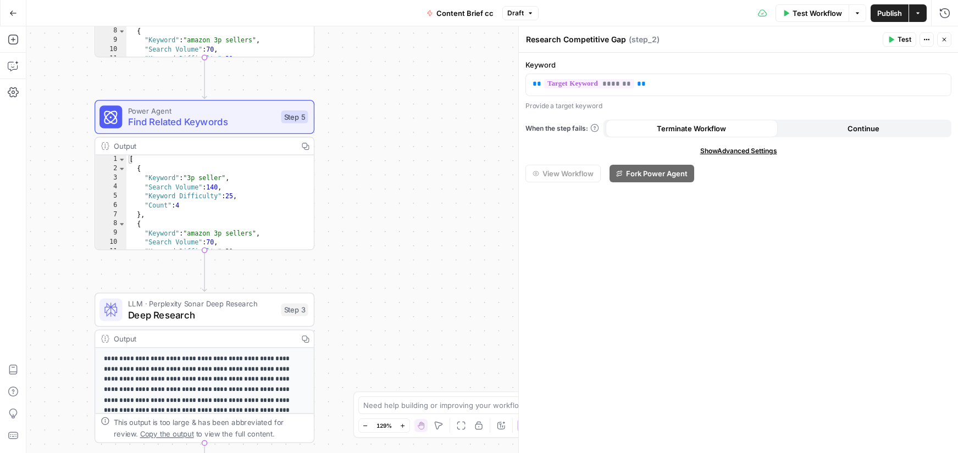
drag, startPoint x: 275, startPoint y: 287, endPoint x: 381, endPoint y: 247, distance: 113.1
click at [381, 247] on div "**********" at bounding box center [492, 239] width 932 height 427
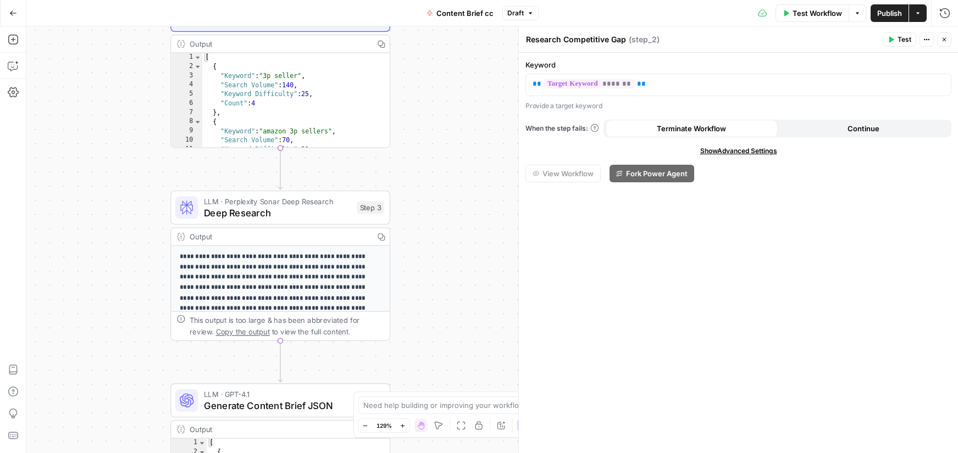
drag, startPoint x: 438, startPoint y: 327, endPoint x: 475, endPoint y: 174, distance: 157.3
click at [475, 174] on div "**********" at bounding box center [492, 239] width 932 height 427
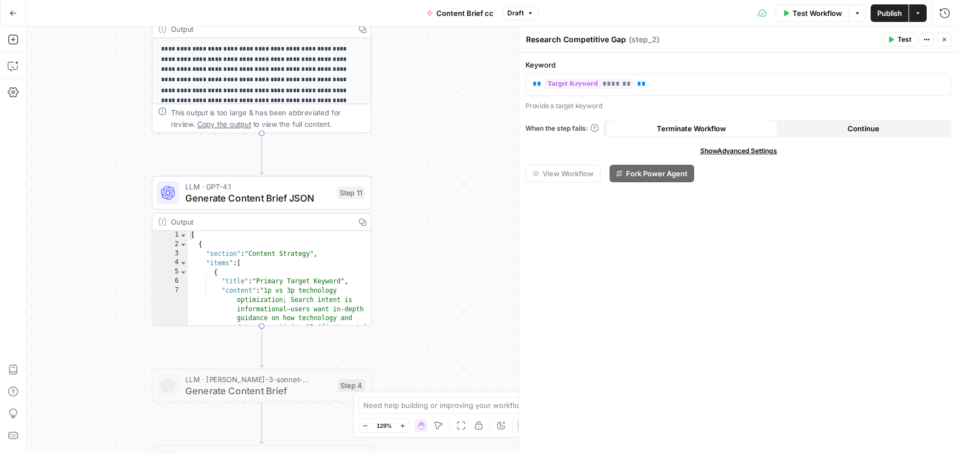
drag, startPoint x: 433, startPoint y: 246, endPoint x: 398, endPoint y: 102, distance: 148.3
click at [399, 102] on div "**********" at bounding box center [492, 239] width 932 height 427
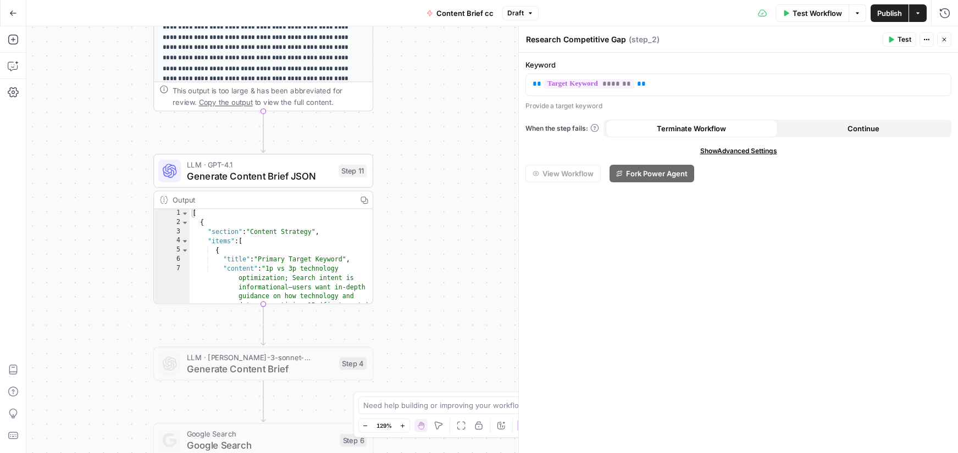
drag, startPoint x: 404, startPoint y: 308, endPoint x: 406, endPoint y: 154, distance: 153.9
click at [406, 154] on div "**********" at bounding box center [492, 239] width 932 height 427
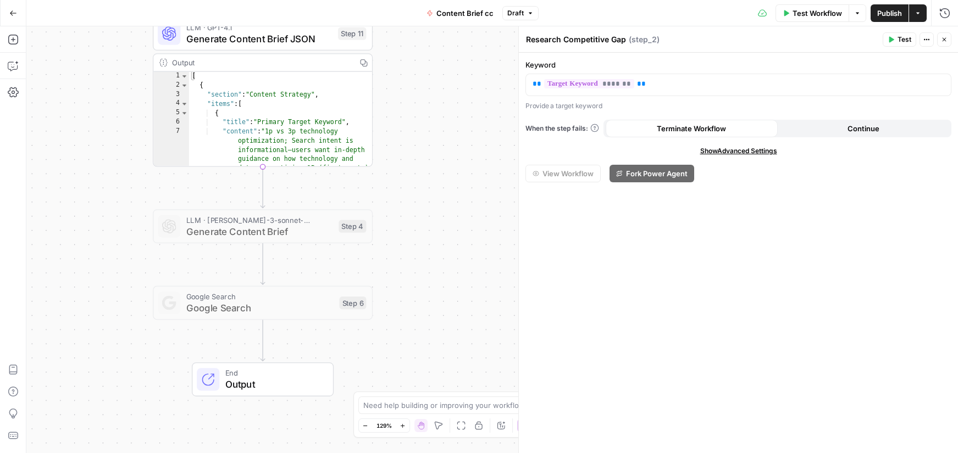
type textarea "*"
click at [241, 78] on div "[ { "section" : "Content Strategy" , "items" : [ { "title" : "Primary Target Ke…" at bounding box center [281, 156] width 184 height 169
click at [236, 45] on span "Generate Content Brief JSON" at bounding box center [259, 38] width 146 height 14
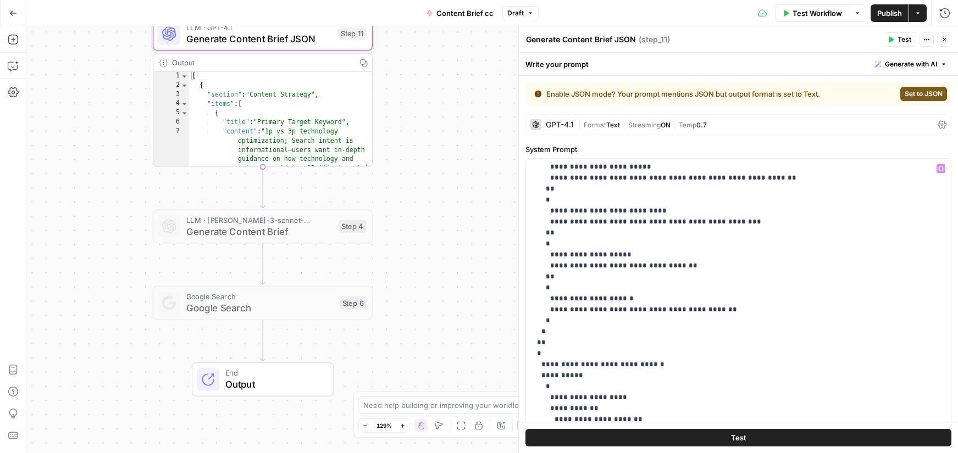
scroll to position [932, 0]
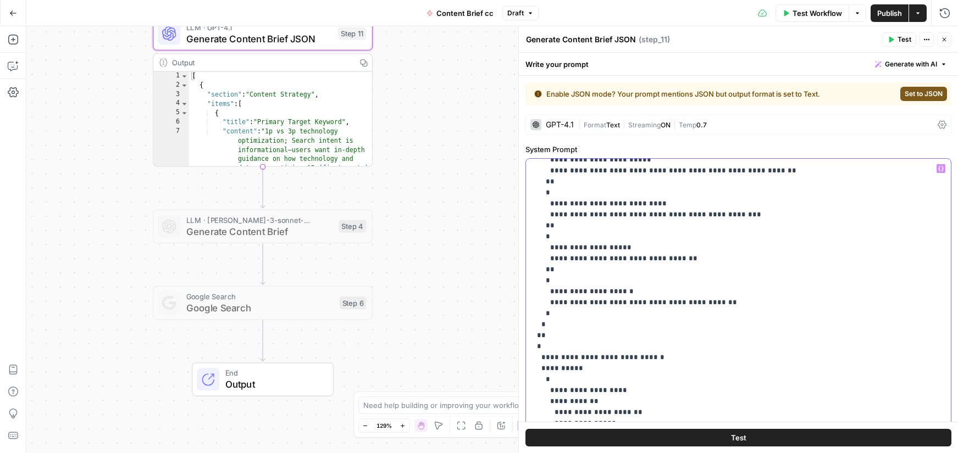
drag, startPoint x: 608, startPoint y: 279, endPoint x: 583, endPoint y: 268, distance: 28.1
click at [578, 276] on p "**********" at bounding box center [739, 176] width 412 height 1891
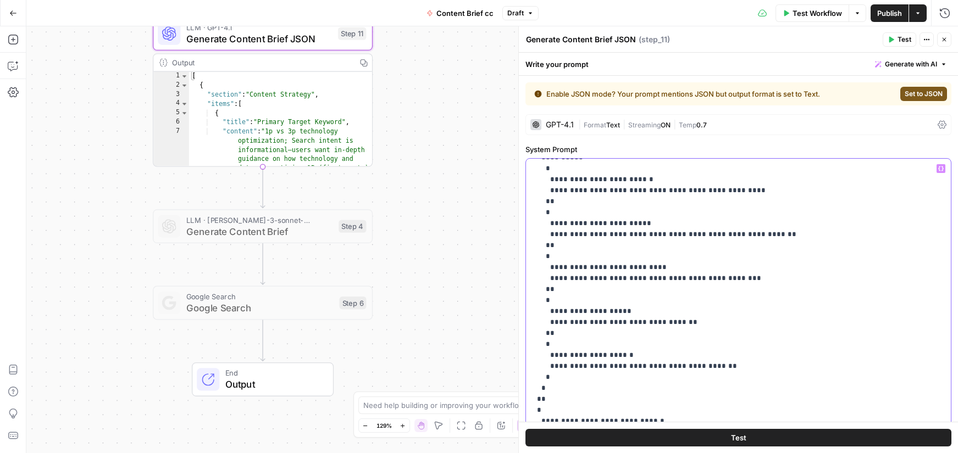
scroll to position [782, 0]
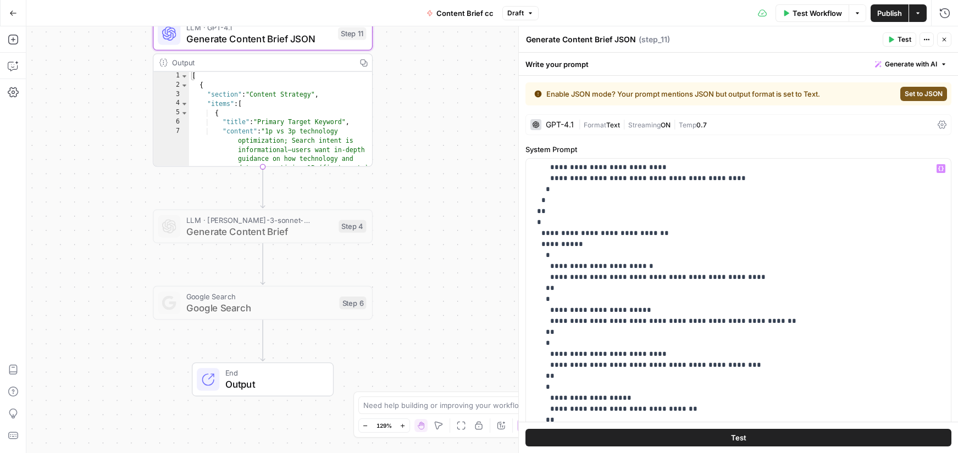
click at [239, 302] on span "Google Search" at bounding box center [259, 308] width 147 height 14
click at [248, 375] on span "End" at bounding box center [273, 374] width 97 height 12
click at [248, 375] on span "End" at bounding box center [273, 373] width 97 height 12
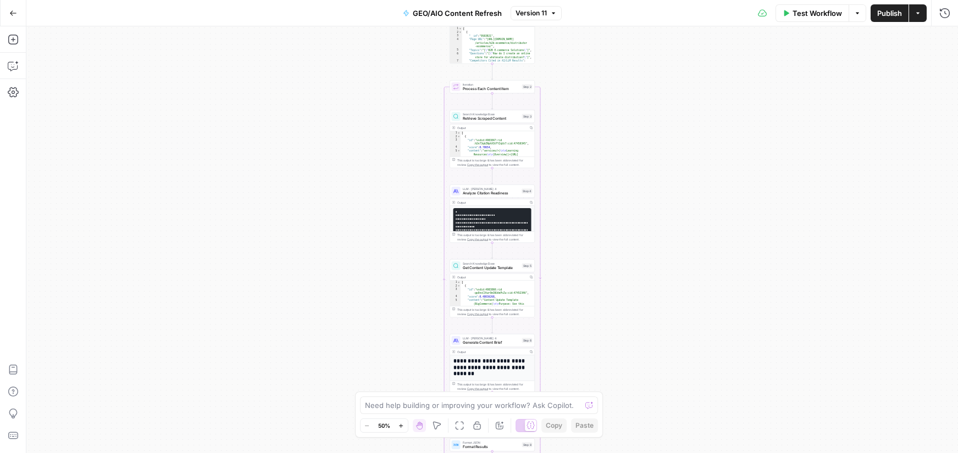
drag, startPoint x: 610, startPoint y: 169, endPoint x: 591, endPoint y: 288, distance: 120.2
click at [592, 288] on div "Workflow Set Inputs Inputs Read from Grid Read Content Insights Step 1 Output C…" at bounding box center [492, 239] width 932 height 427
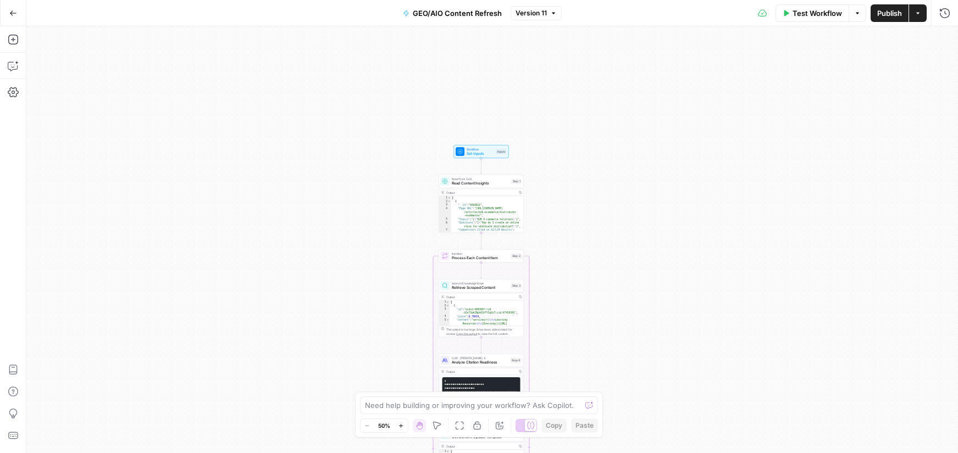
click at [402, 424] on icon "button" at bounding box center [401, 426] width 6 height 6
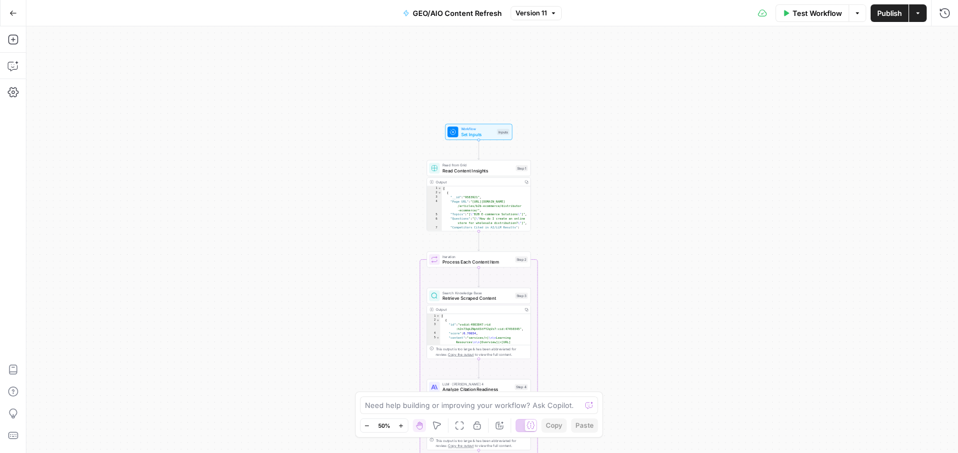
click at [402, 424] on icon "button" at bounding box center [401, 426] width 6 height 6
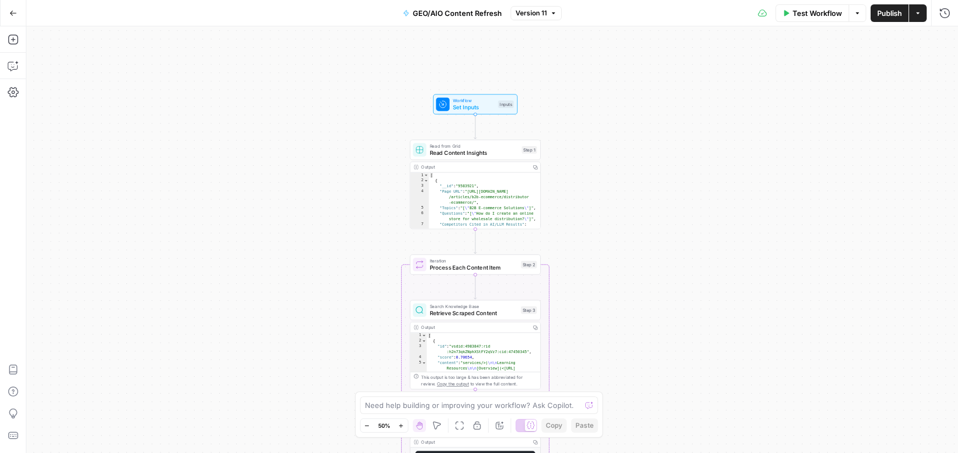
click at [402, 424] on icon "button" at bounding box center [401, 426] width 6 height 6
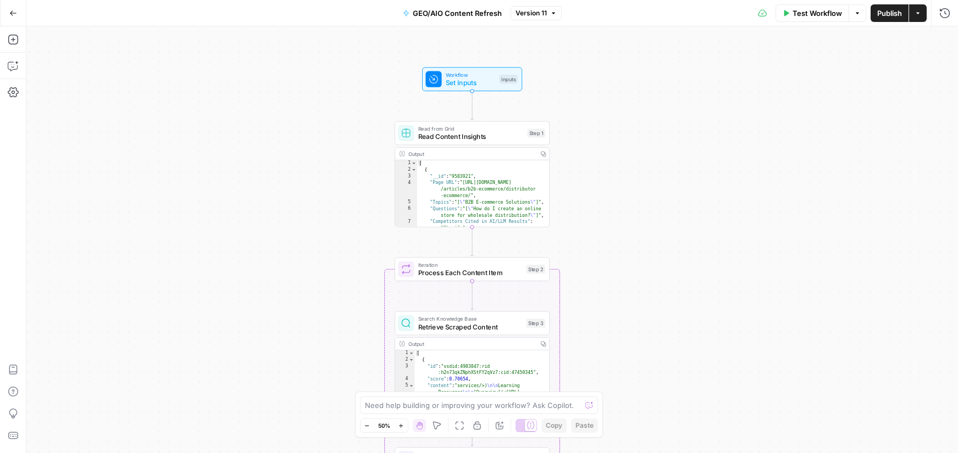
click at [402, 424] on icon "button" at bounding box center [401, 426] width 6 height 6
click at [401, 424] on icon "button" at bounding box center [401, 426] width 6 height 6
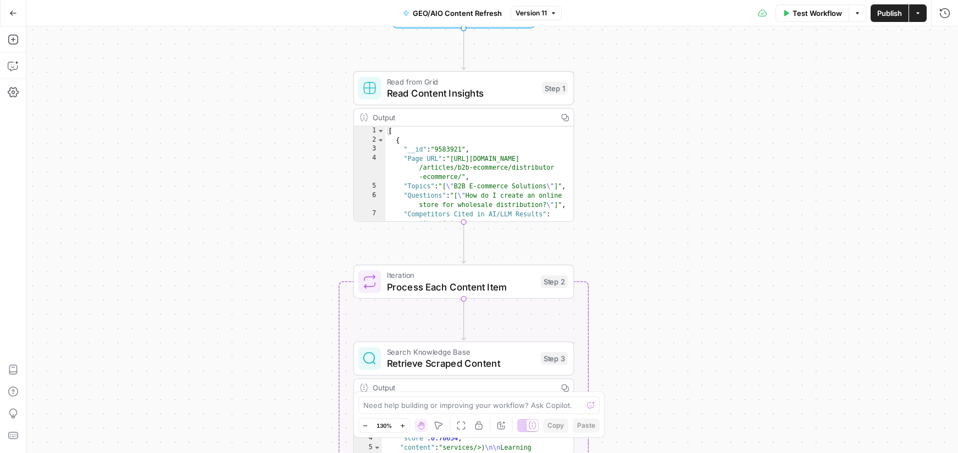
click at [428, 95] on span "Read Content Insights" at bounding box center [462, 93] width 150 height 14
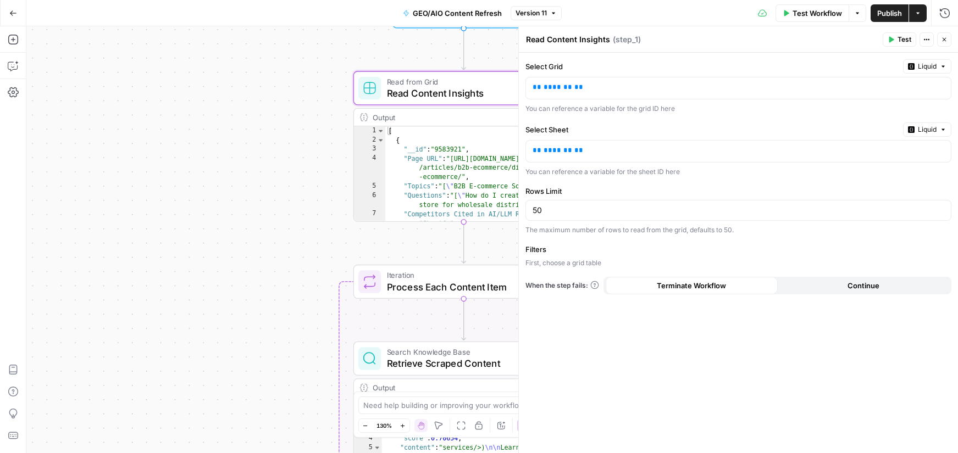
click at [376, 173] on div "4" at bounding box center [369, 168] width 31 height 28
click at [455, 170] on div "[ { "__id" : "9583921" , "Page URL" : "[URL][DOMAIN_NAME] /articles/b2b-ecommer…" at bounding box center [479, 188] width 189 height 124
type textarea "**********"
click at [455, 170] on div "[ { "__id" : "9583921" , "Page URL" : "[URL][DOMAIN_NAME] /articles/b2b-ecommer…" at bounding box center [479, 188] width 189 height 124
click at [945, 39] on icon "button" at bounding box center [944, 39] width 7 height 7
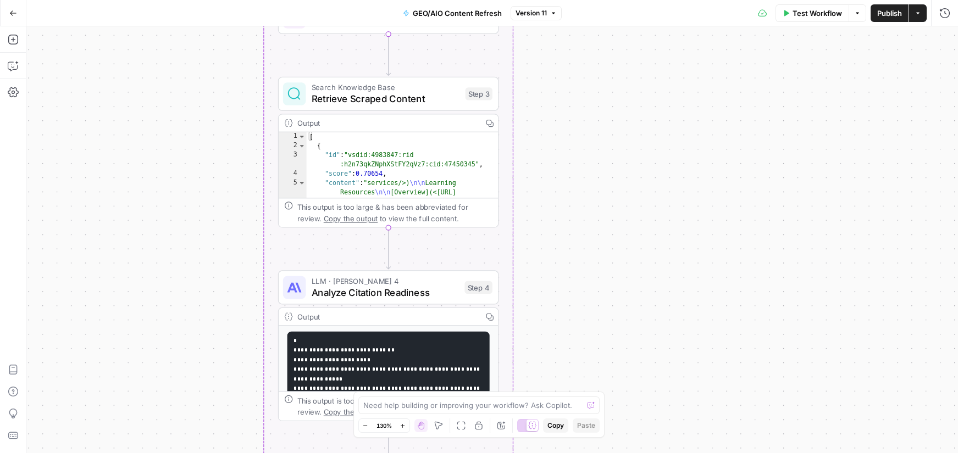
drag, startPoint x: 659, startPoint y: 139, endPoint x: 617, endPoint y: 25, distance: 120.7
click at [617, 25] on div "**********" at bounding box center [479, 226] width 958 height 453
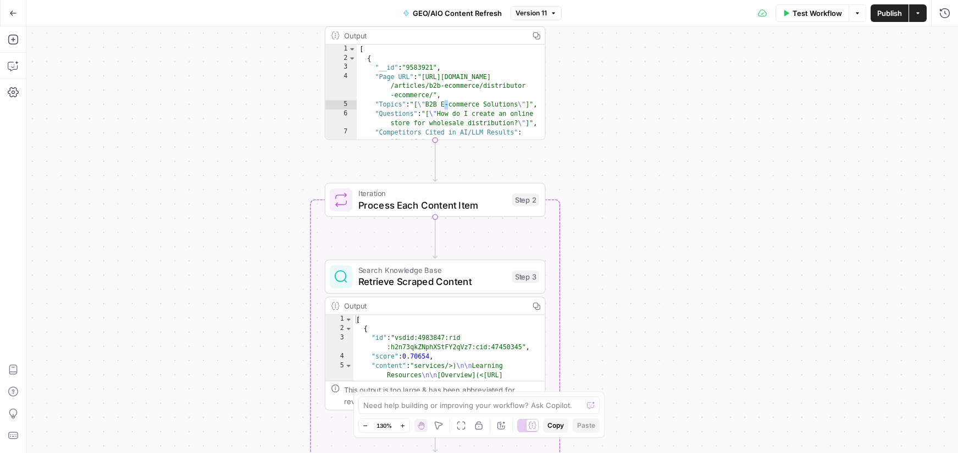
drag, startPoint x: 663, startPoint y: 175, endPoint x: 604, endPoint y: 258, distance: 102.5
click at [707, 353] on div "**********" at bounding box center [492, 239] width 932 height 427
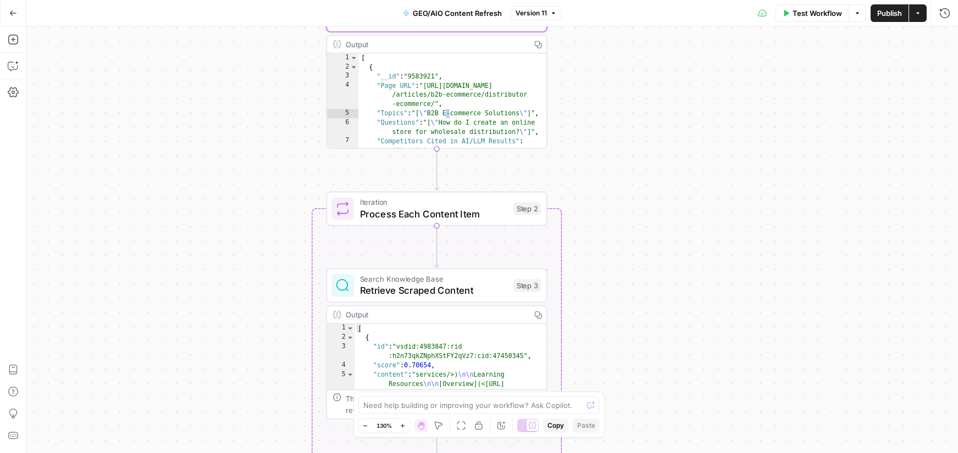
click at [477, 286] on span "Retrieve Scraped Content" at bounding box center [434, 291] width 148 height 14
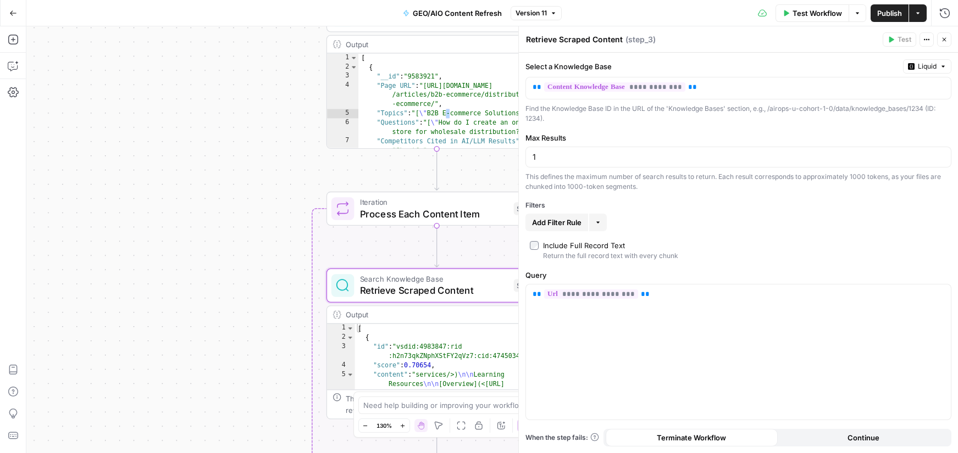
click at [943, 43] on button "Close" at bounding box center [944, 39] width 14 height 14
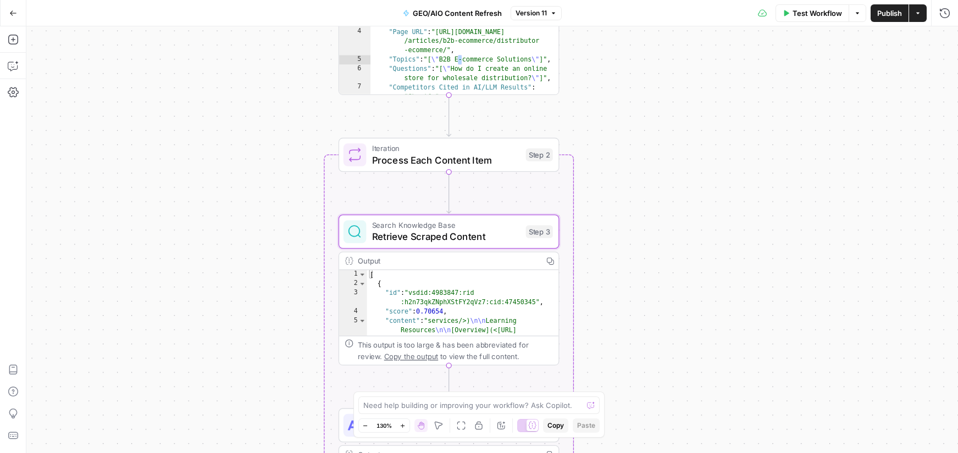
drag, startPoint x: 647, startPoint y: 276, endPoint x: 654, endPoint y: 120, distance: 156.3
click at [662, 174] on div "**********" at bounding box center [492, 239] width 932 height 427
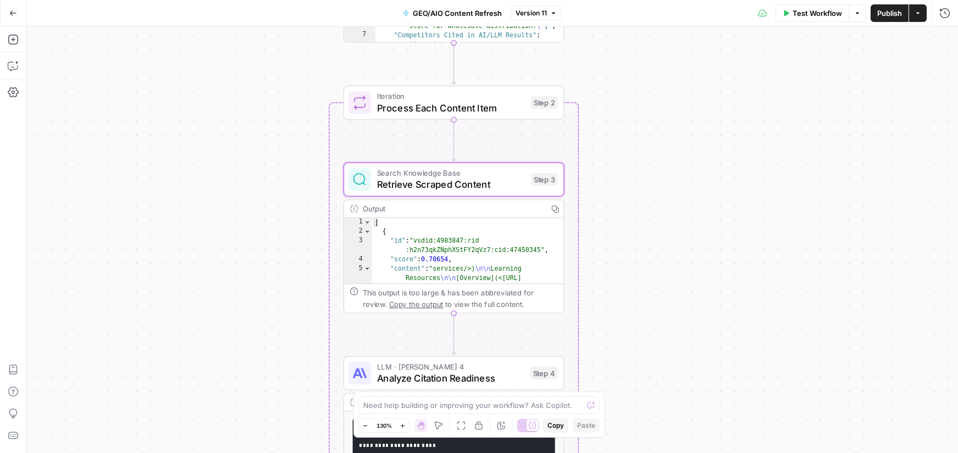
drag, startPoint x: 654, startPoint y: 292, endPoint x: 621, endPoint y: 161, distance: 136.1
click at [621, 161] on div "**********" at bounding box center [492, 239] width 932 height 427
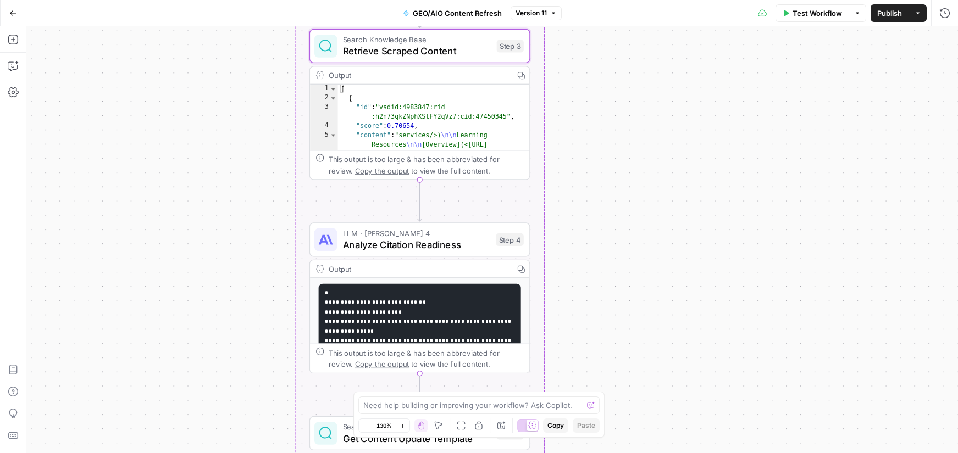
drag, startPoint x: 624, startPoint y: 283, endPoint x: 573, endPoint y: 213, distance: 86.4
click at [573, 213] on div "**********" at bounding box center [492, 239] width 932 height 427
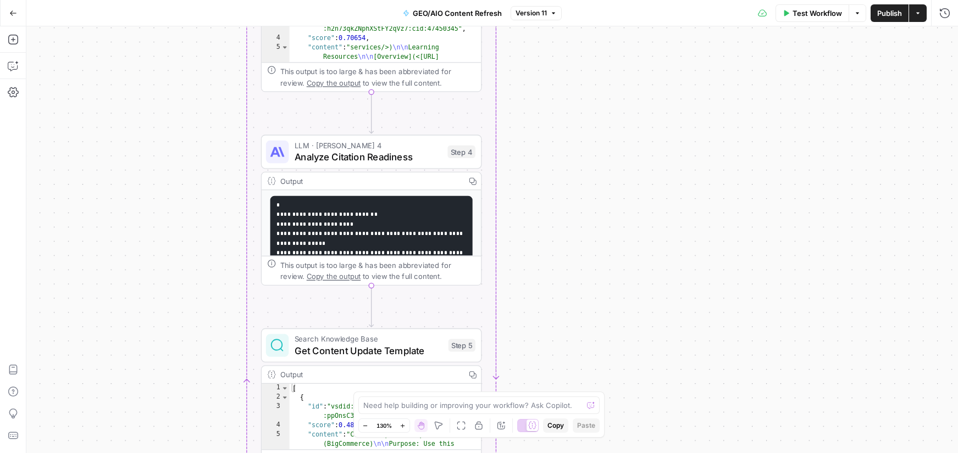
drag, startPoint x: 533, startPoint y: 336, endPoint x: 525, endPoint y: 255, distance: 81.7
click at [529, 252] on div "**********" at bounding box center [492, 239] width 932 height 427
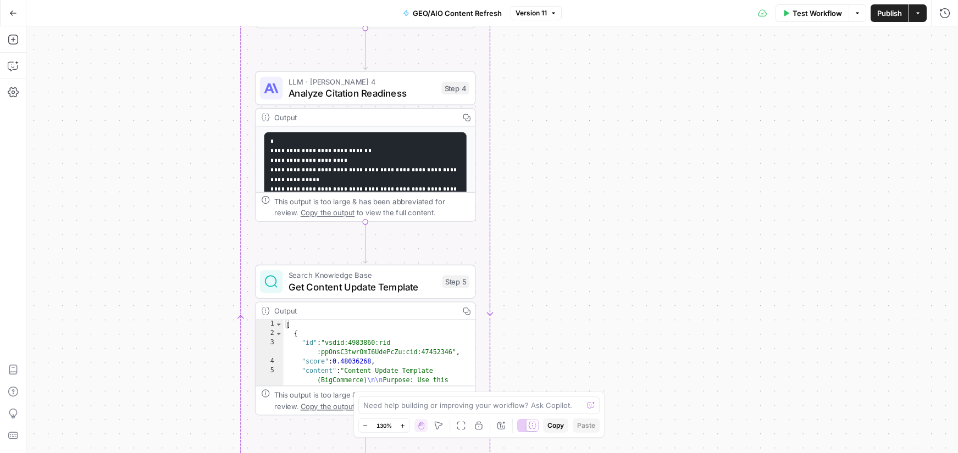
click at [383, 97] on span "Analyze Citation Readiness" at bounding box center [362, 93] width 147 height 14
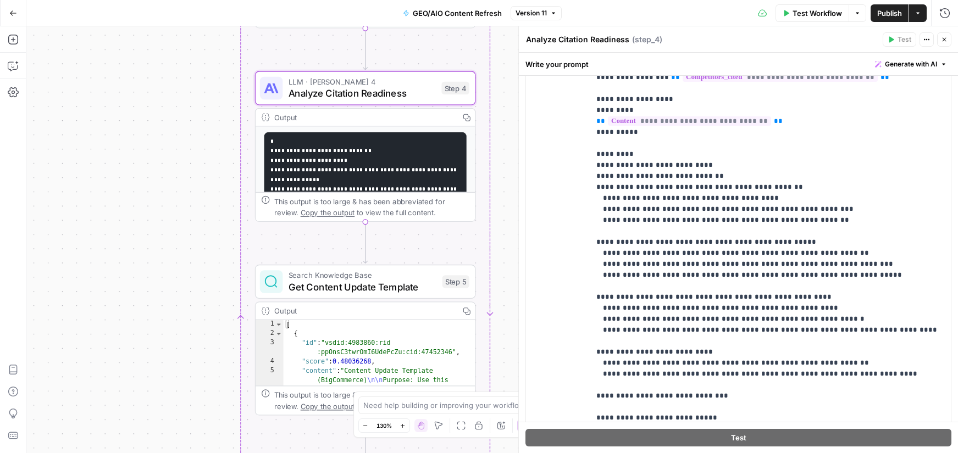
scroll to position [584, 0]
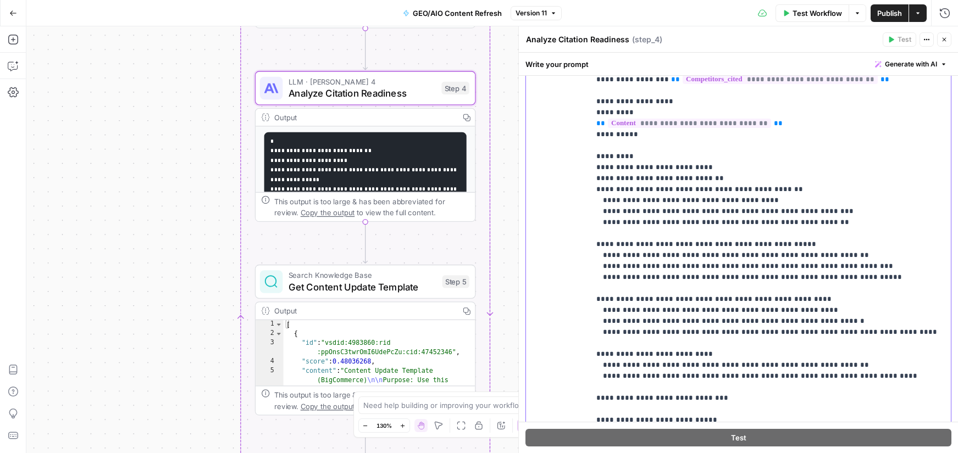
drag, startPoint x: 695, startPoint y: 307, endPoint x: 778, endPoint y: 329, distance: 85.7
click at [778, 329] on p "**********" at bounding box center [770, 283] width 348 height 528
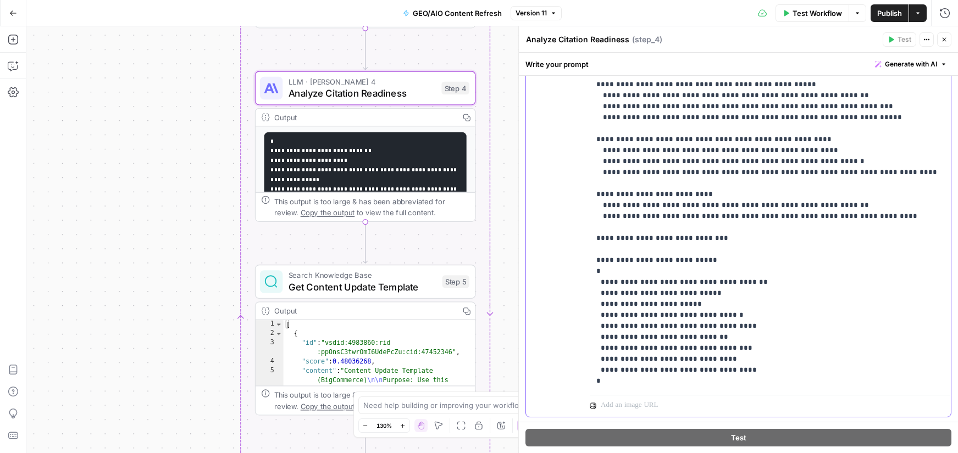
scroll to position [683, 0]
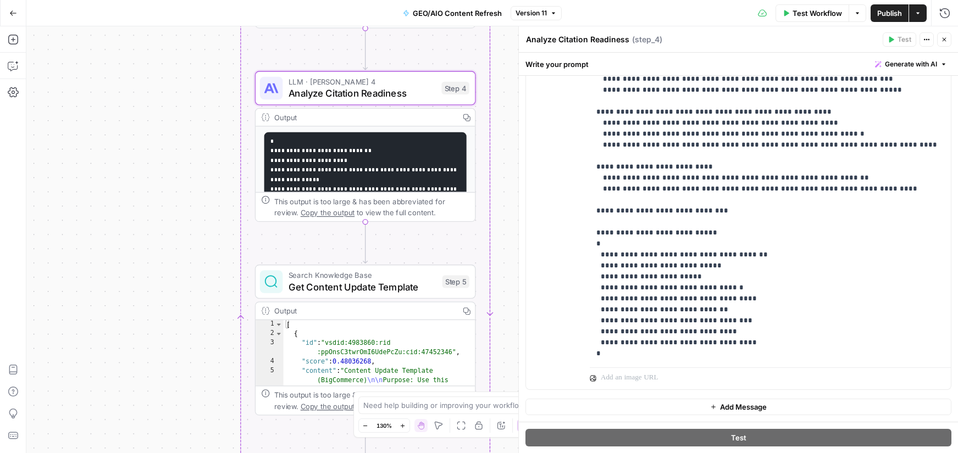
click at [339, 277] on span "Search Knowledge Base" at bounding box center [363, 276] width 148 height 12
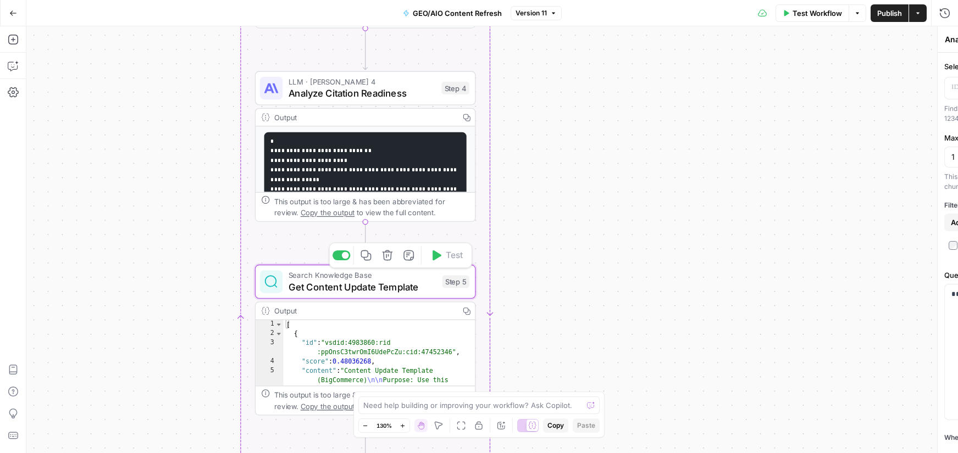
type textarea "Get Content Update Template"
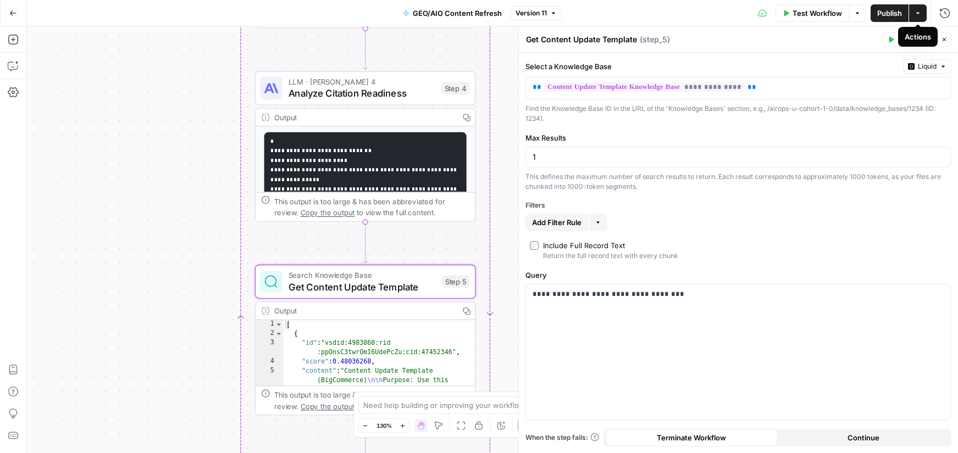
click at [941, 37] on button "Close" at bounding box center [944, 39] width 14 height 14
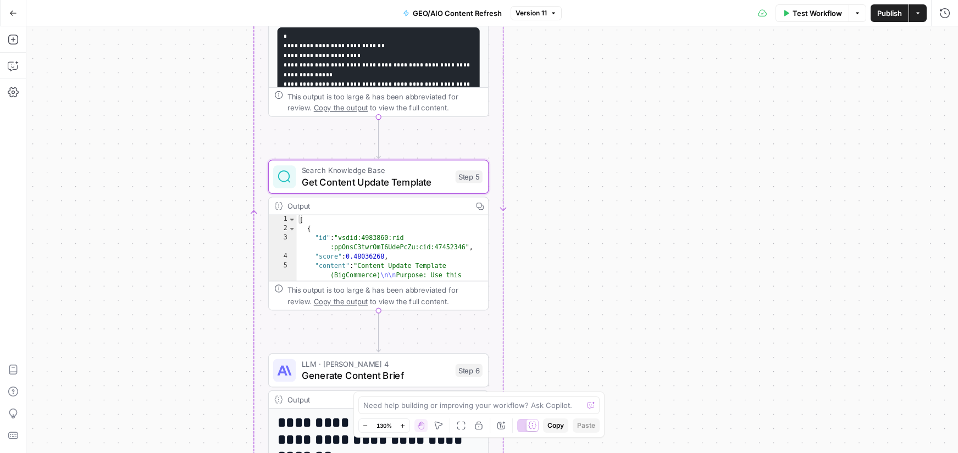
drag, startPoint x: 550, startPoint y: 312, endPoint x: 555, endPoint y: 233, distance: 79.3
click at [559, 202] on div "**********" at bounding box center [492, 239] width 932 height 427
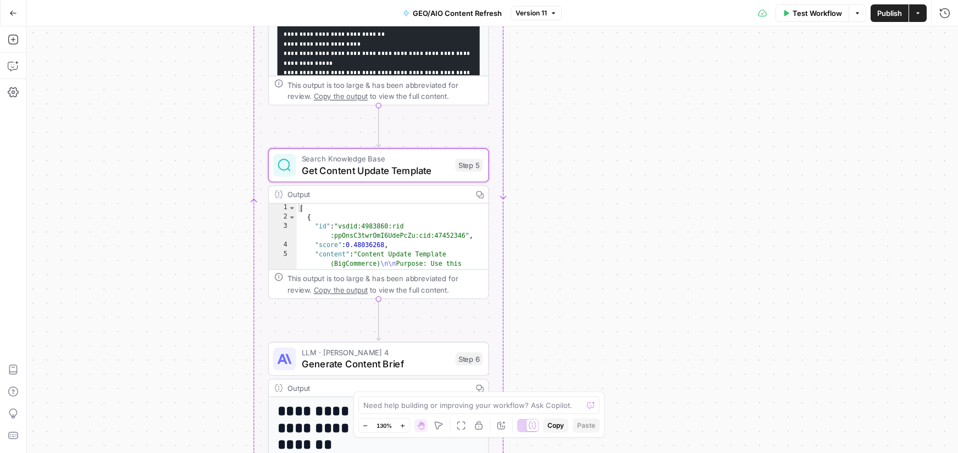
drag, startPoint x: 560, startPoint y: 295, endPoint x: 570, endPoint y: 245, distance: 51.1
click at [570, 245] on div "**********" at bounding box center [492, 239] width 932 height 427
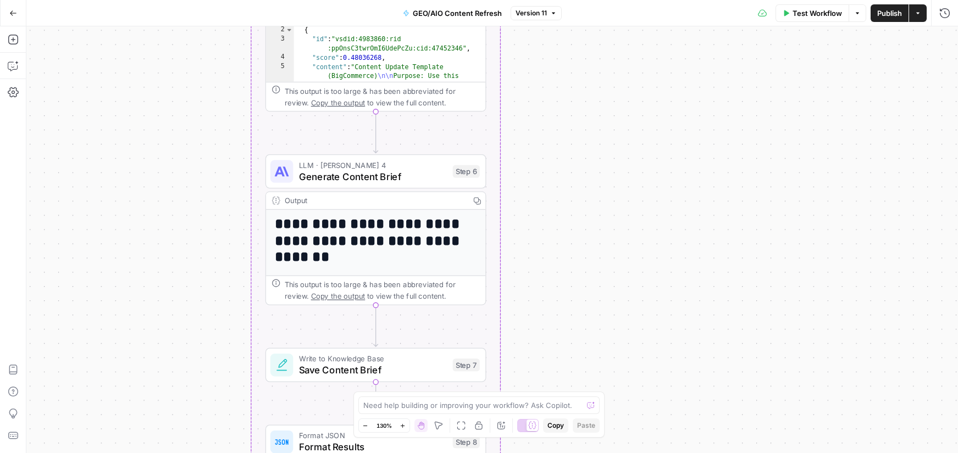
drag, startPoint x: 560, startPoint y: 237, endPoint x: 520, endPoint y: 88, distance: 154.7
click at [520, 87] on div "**********" at bounding box center [492, 239] width 932 height 427
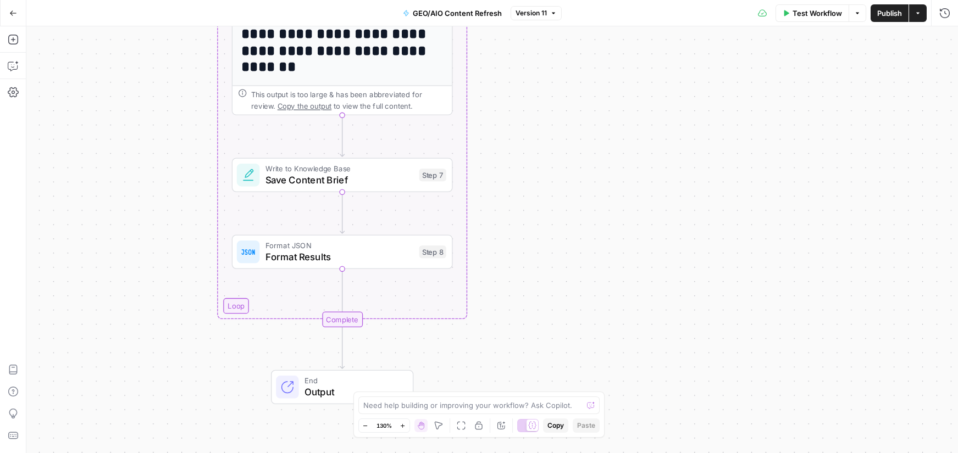
drag, startPoint x: 506, startPoint y: 194, endPoint x: 495, endPoint y: 233, distance: 40.7
click at [505, 193] on div "**********" at bounding box center [492, 239] width 932 height 427
click at [336, 372] on div "End Output" at bounding box center [341, 387] width 142 height 34
click at [330, 384] on span "End" at bounding box center [353, 381] width 97 height 12
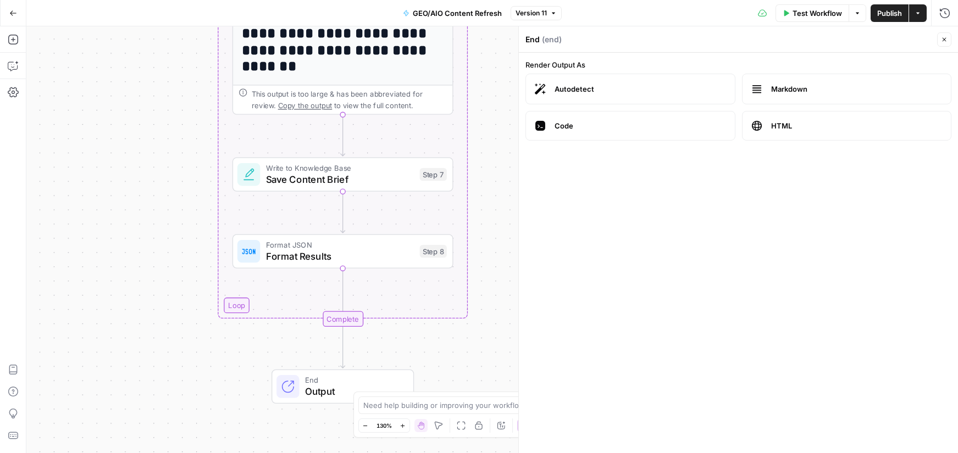
click at [472, 140] on div "**********" at bounding box center [492, 239] width 932 height 427
